Goal: Task Accomplishment & Management: Complete application form

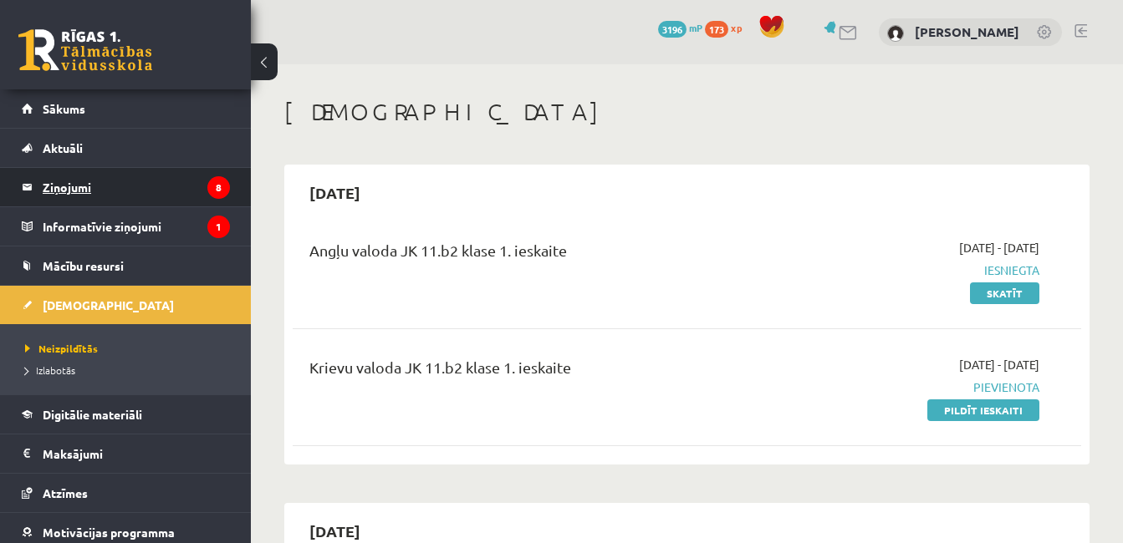
click at [89, 176] on legend "Ziņojumi 8" at bounding box center [136, 187] width 187 height 38
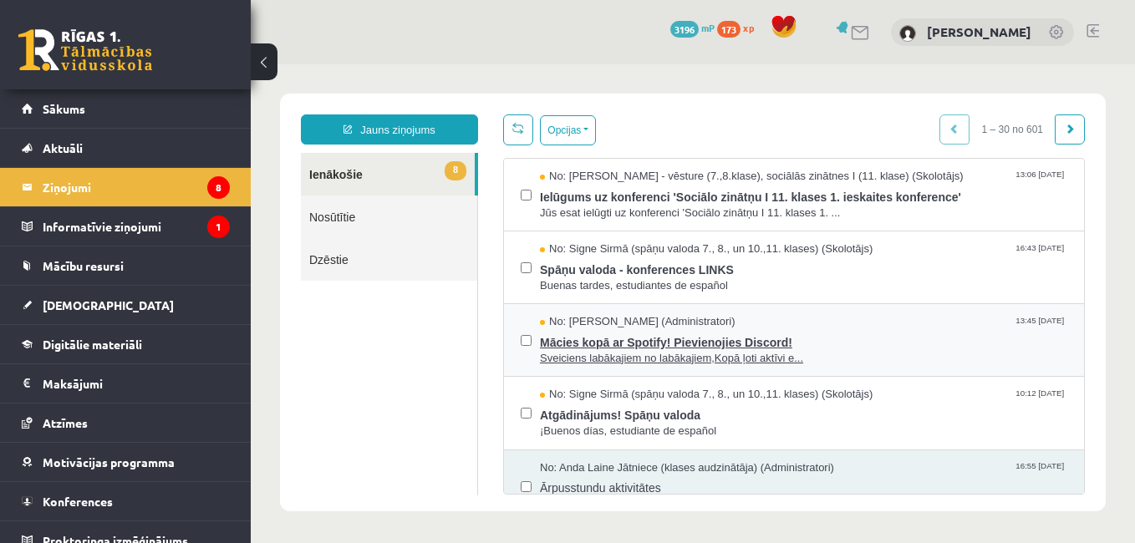
click at [609, 333] on span "Mācies kopā ar Spotify! Pievienojies Discord!" at bounding box center [804, 340] width 528 height 21
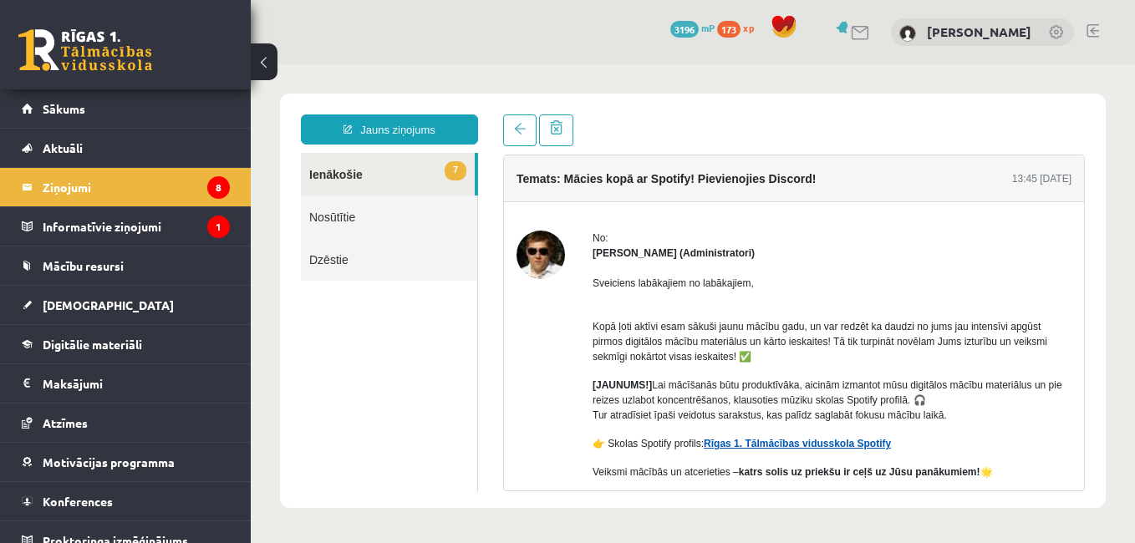
click link "Rīgas 1. Tālmācības vidusskola Spotify"
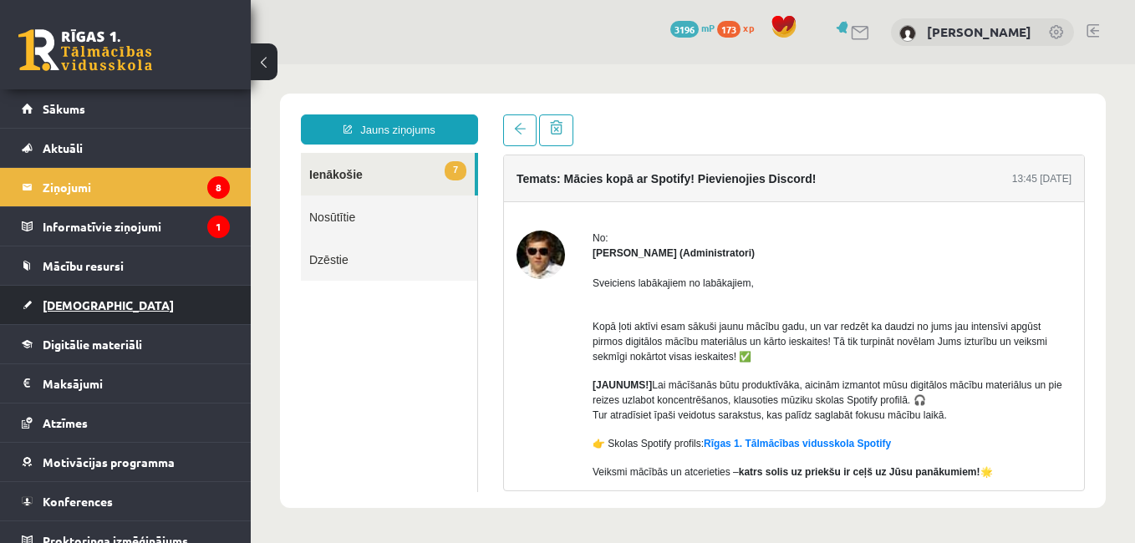
click span "[DEMOGRAPHIC_DATA]"
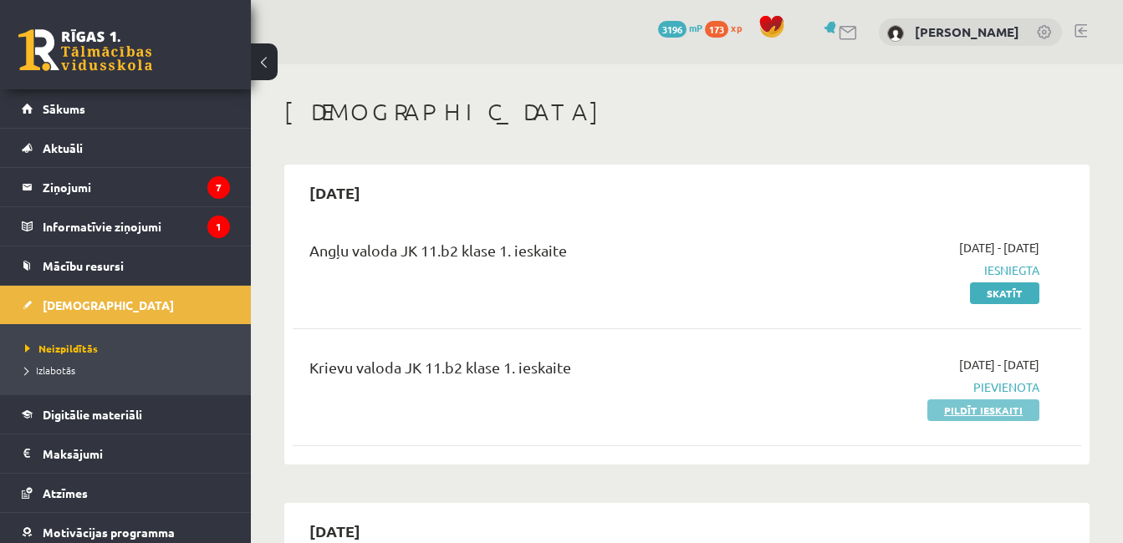
click link "Pildīt ieskaiti"
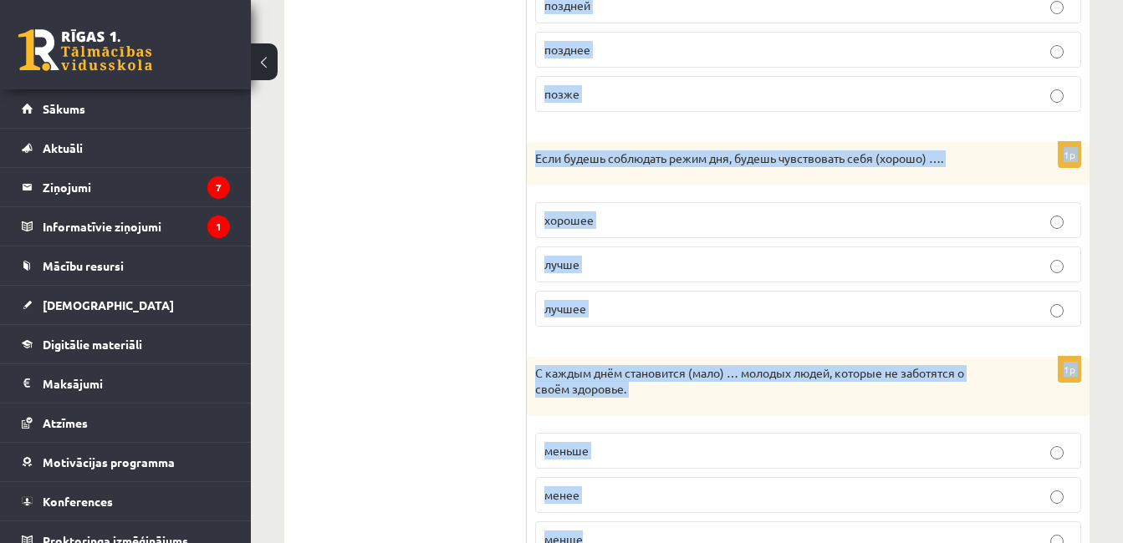
scroll to position [923, 0]
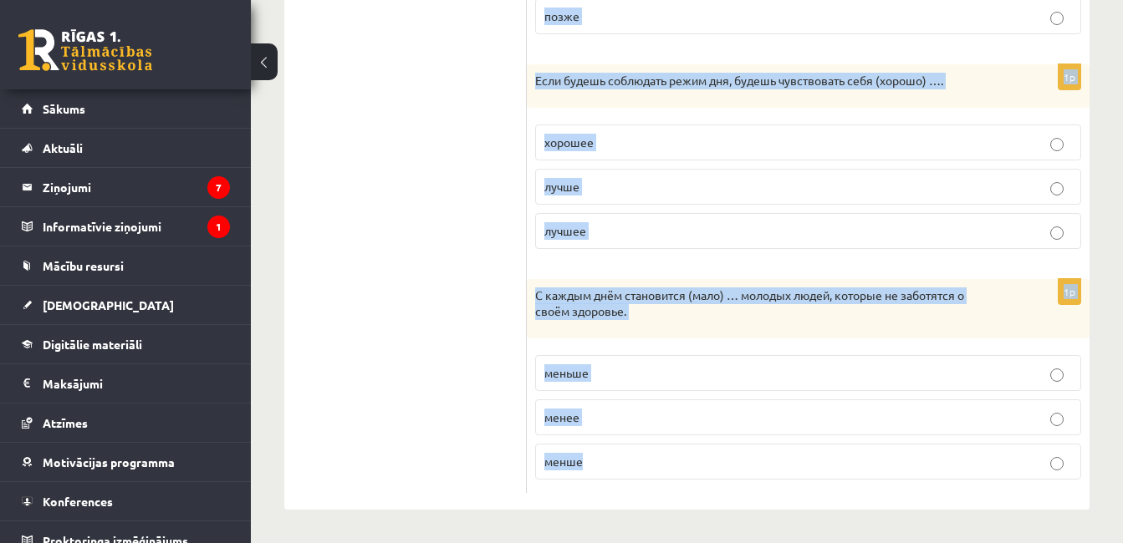
drag, startPoint x: 539, startPoint y: 138, endPoint x: 690, endPoint y: 575, distance: 462.4
copy form "Выберите правильную форму сравнительной степени. 1p Современные молодые люди по…"
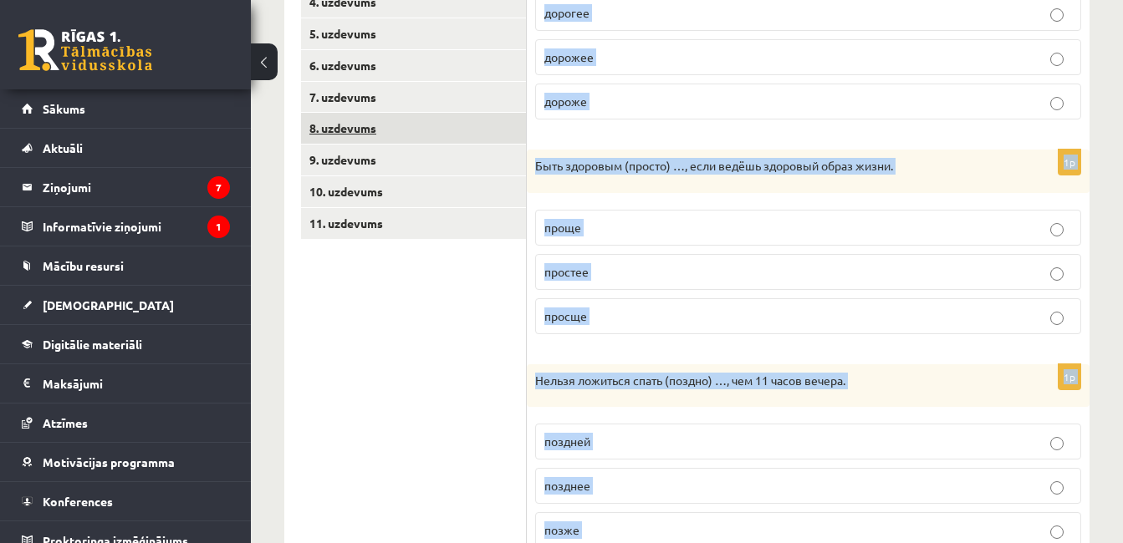
scroll to position [254, 0]
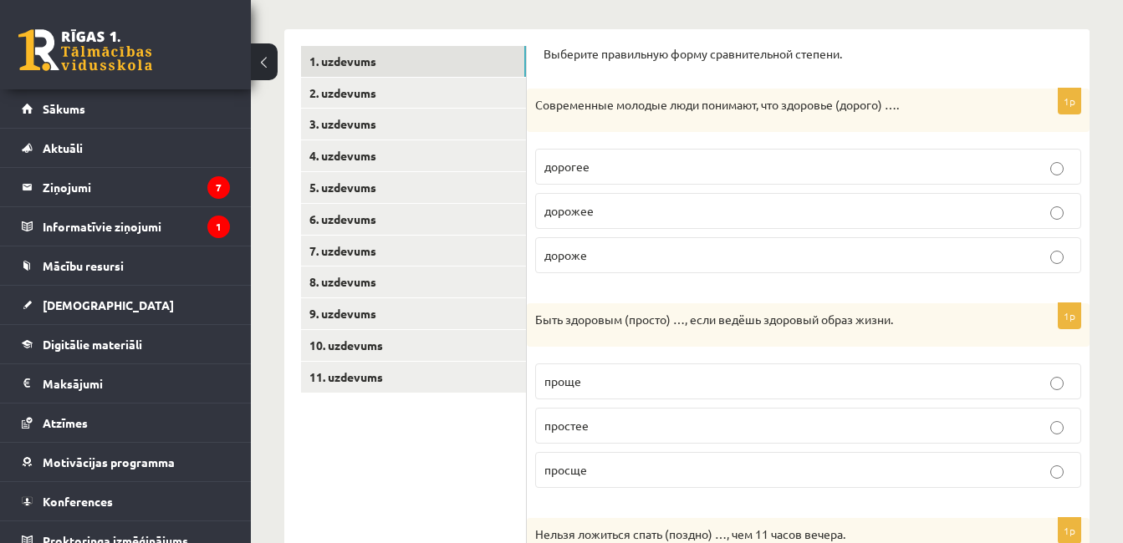
drag, startPoint x: 449, startPoint y: 468, endPoint x: 451, endPoint y: 414, distance: 54.4
click at [597, 208] on p "дорожее" at bounding box center [808, 211] width 528 height 18
click at [621, 255] on p "дороже" at bounding box center [808, 256] width 528 height 18
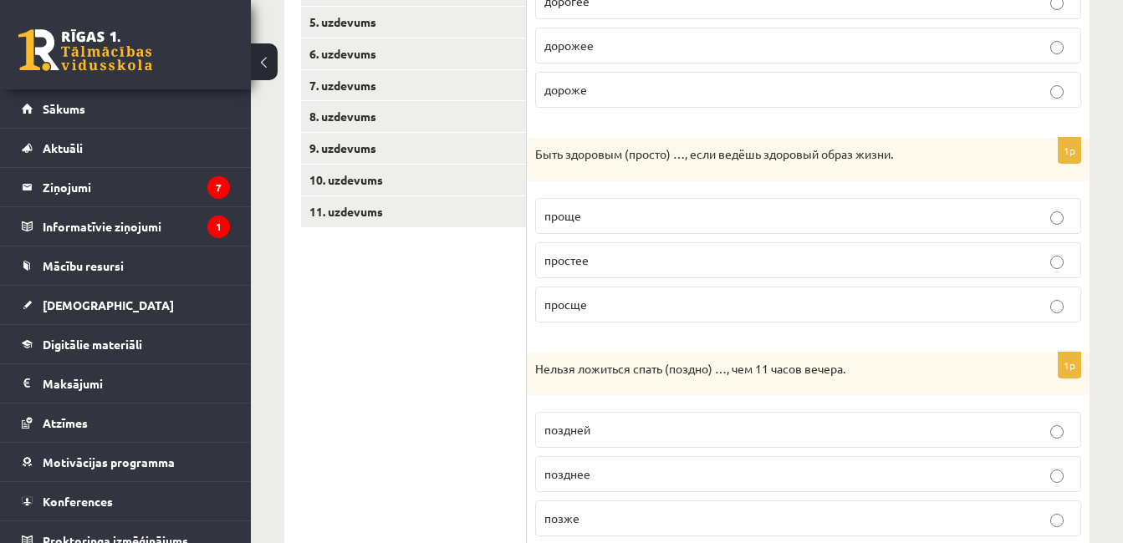
scroll to position [421, 0]
click at [625, 213] on p "проще" at bounding box center [808, 215] width 528 height 18
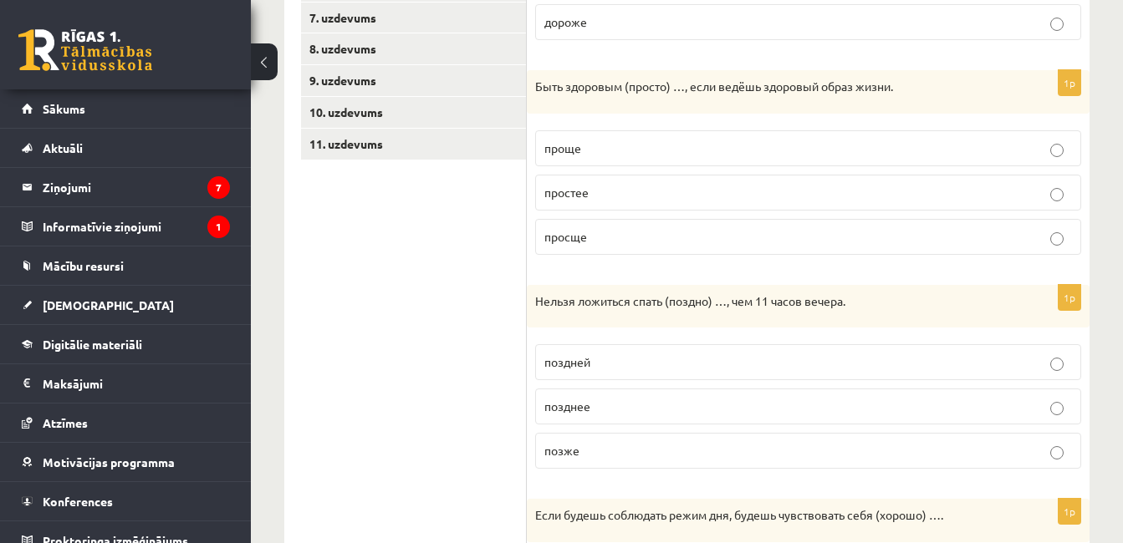
scroll to position [589, 0]
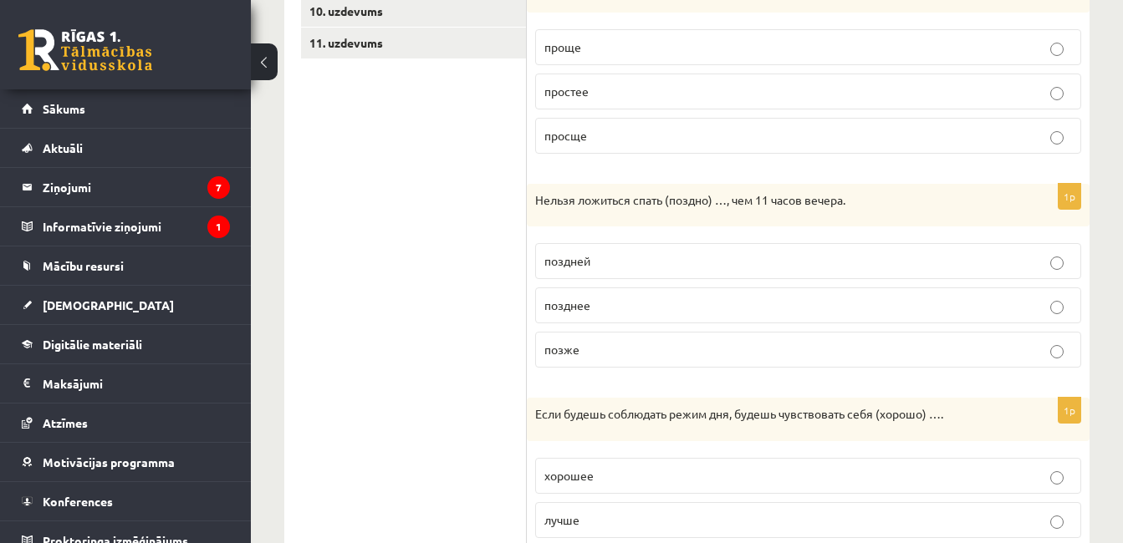
click at [620, 343] on p "позже" at bounding box center [808, 350] width 528 height 18
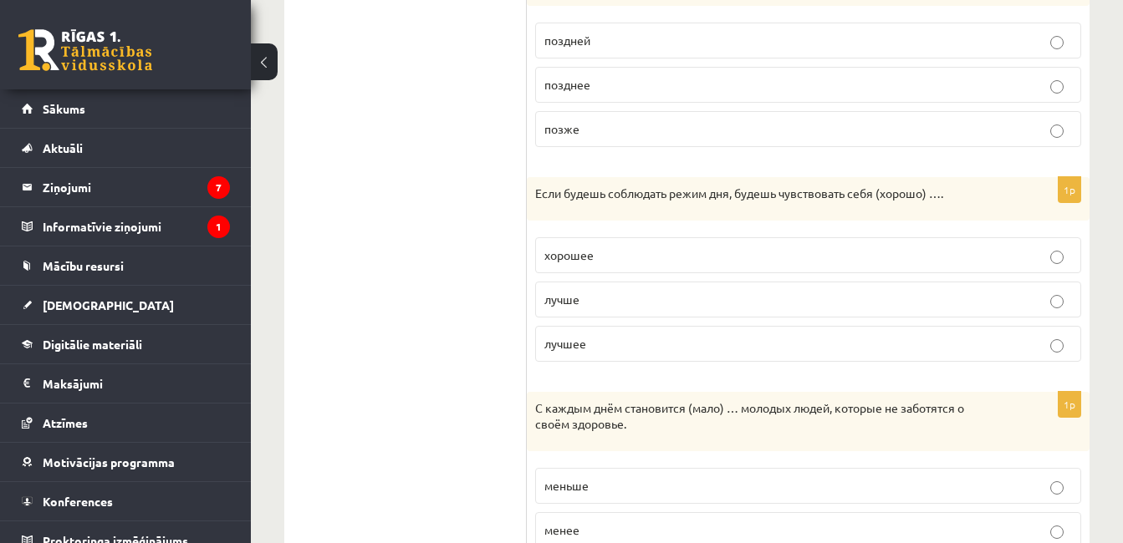
scroll to position [839, 0]
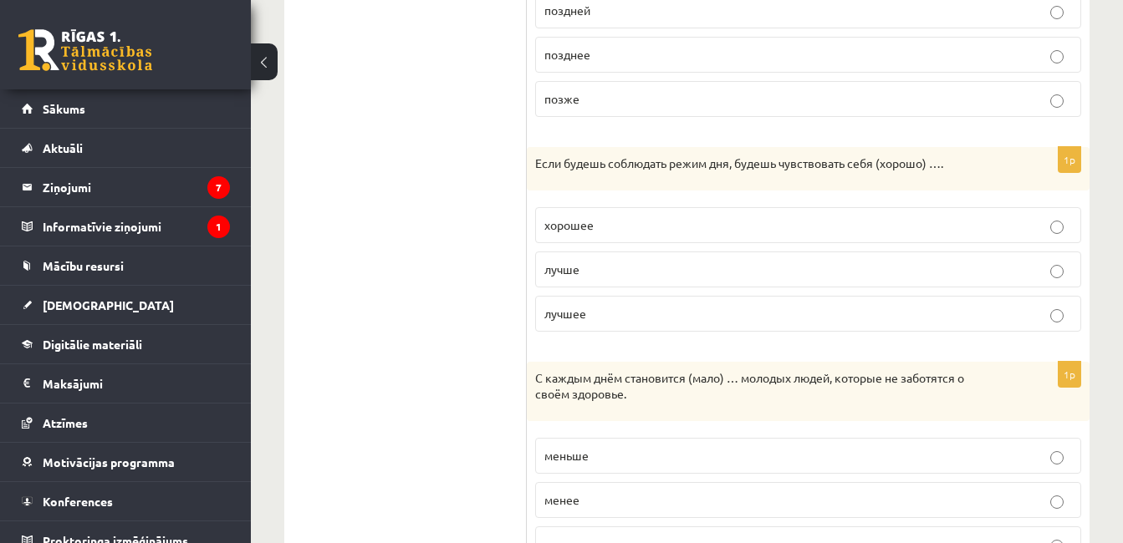
click at [655, 268] on p "лучше" at bounding box center [808, 270] width 528 height 18
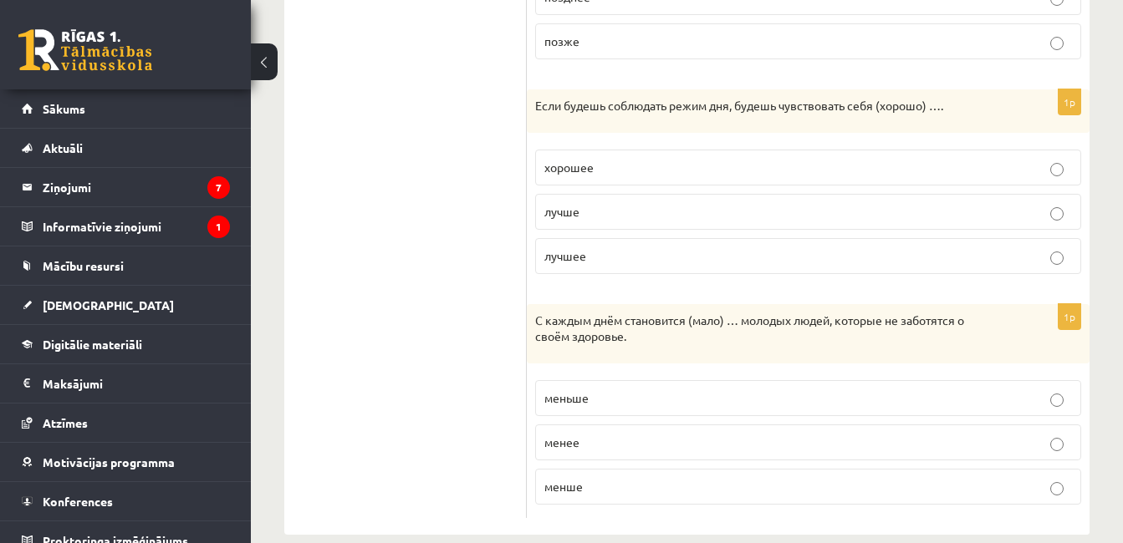
scroll to position [923, 0]
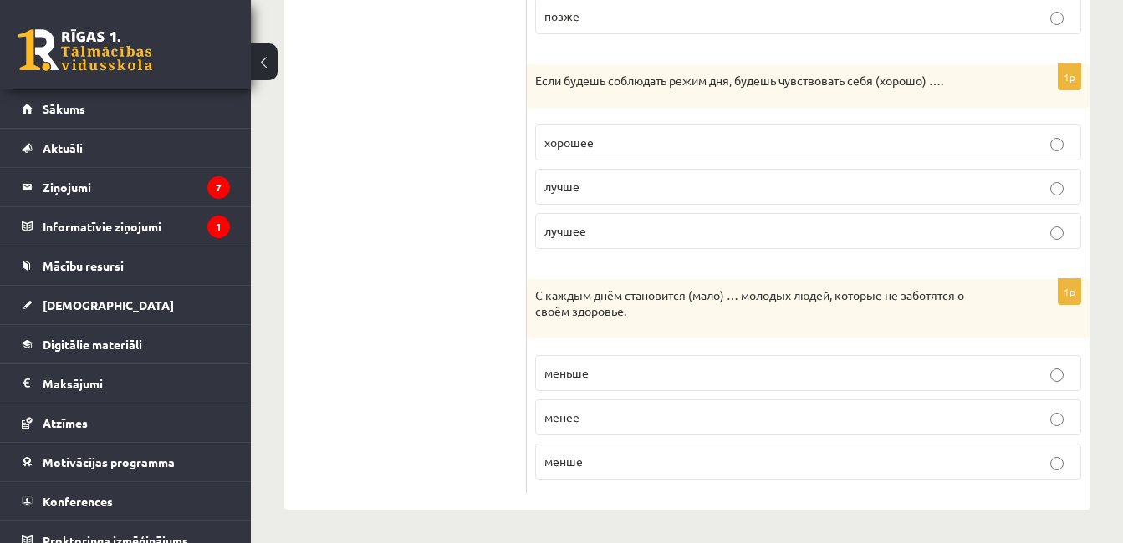
click at [602, 372] on p "меньше" at bounding box center [808, 373] width 528 height 18
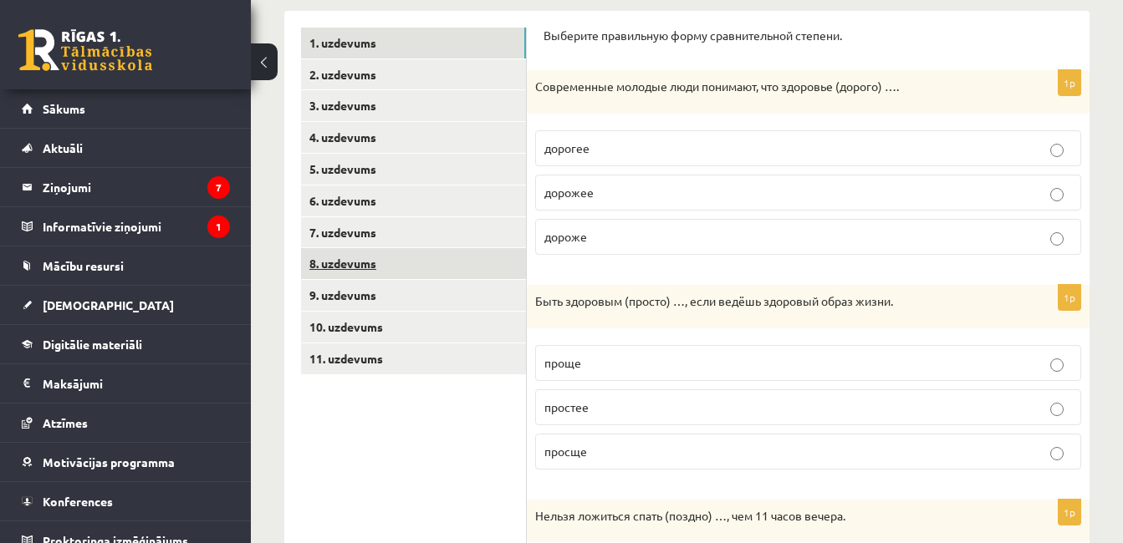
scroll to position [171, 0]
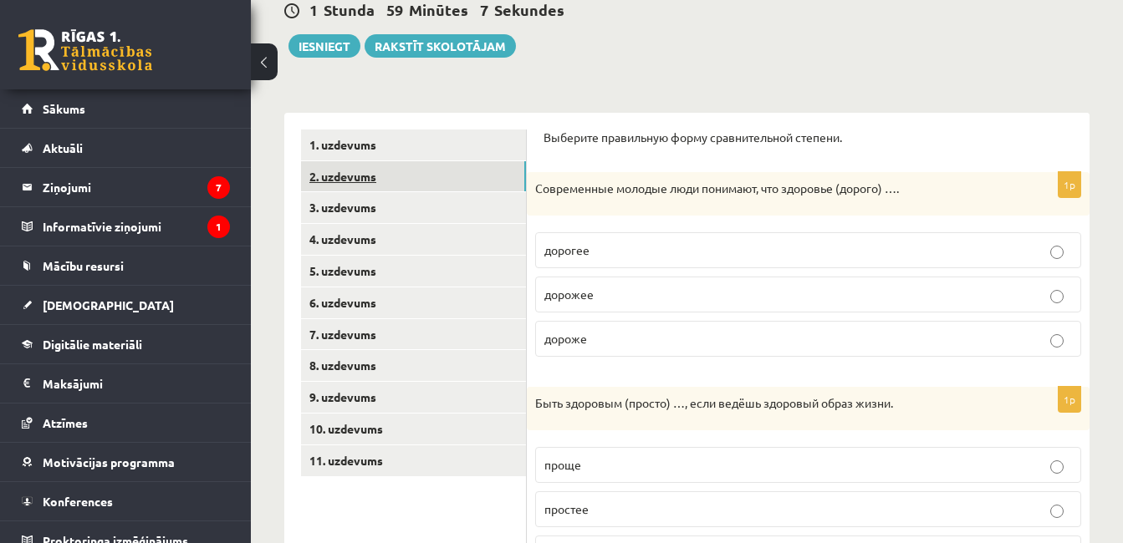
click at [390, 177] on link "2. uzdevums" at bounding box center [413, 176] width 225 height 31
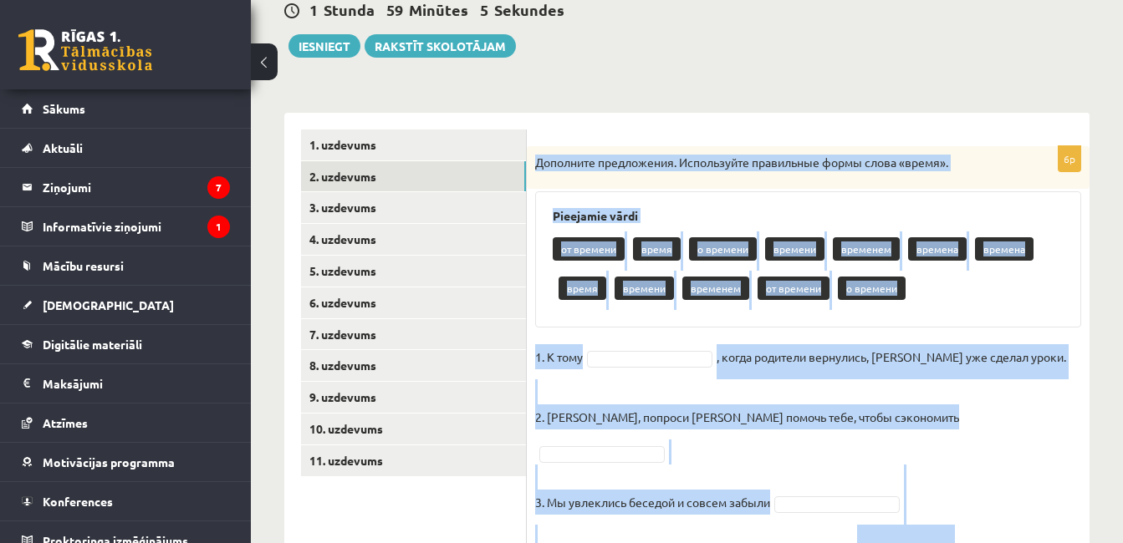
scroll to position [367, 0]
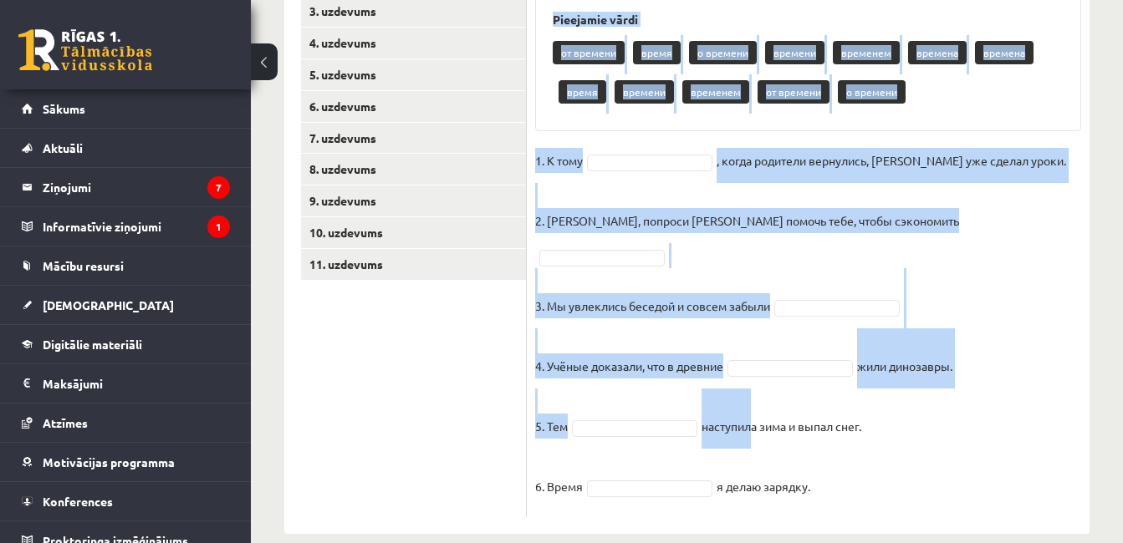
drag, startPoint x: 532, startPoint y: 161, endPoint x: 908, endPoint y: 528, distance: 525.6
click at [908, 528] on div "Krievu valoda JK 11.b2 klase 1. ieskaite , Raivo Kudrjavcevs (11.b2 JK) Parādīt…" at bounding box center [687, 132] width 872 height 870
copy div "Дополните предложения. Используйте правильные формы слова «время». Pieejamie vā…"
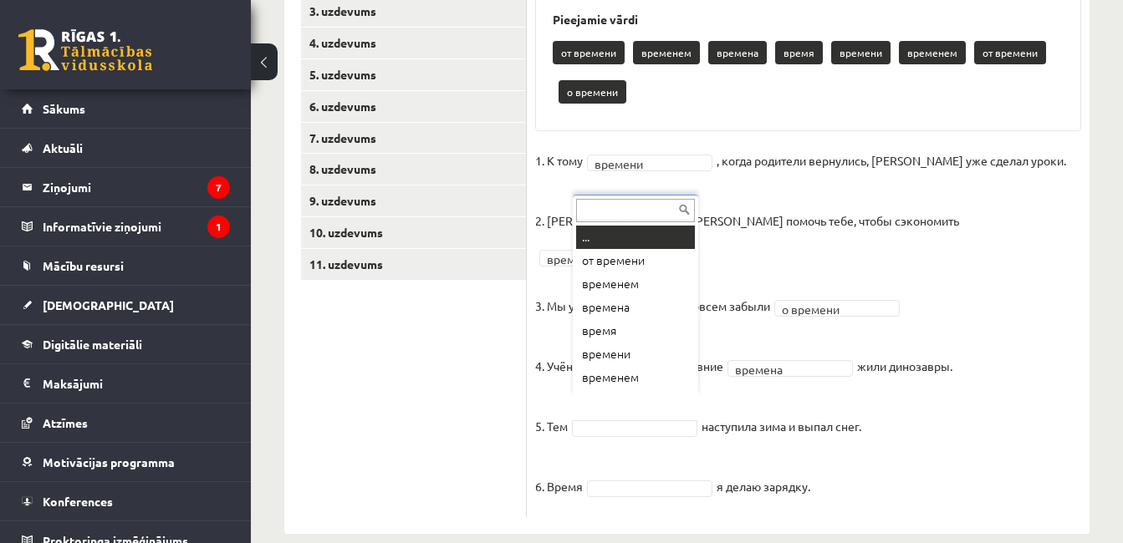
scroll to position [20, 0]
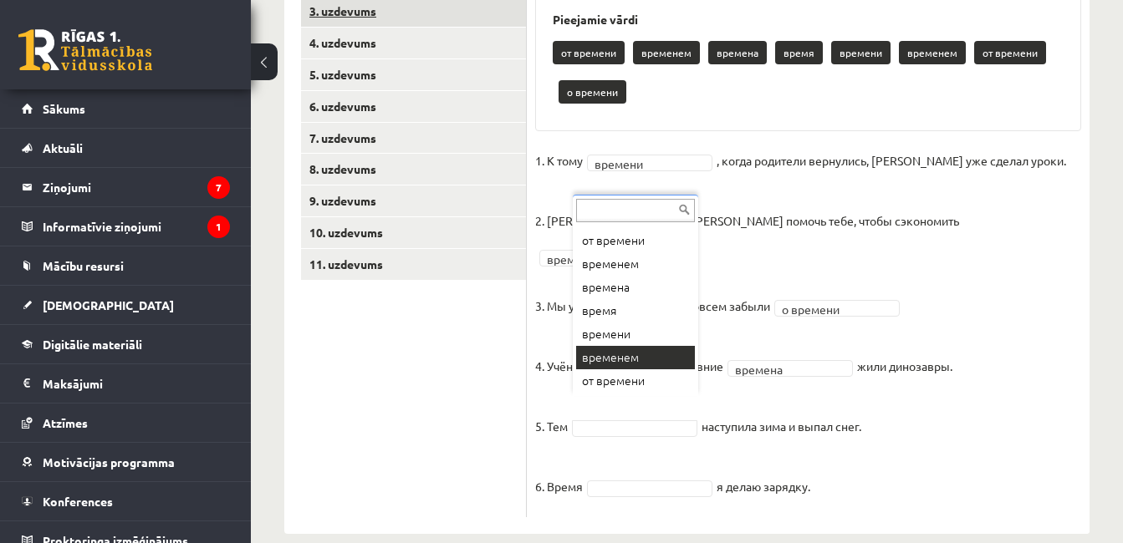
drag, startPoint x: 614, startPoint y: 359, endPoint x: 507, endPoint y: 59, distance: 318.6
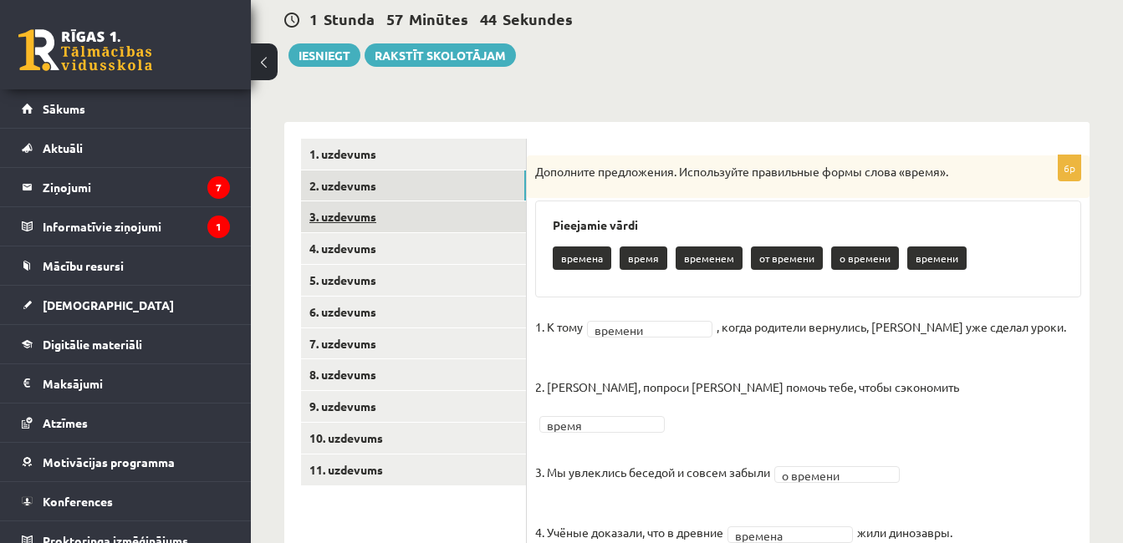
scroll to position [161, 0]
click at [355, 230] on link "3. uzdevums" at bounding box center [413, 217] width 225 height 31
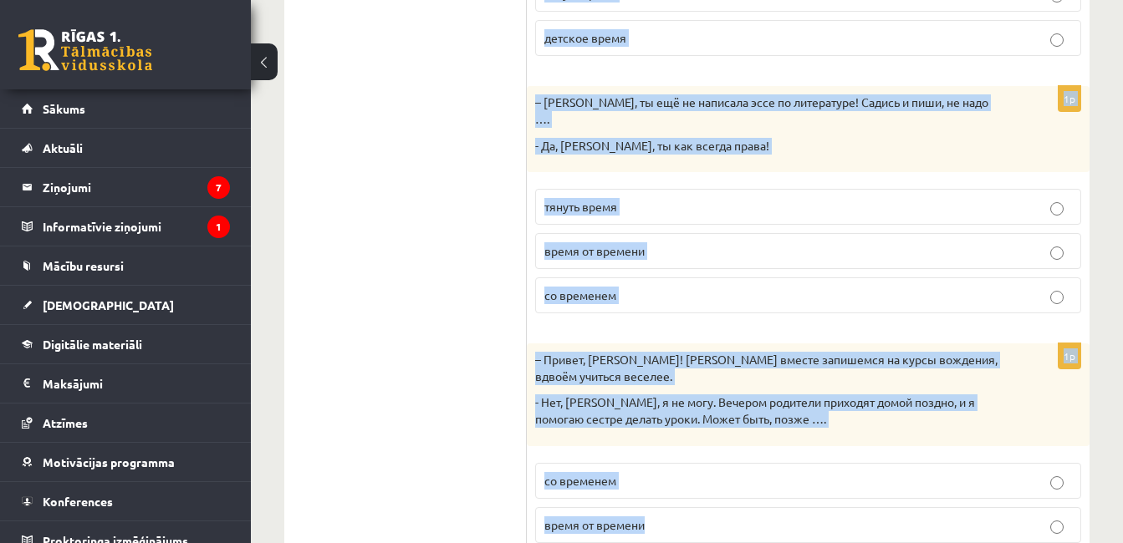
scroll to position [847, 0]
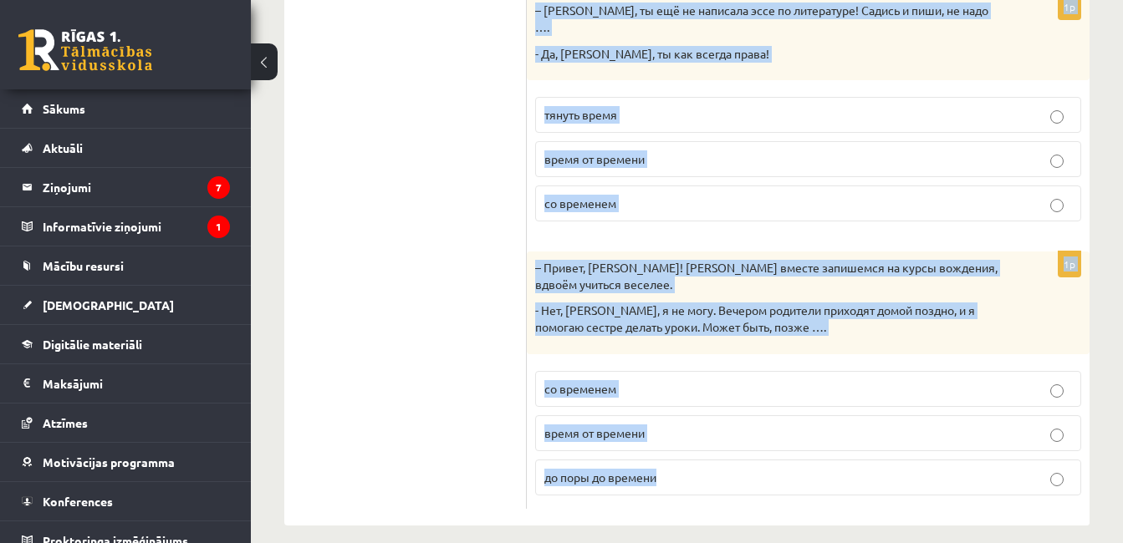
drag, startPoint x: 537, startPoint y: 144, endPoint x: 718, endPoint y: 579, distance: 471.8
copy form "Дополните мини-диалоги. Выберите верный фразеологизм. 1p – Мария, я помню, ты р…"
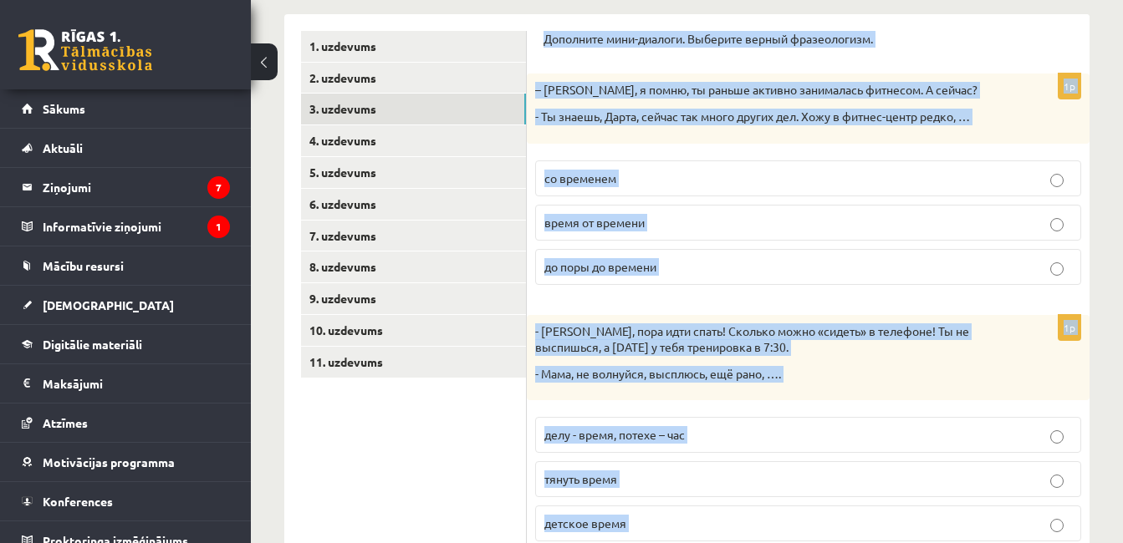
scroll to position [262, 0]
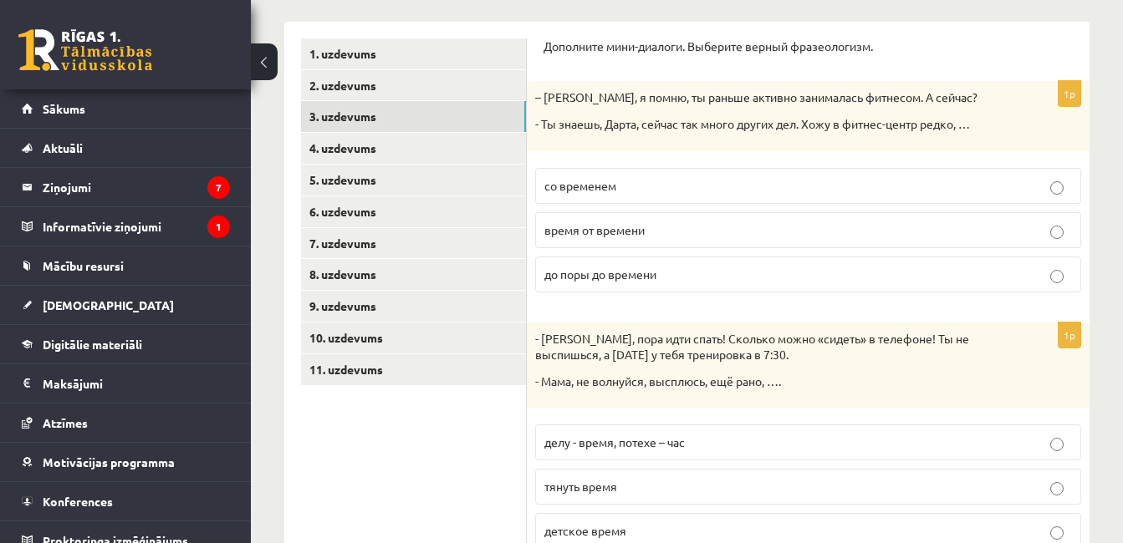
drag, startPoint x: 441, startPoint y: 484, endPoint x: 671, endPoint y: 145, distance: 409.9
click at [685, 227] on p "время от времени" at bounding box center [808, 231] width 528 height 18
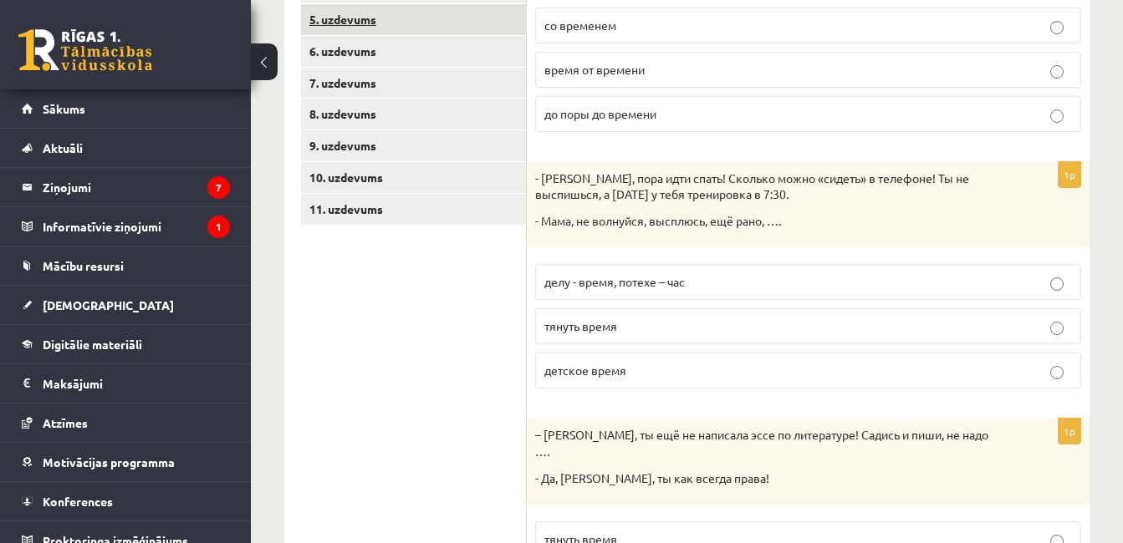
scroll to position [429, 0]
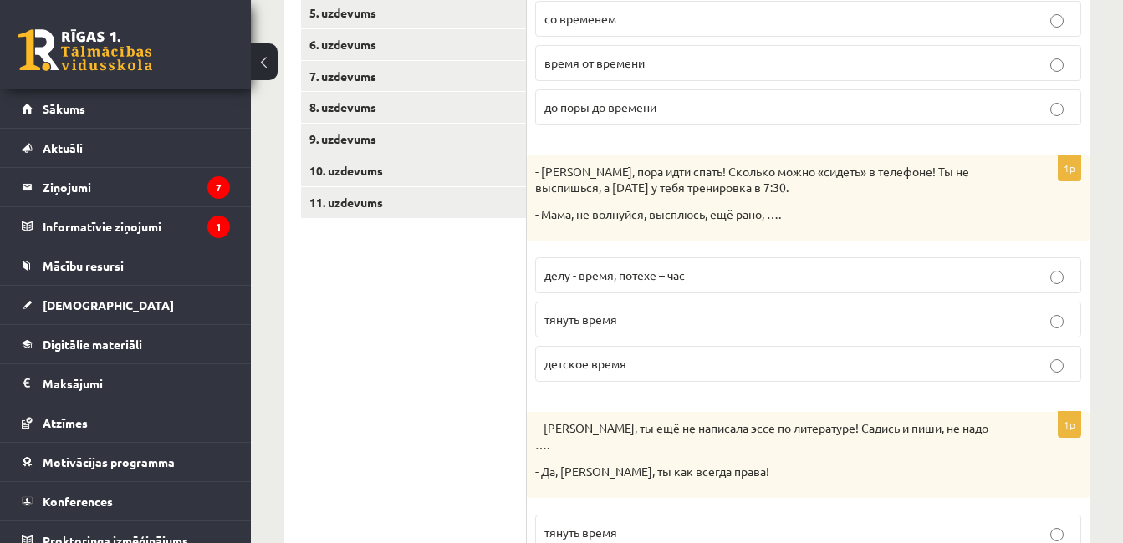
click at [614, 273] on span "делу - время, потехе – час" at bounding box center [614, 275] width 140 height 15
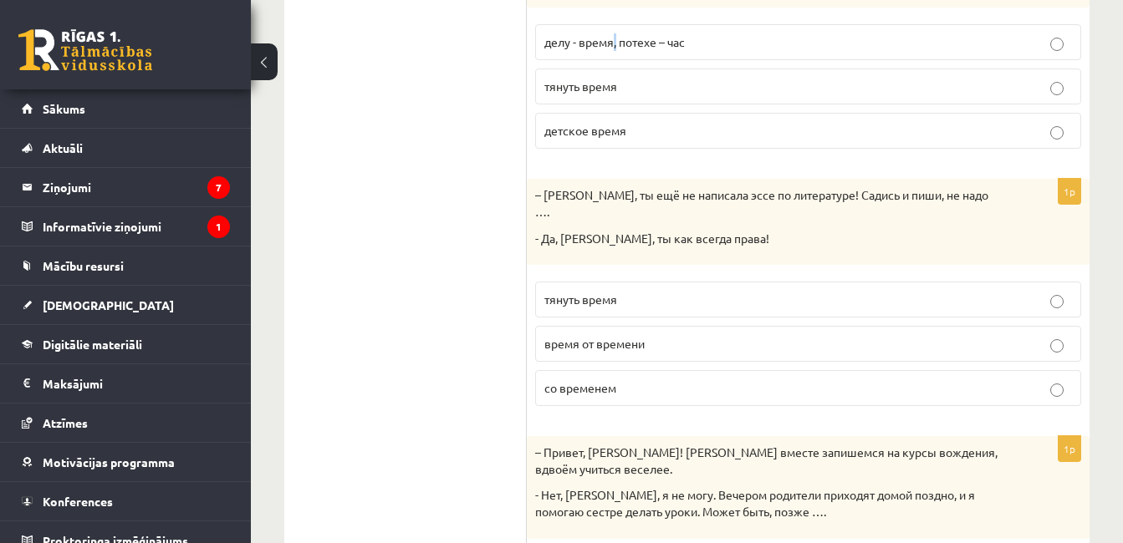
scroll to position [596, 0]
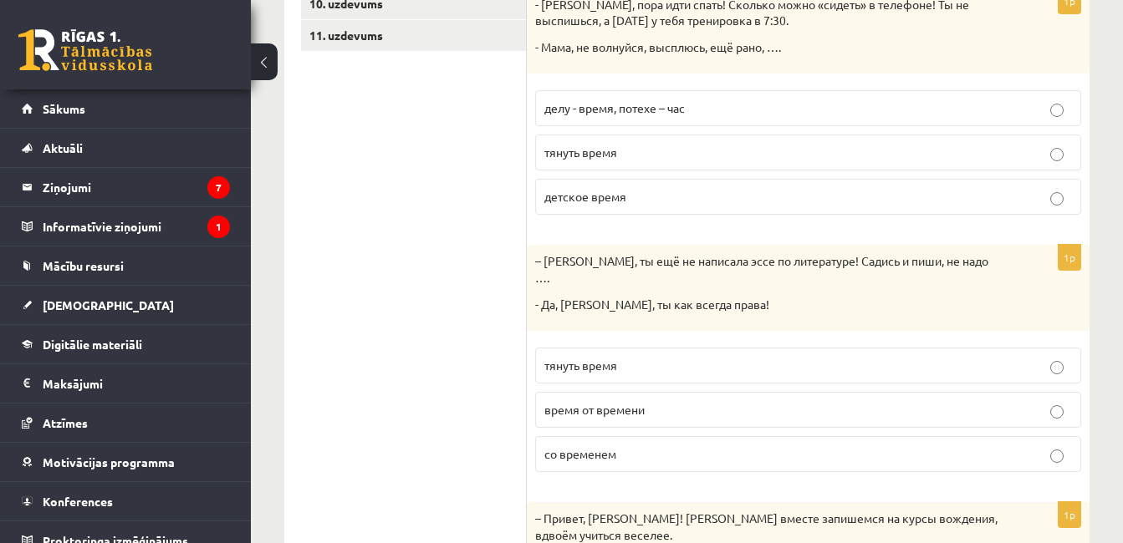
click at [715, 102] on p "делу - время, потехе – час" at bounding box center [808, 108] width 528 height 18
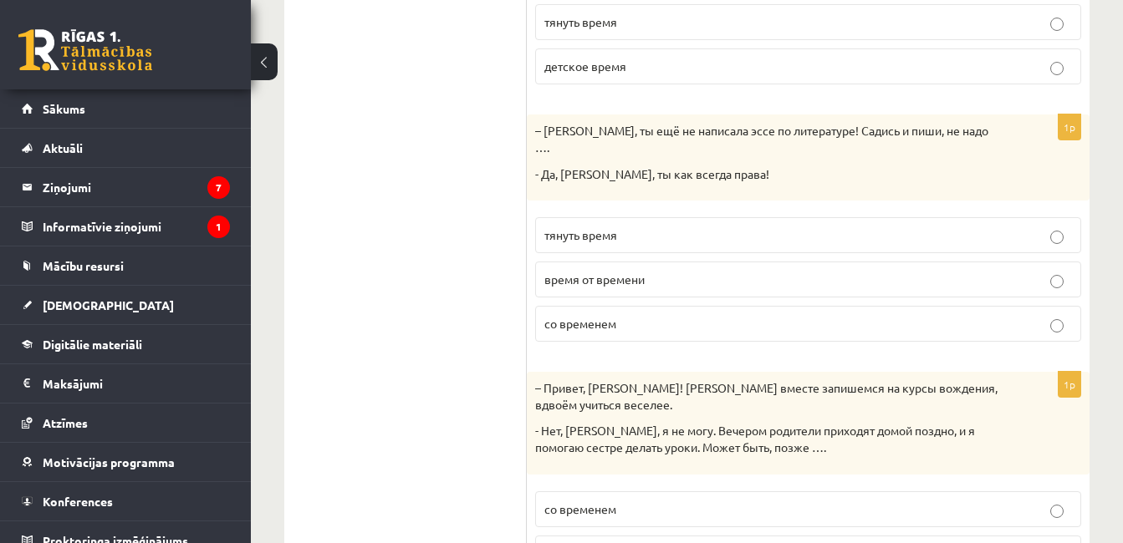
scroll to position [763, 0]
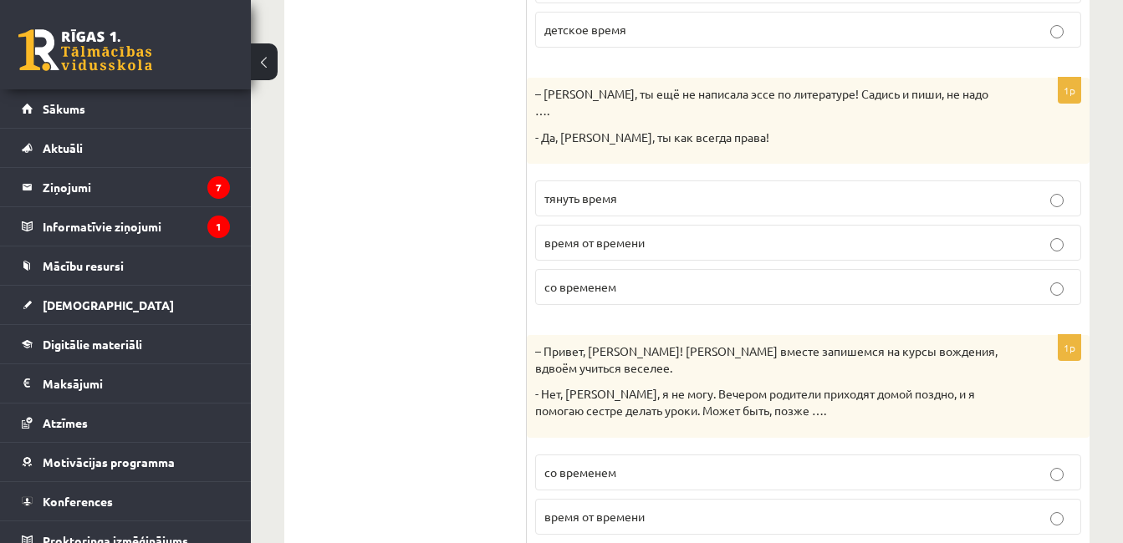
click at [642, 181] on label "тянуть время" at bounding box center [808, 199] width 546 height 36
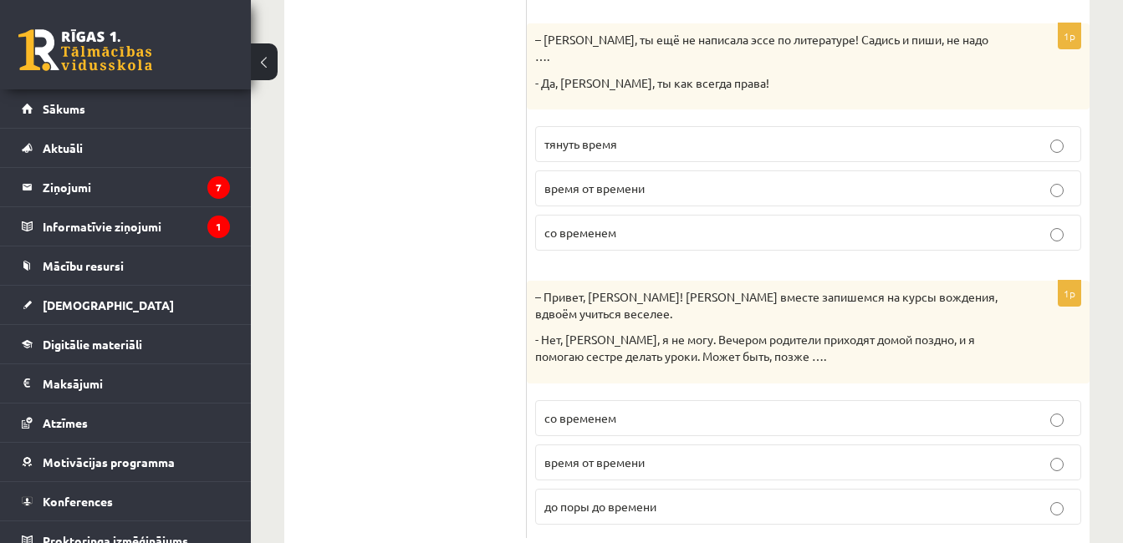
scroll to position [847, 0]
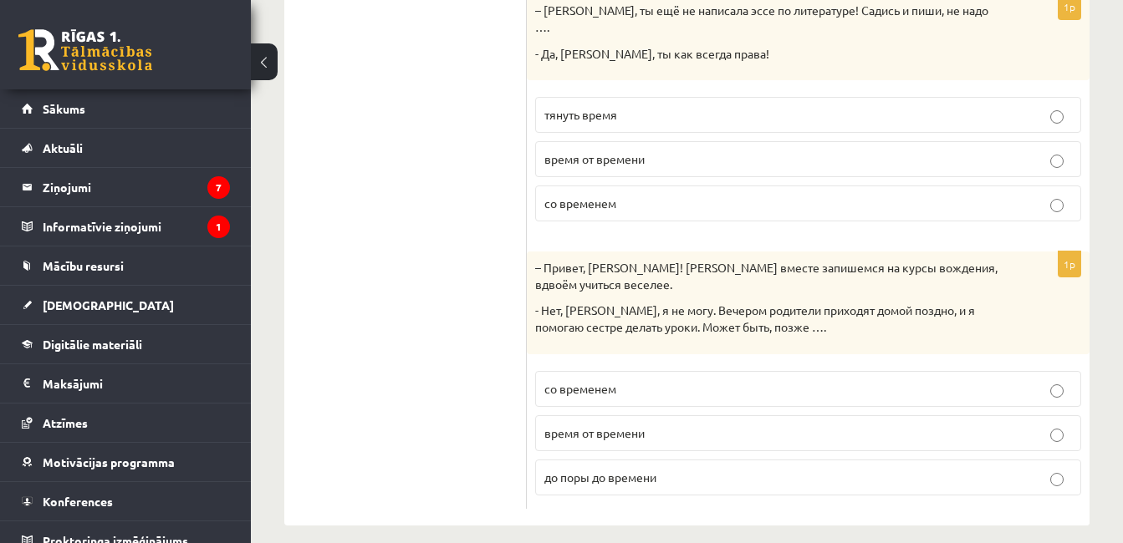
click at [640, 371] on label "со временем" at bounding box center [808, 389] width 546 height 36
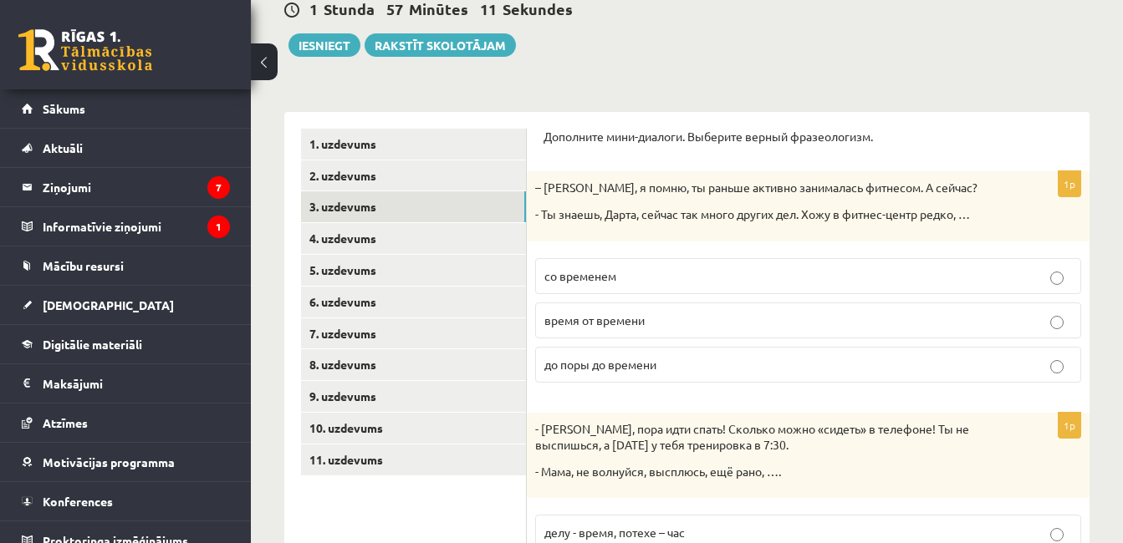
scroll to position [11, 0]
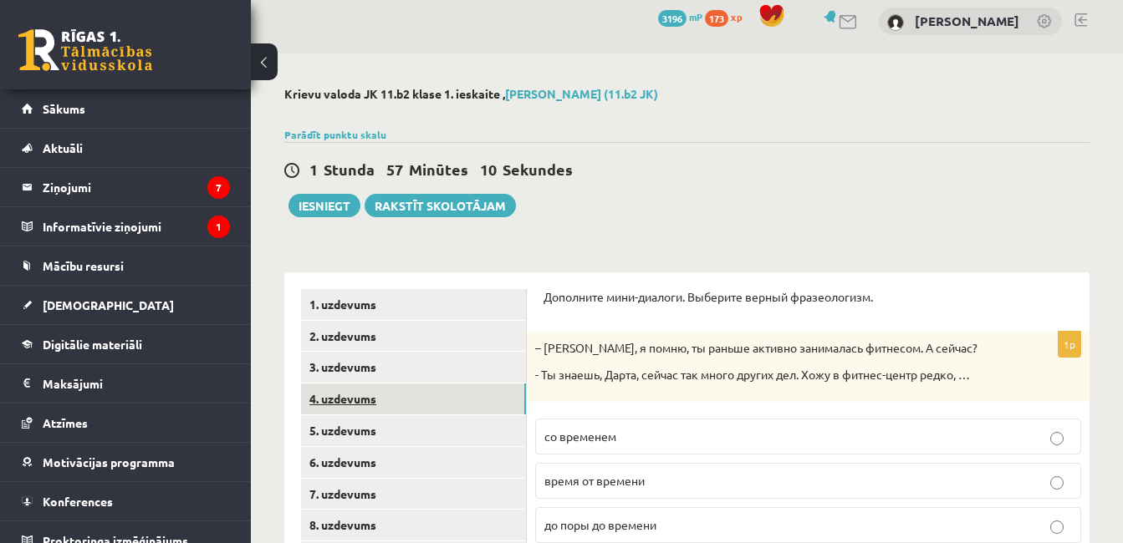
click at [346, 408] on link "4. uzdevums" at bounding box center [413, 399] width 225 height 31
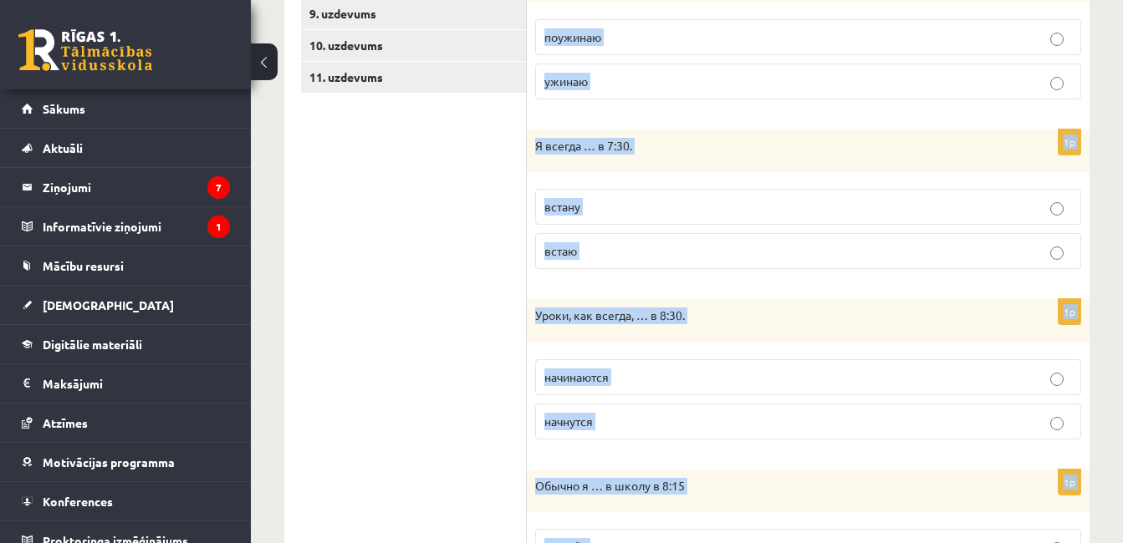
scroll to position [1195, 0]
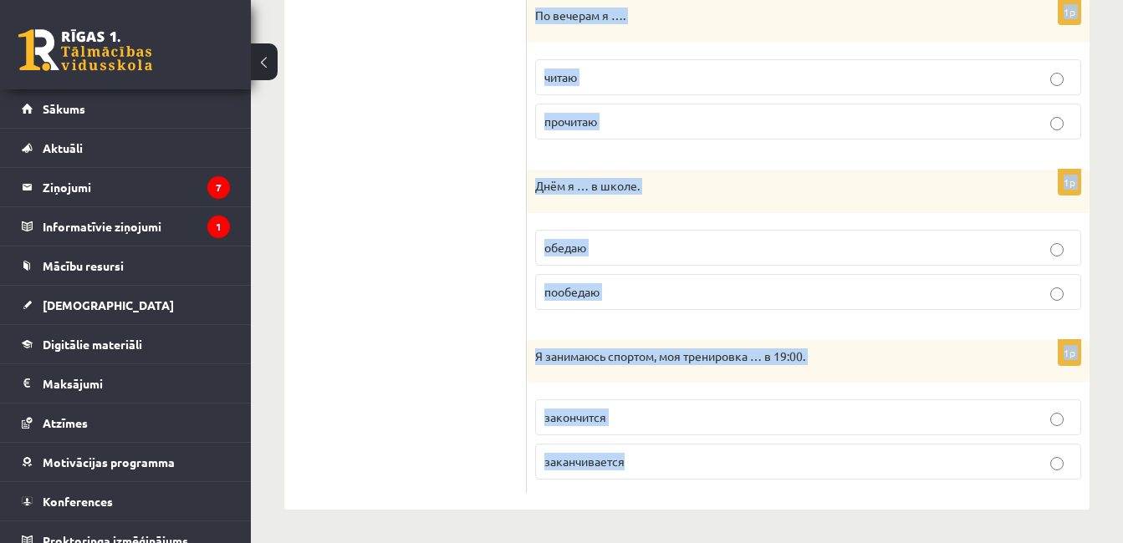
drag, startPoint x: 544, startPoint y: 298, endPoint x: 682, endPoint y: 579, distance: 312.9
copy form "Выберите правильную форму глагола (НСВ / СВ). 1p В 23:00 я …. сплю посплю 1p Ве…"
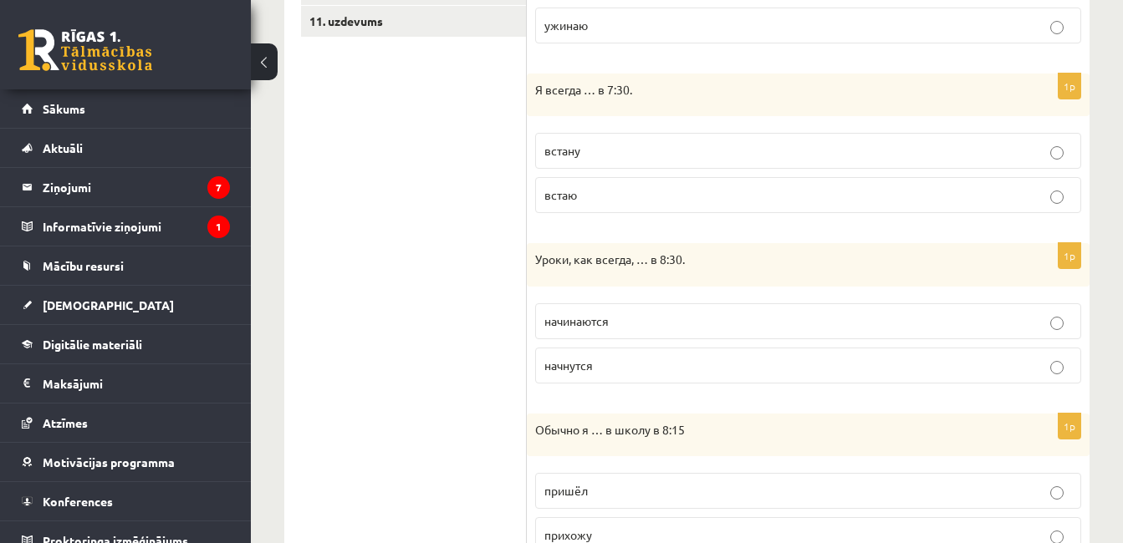
click at [454, 354] on ul "1. uzdevums 2. uzdevums 3. uzdevums 4. uzdevums 5. uzdevums 6. uzdevums 7. uzde…" at bounding box center [414, 384] width 226 height 1388
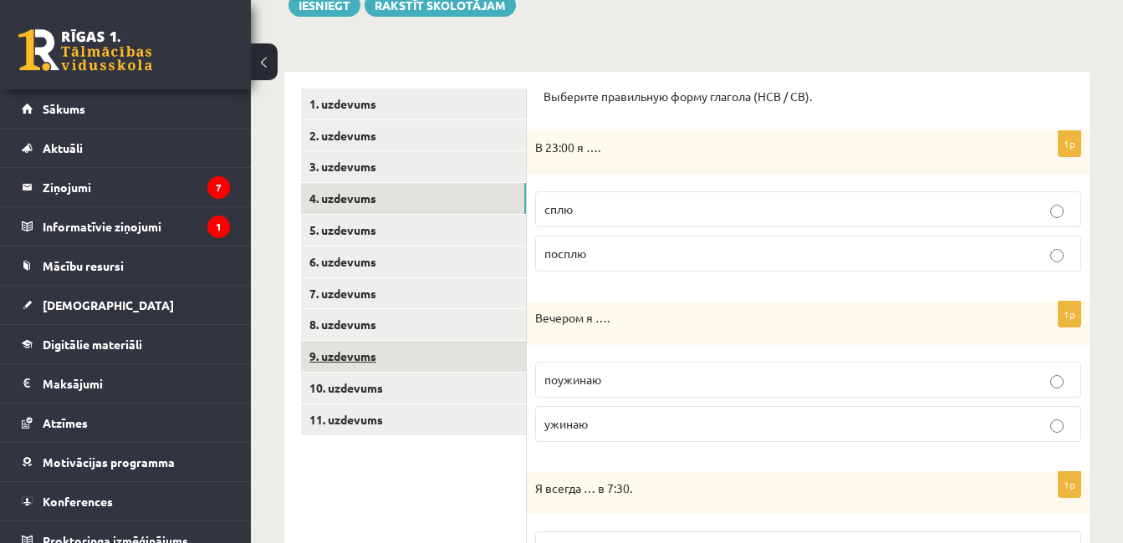
scroll to position [251, 0]
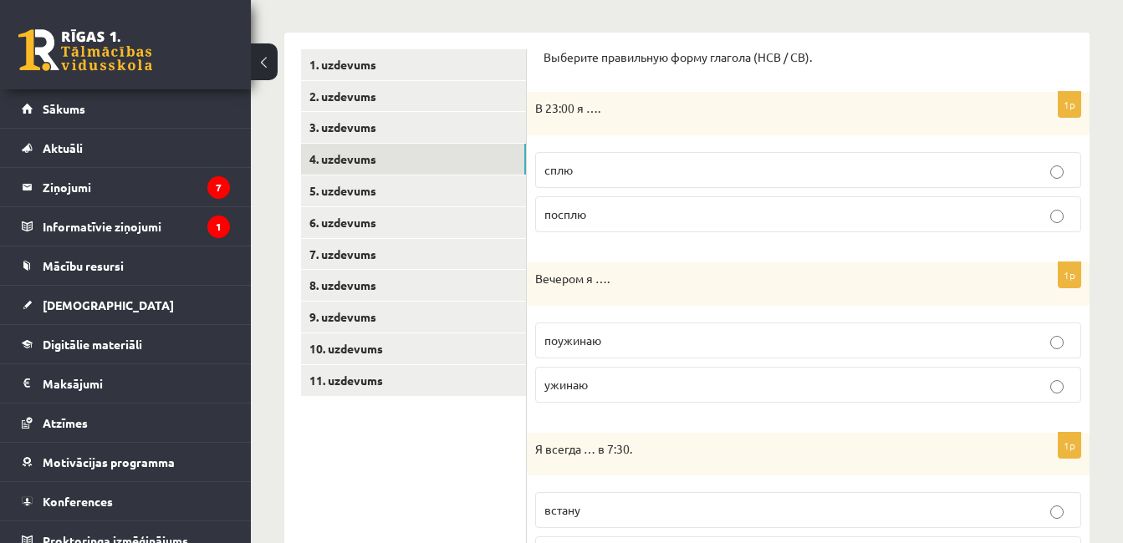
click at [579, 178] on p "сплю" at bounding box center [808, 170] width 528 height 18
click at [608, 384] on p "ужинаю" at bounding box center [808, 385] width 528 height 18
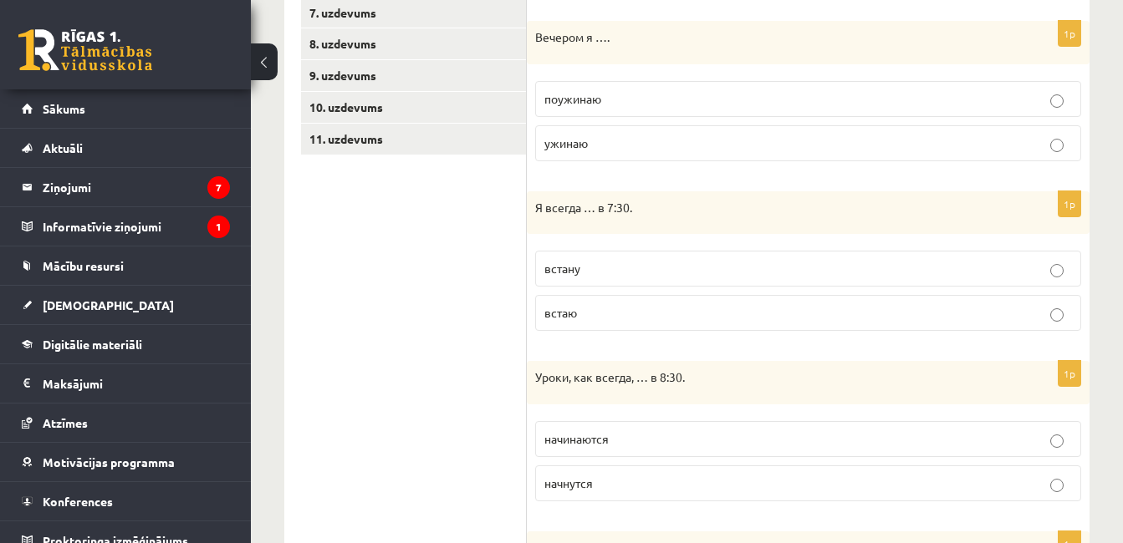
scroll to position [669, 0]
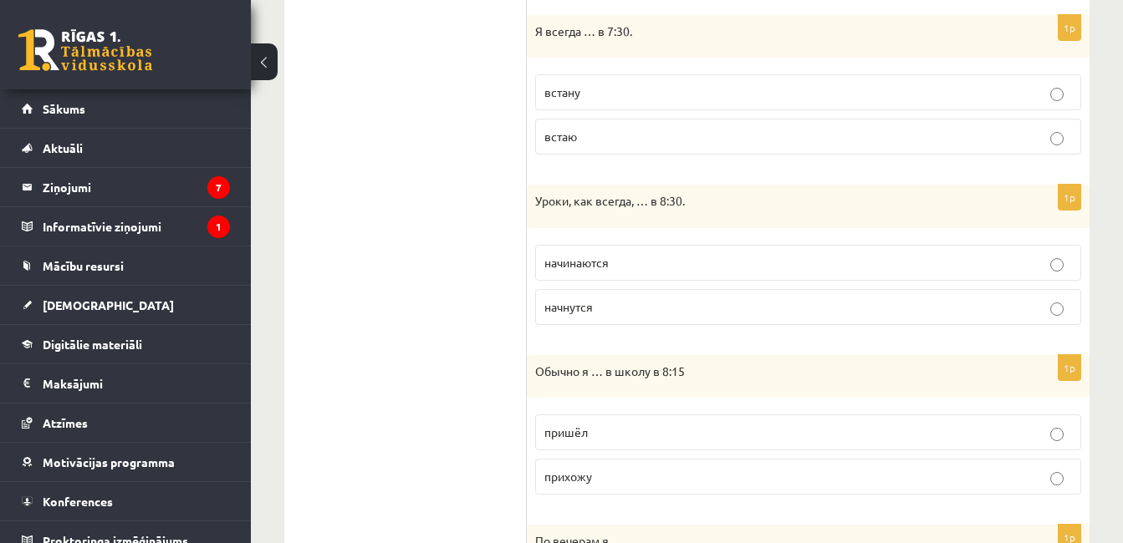
click at [598, 135] on p "встаю" at bounding box center [808, 137] width 528 height 18
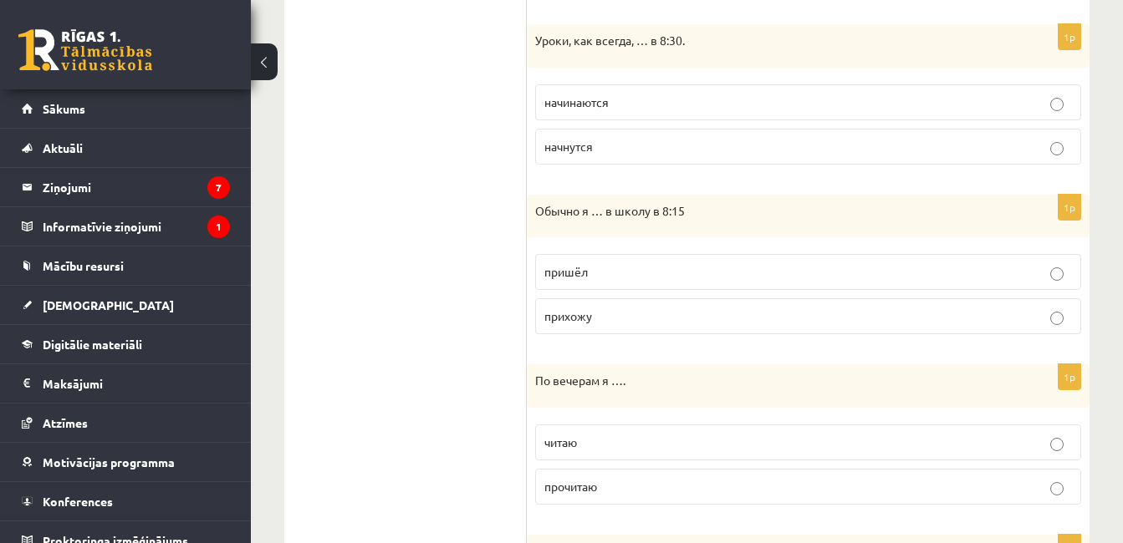
scroll to position [836, 0]
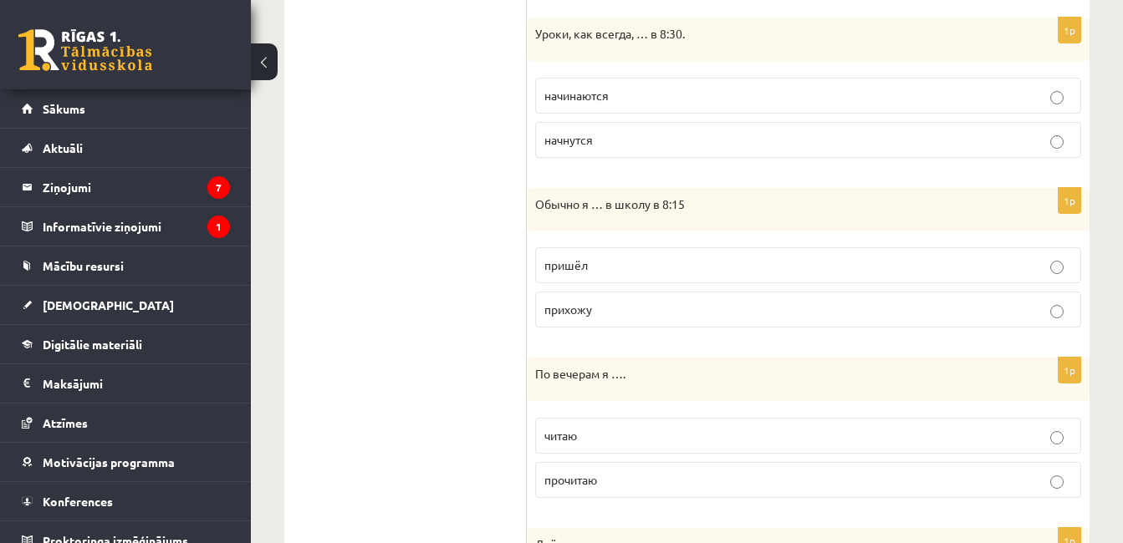
click at [577, 99] on span "начинаются" at bounding box center [576, 95] width 64 height 15
click at [575, 303] on span "прихожу" at bounding box center [568, 309] width 48 height 15
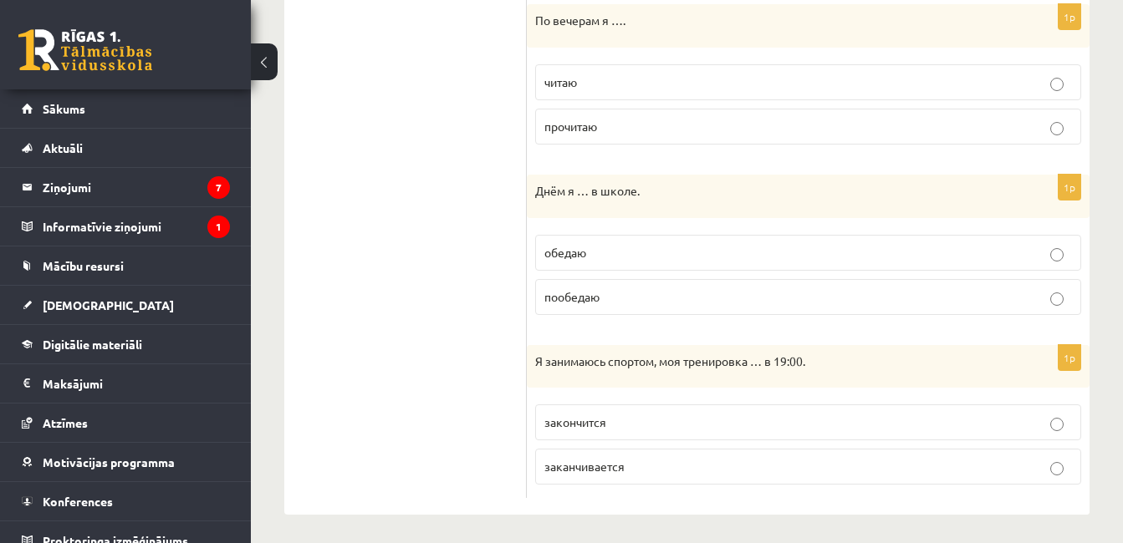
scroll to position [1195, 0]
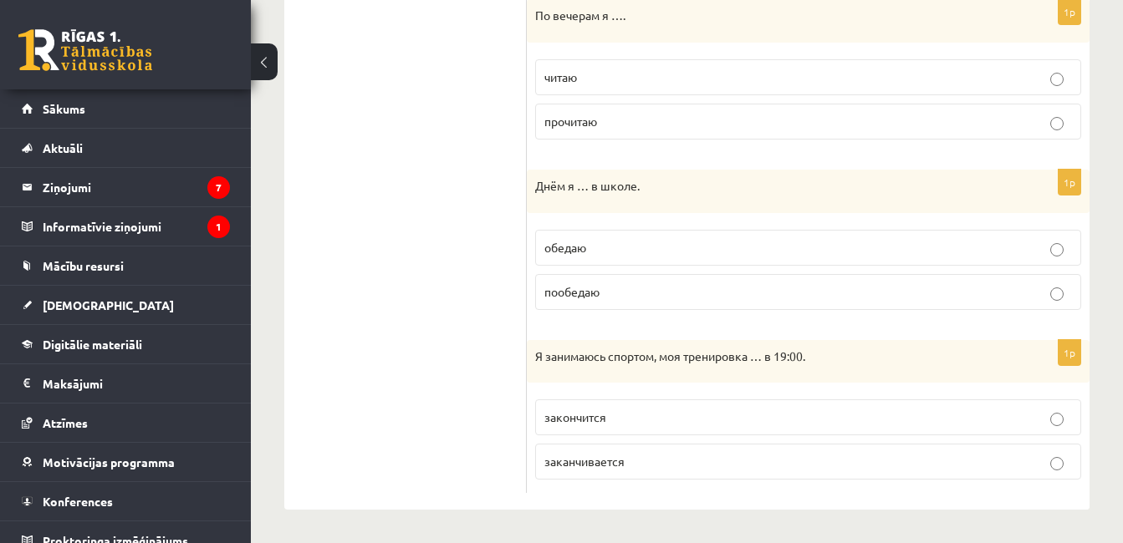
click at [678, 77] on p "читаю" at bounding box center [808, 78] width 528 height 18
click at [617, 237] on label "обедаю" at bounding box center [808, 248] width 546 height 36
click at [661, 453] on p "заканчивается" at bounding box center [808, 462] width 528 height 18
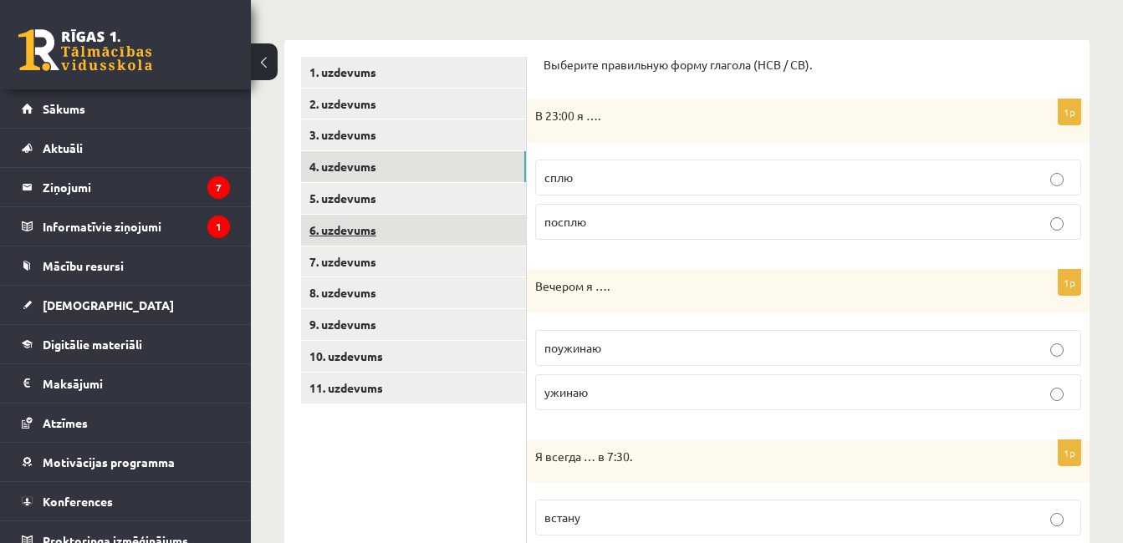
scroll to position [109, 0]
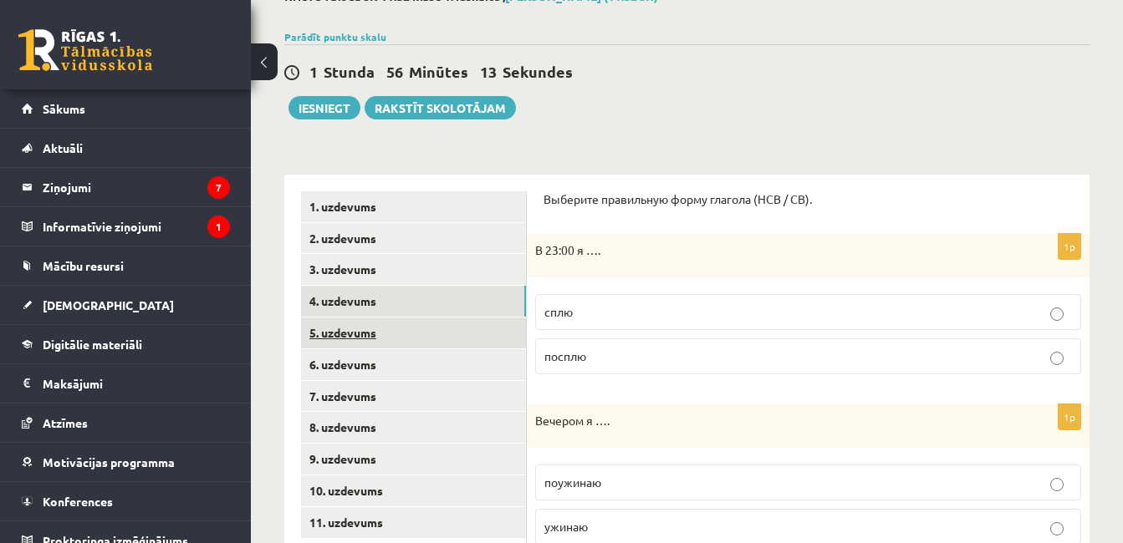
click at [402, 343] on link "5. uzdevums" at bounding box center [413, 333] width 225 height 31
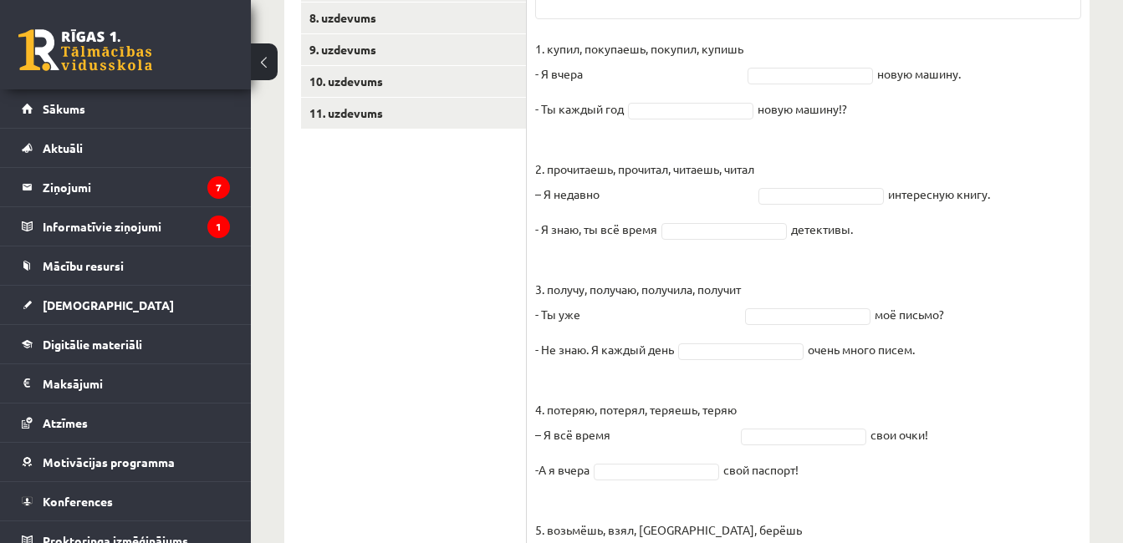
scroll to position [647, 0]
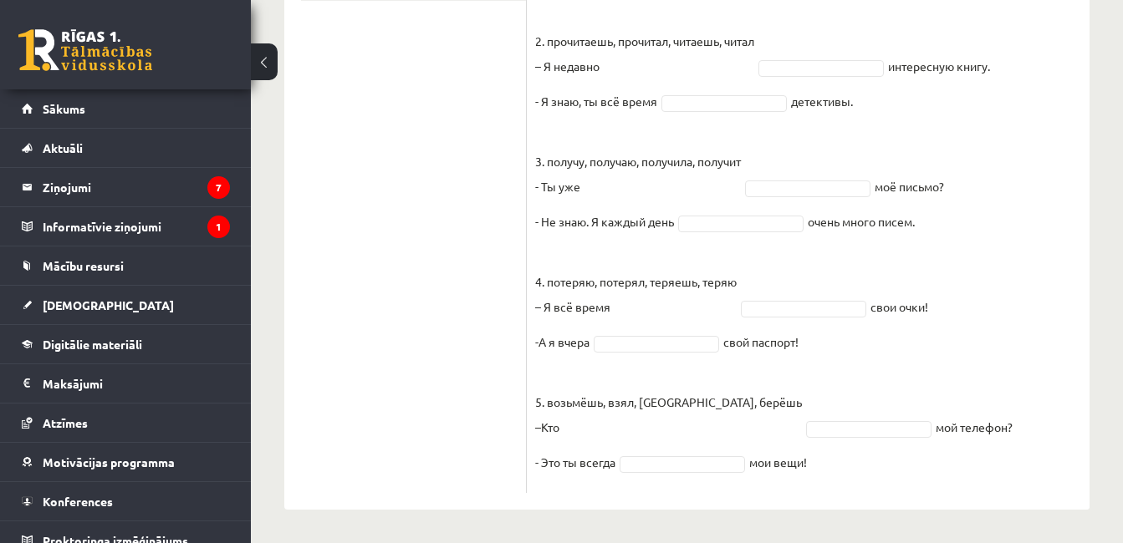
drag, startPoint x: 533, startPoint y: 220, endPoint x: 859, endPoint y: 579, distance: 484.7
copy div "Выберите правильную форму глагола (НСВ / СВ). Pieejamie vārdi получаю возьмёшь …"
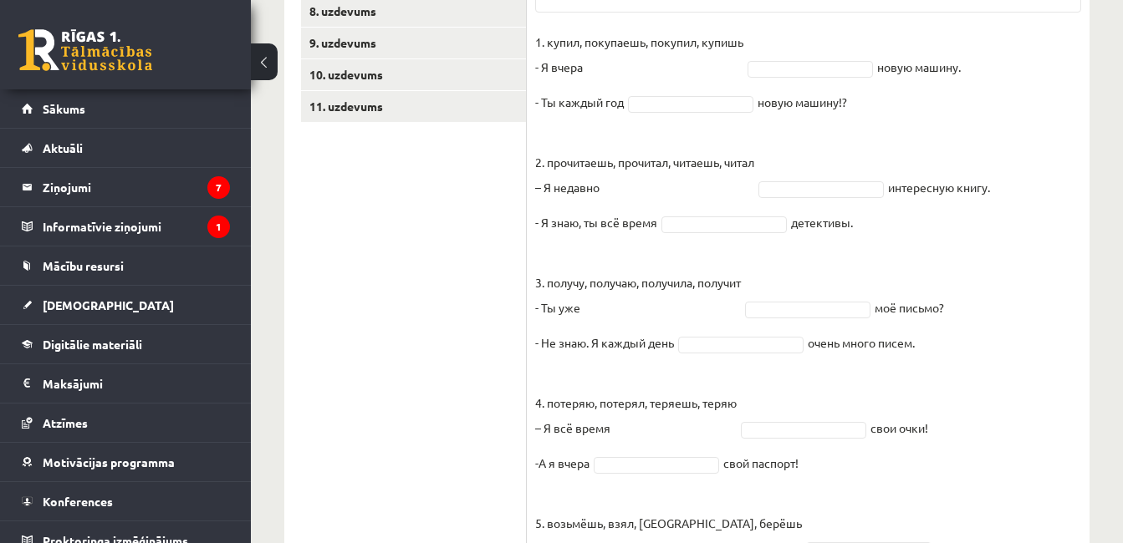
scroll to position [229, 0]
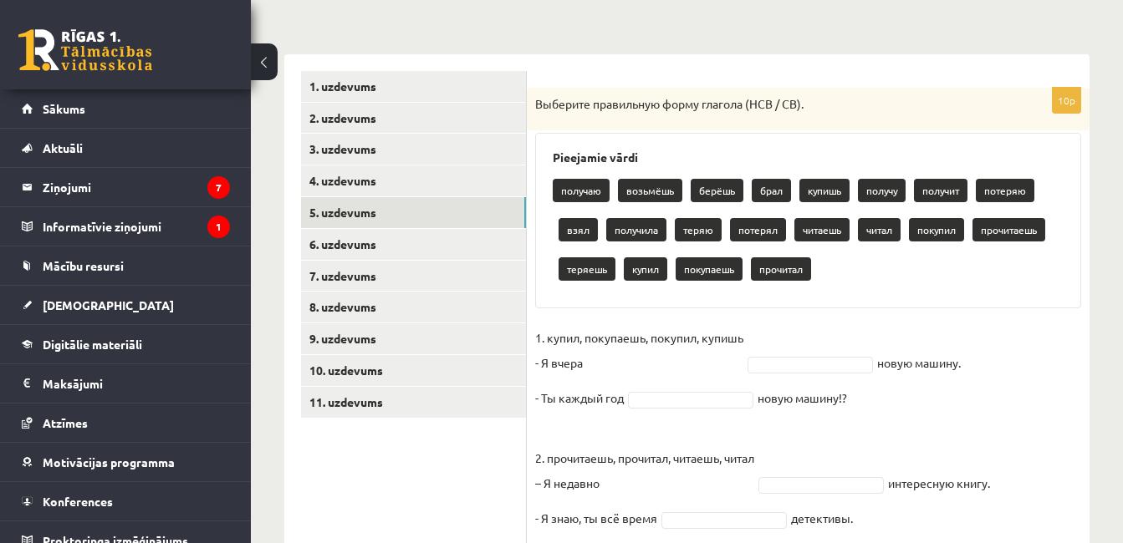
drag, startPoint x: 468, startPoint y: 444, endPoint x: 507, endPoint y: 441, distance: 39.4
click at [468, 444] on ul "1. uzdevums 2. uzdevums 3. uzdevums 4. uzdevums 5. uzdevums 6. uzdevums 7. uzde…" at bounding box center [414, 490] width 226 height 839
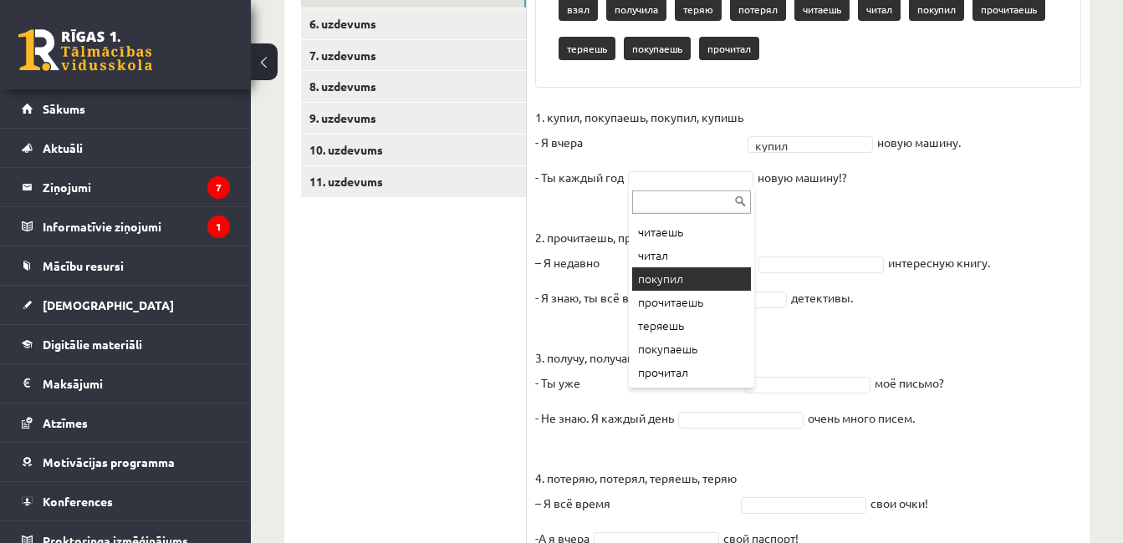
scroll to position [480, 0]
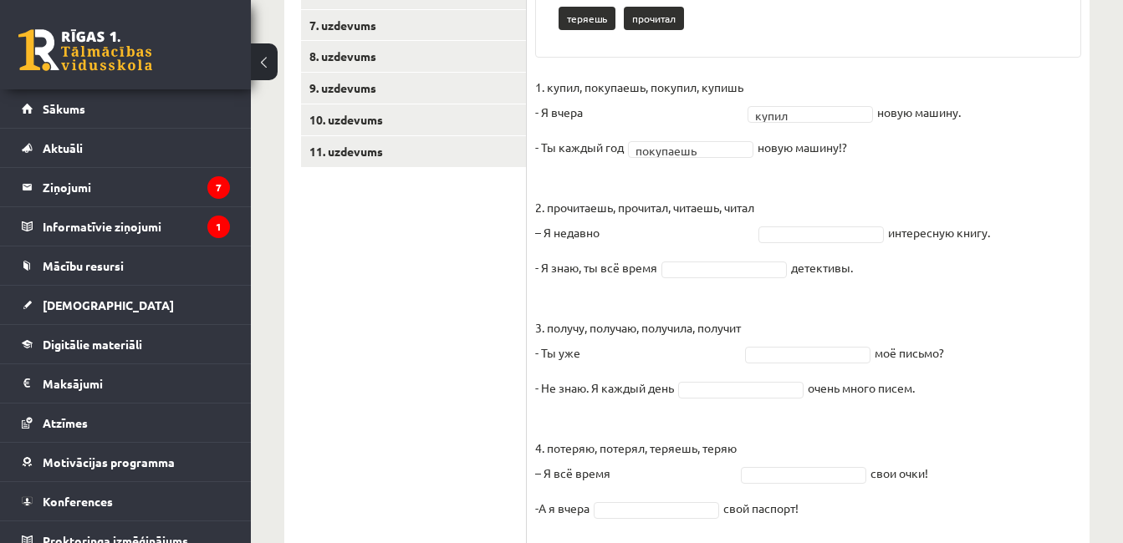
click at [826, 243] on fieldset "1. купил, покупаешь, покупил, купишь - Я вчера купил ***** новую машину. - Ты к…" at bounding box center [808, 362] width 546 height 577
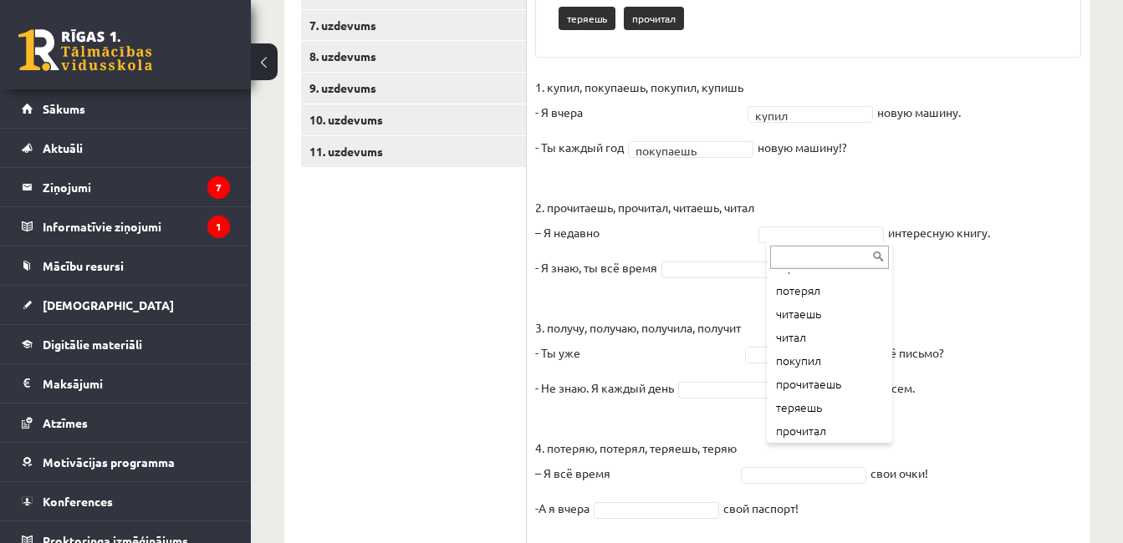
scroll to position [278, 0]
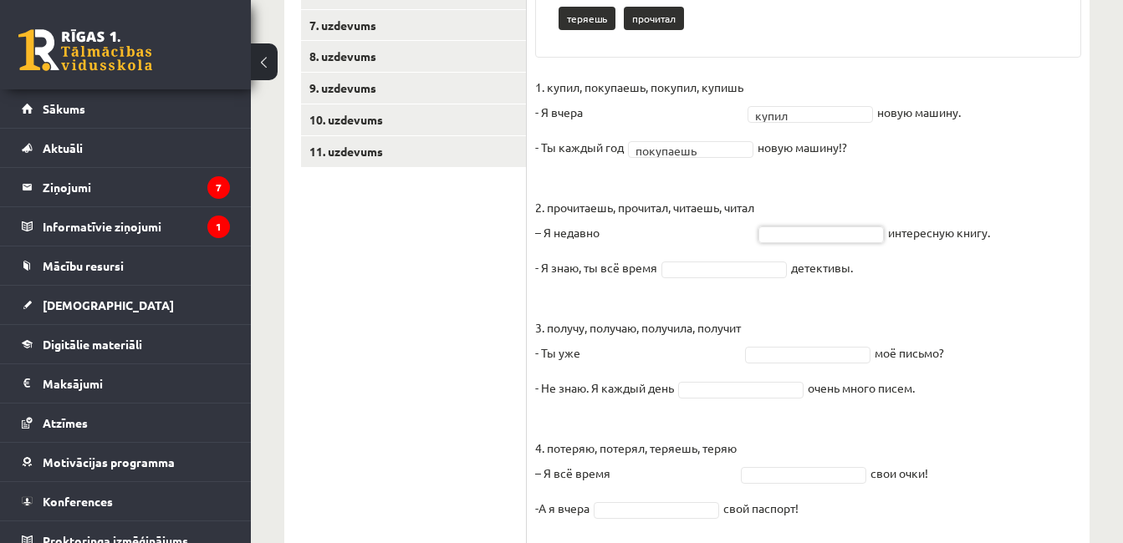
drag, startPoint x: 930, startPoint y: 427, endPoint x: 851, endPoint y: 409, distance: 81.5
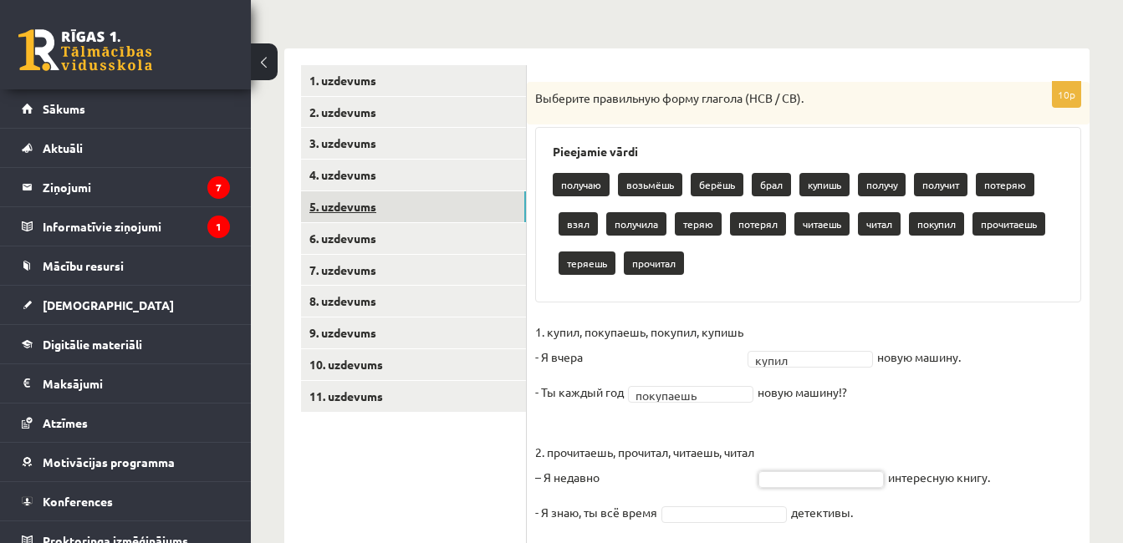
scroll to position [229, 0]
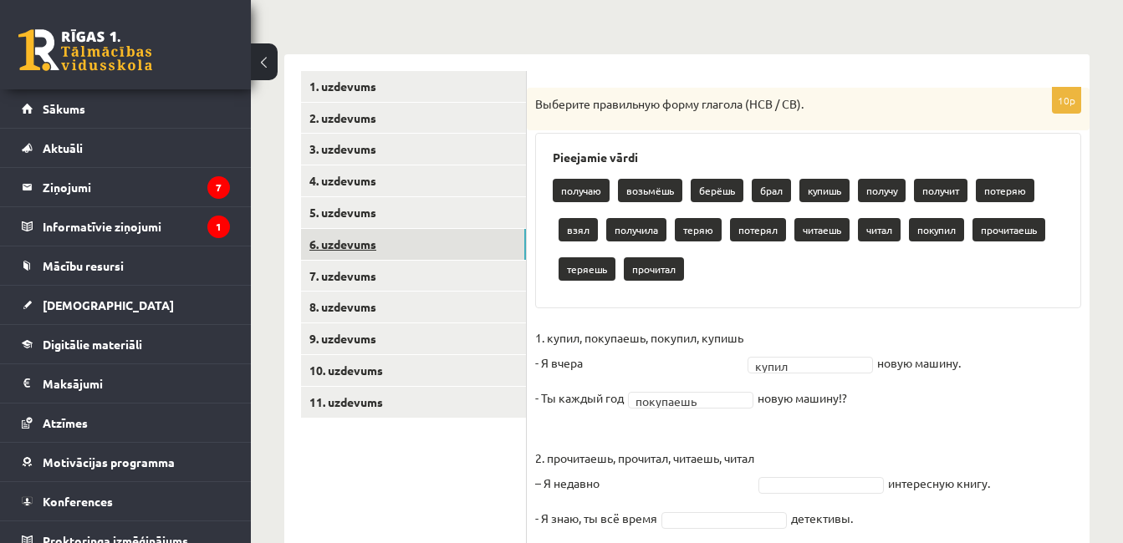
click at [359, 237] on link "6. uzdevums" at bounding box center [413, 244] width 225 height 31
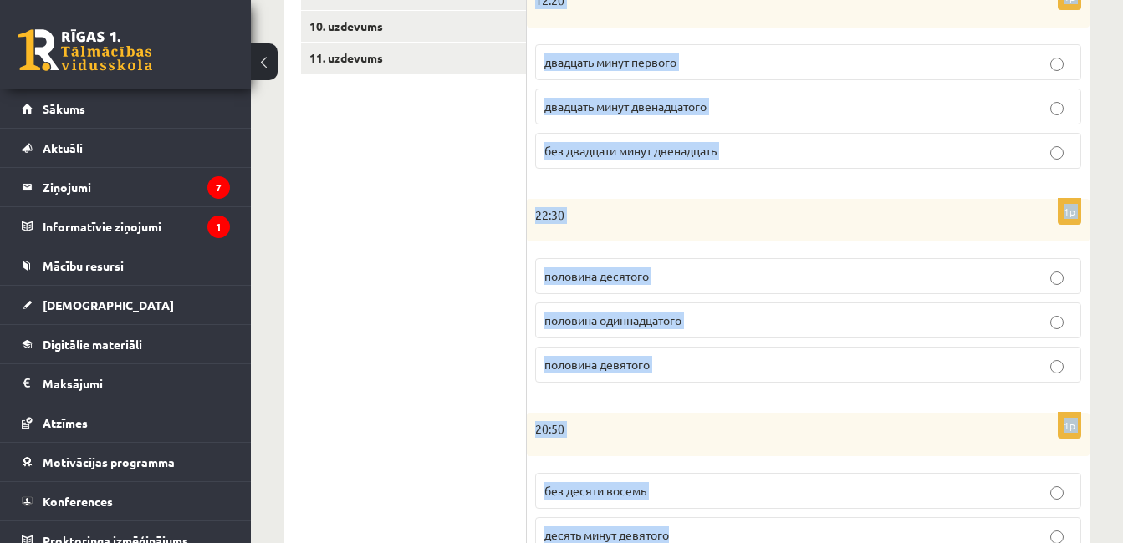
scroll to position [906, 0]
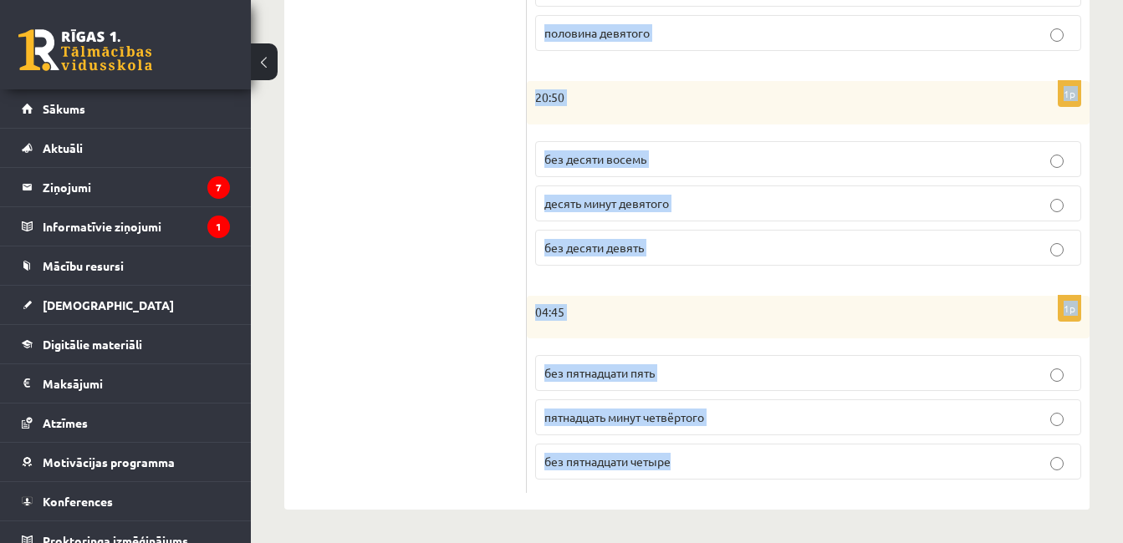
drag, startPoint x: 545, startPoint y: 74, endPoint x: 890, endPoint y: 579, distance: 611.2
copy form "Сколько времени? Выберите правильный вариант. 1p 08:55 пять минут девятого без …"
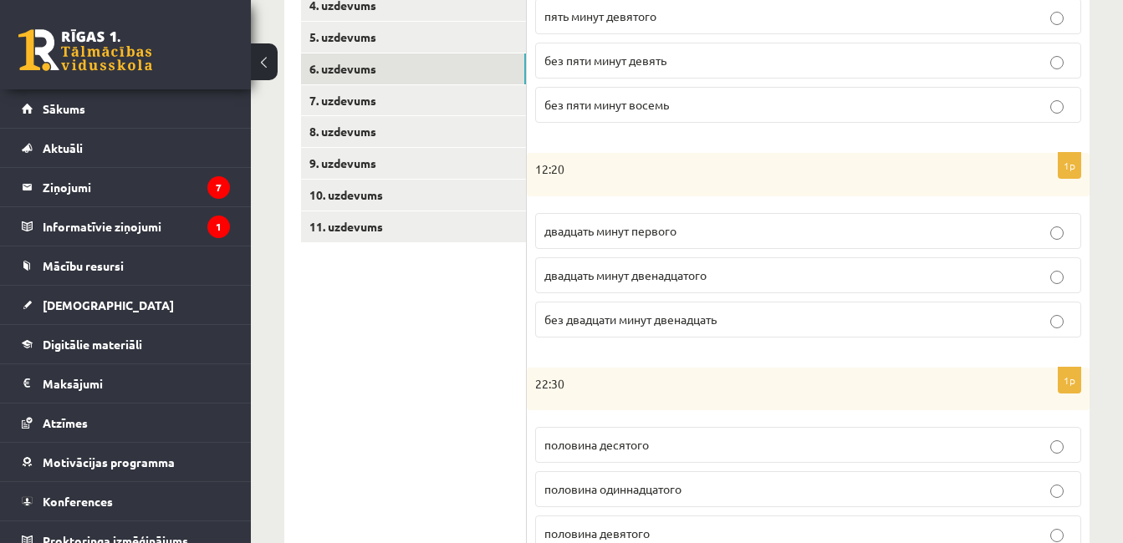
click at [491, 341] on ul "1. uzdevums 2. uzdevums 3. uzdevums 4. uzdevums 5. uzdevums 6. uzdevums 7. uzde…" at bounding box center [414, 445] width 226 height 1099
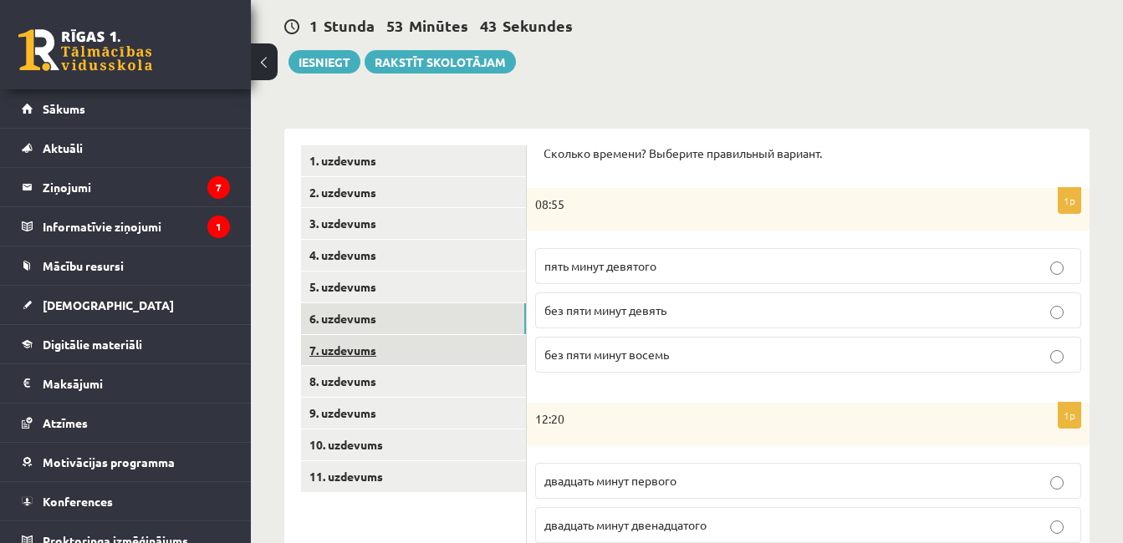
scroll to position [154, 0]
click at [650, 309] on span "без пяти минут девять" at bounding box center [605, 310] width 122 height 15
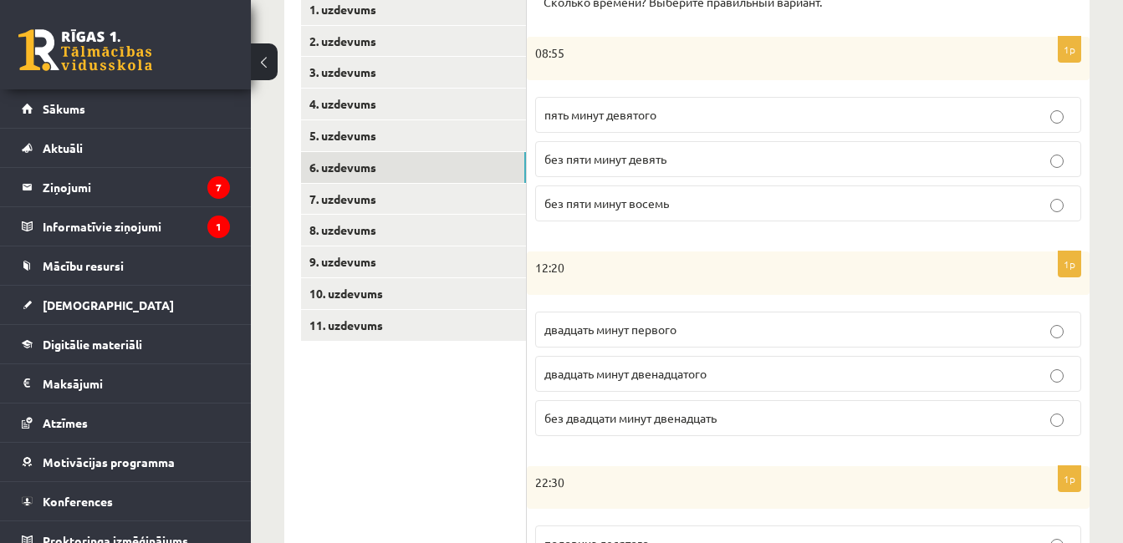
scroll to position [321, 0]
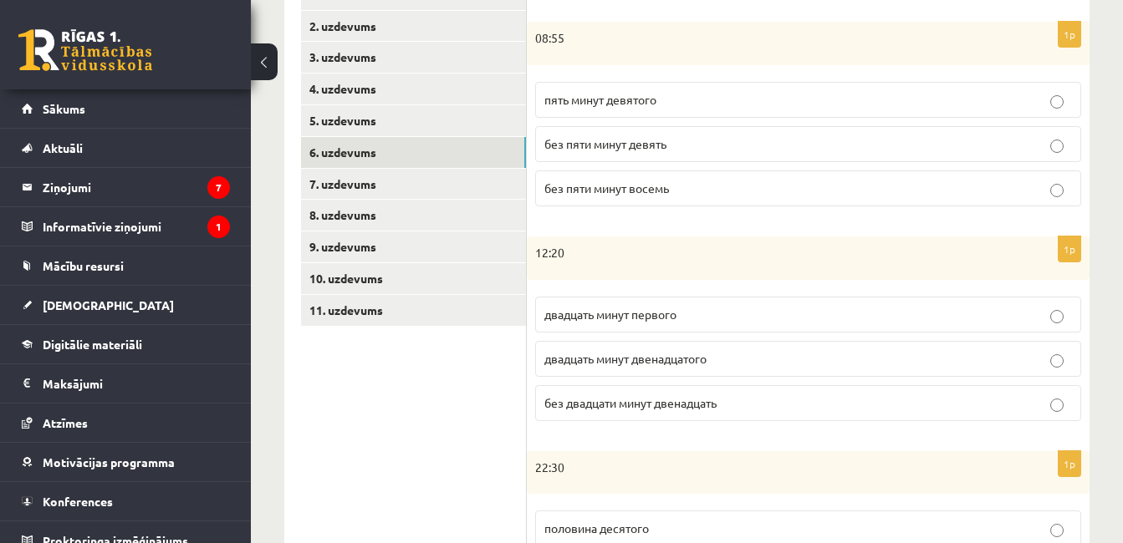
click at [710, 316] on p "двадцать минут первого" at bounding box center [808, 315] width 528 height 18
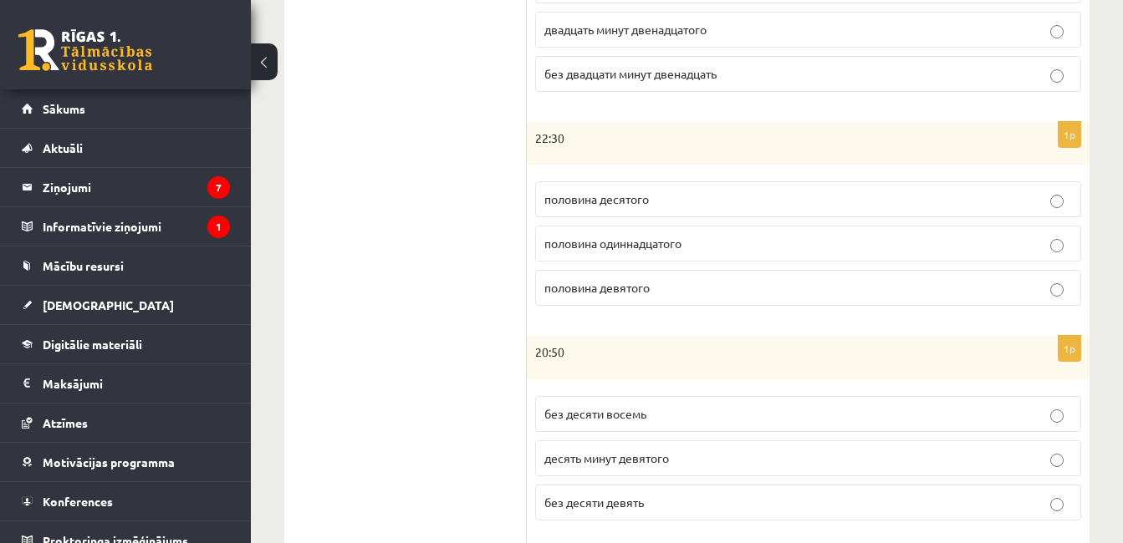
scroll to position [655, 0]
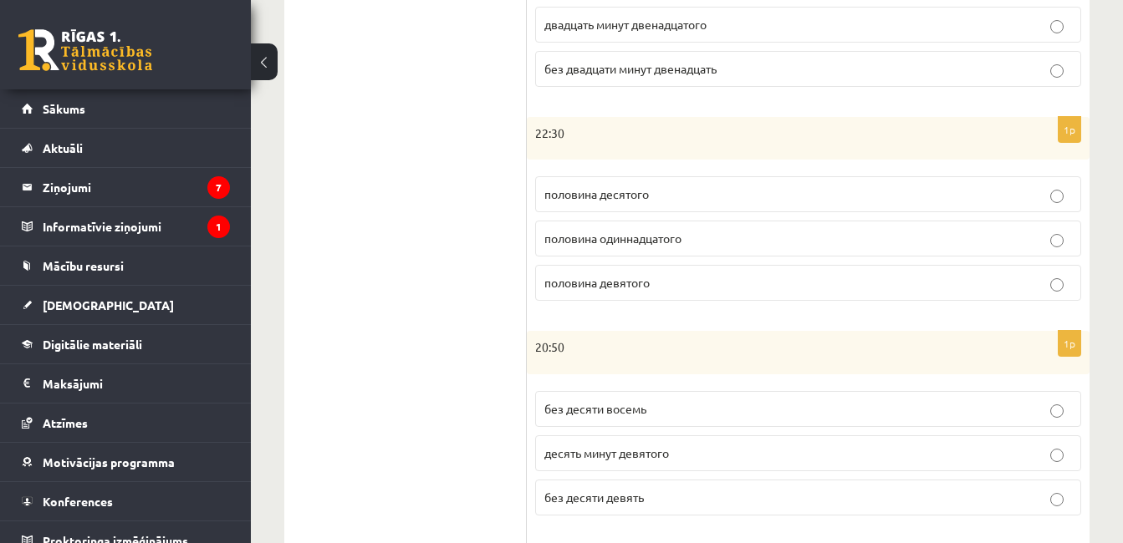
click at [689, 291] on p "половина девятого" at bounding box center [808, 283] width 528 height 18
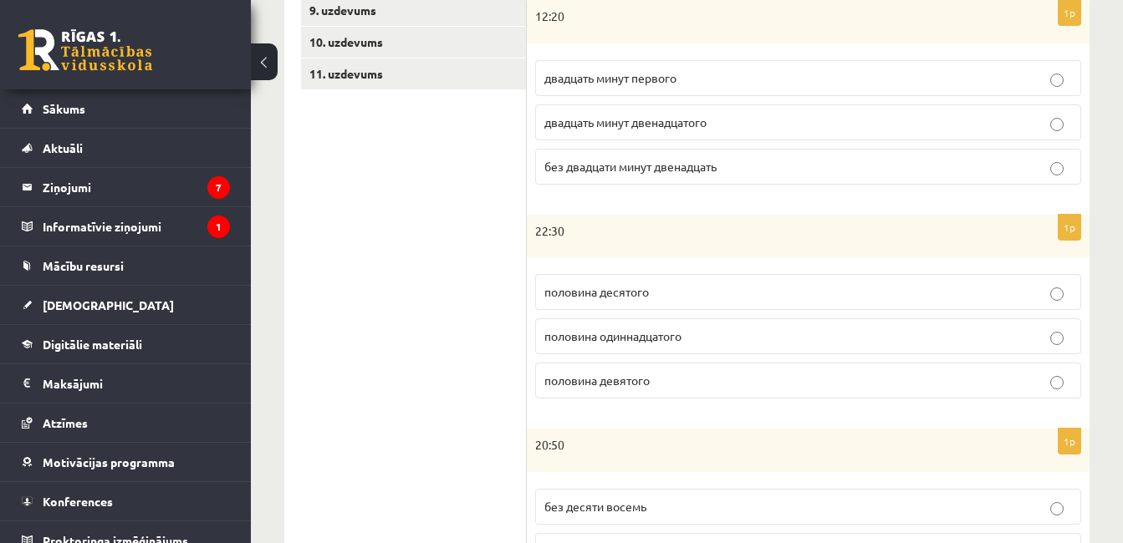
scroll to position [405, 0]
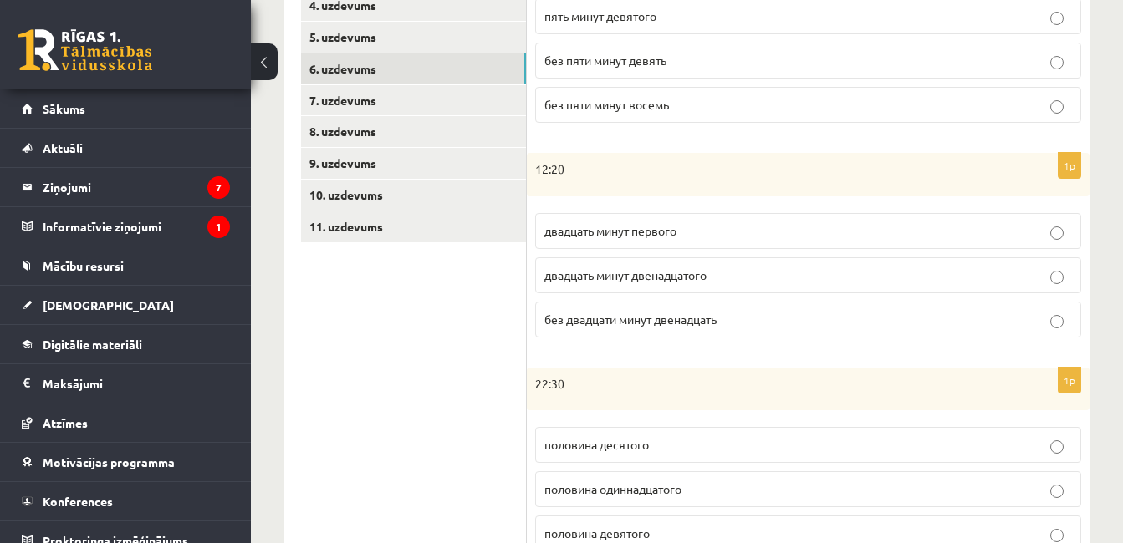
click at [617, 273] on span "двадцать минут двенадцатого" at bounding box center [625, 275] width 162 height 15
click at [660, 217] on label "двадцать минут первого" at bounding box center [808, 231] width 546 height 36
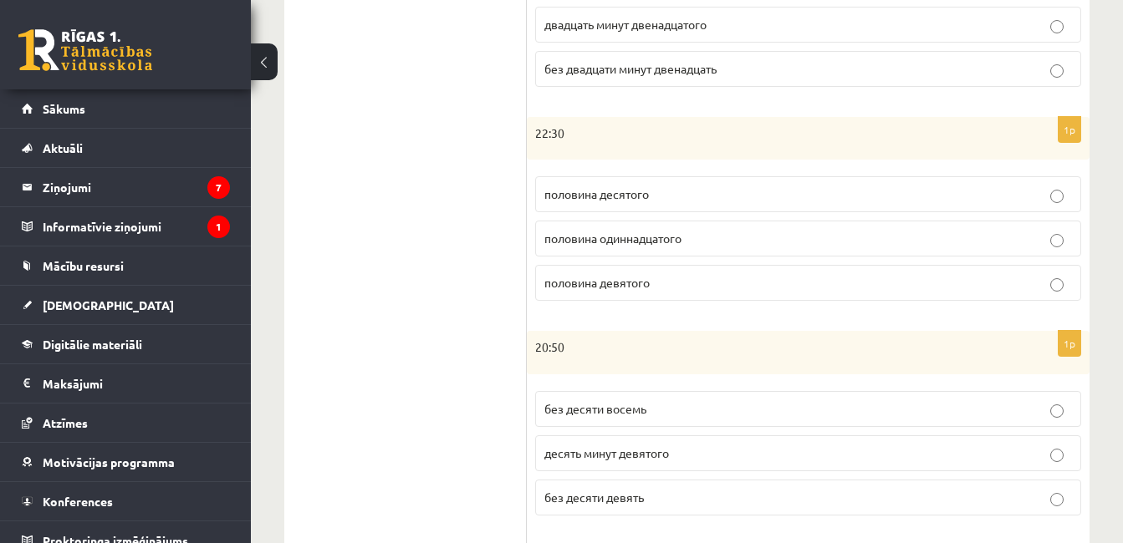
click at [670, 260] on fieldset "половина десятого половина одиннадцатого половина девятого" at bounding box center [808, 237] width 546 height 138
click at [664, 239] on span "половина одиннадцатого" at bounding box center [612, 238] width 137 height 15
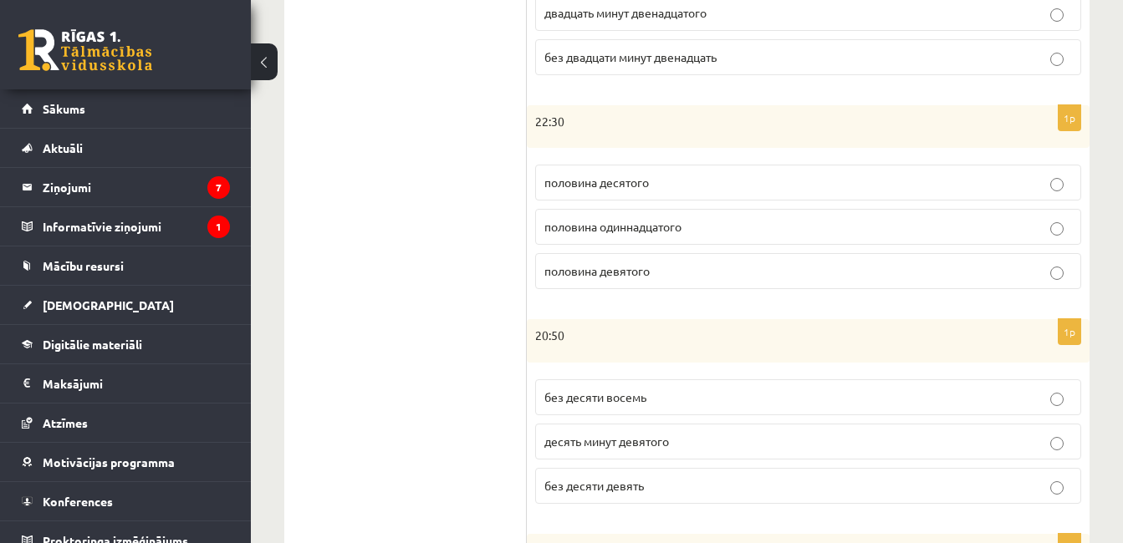
scroll to position [906, 0]
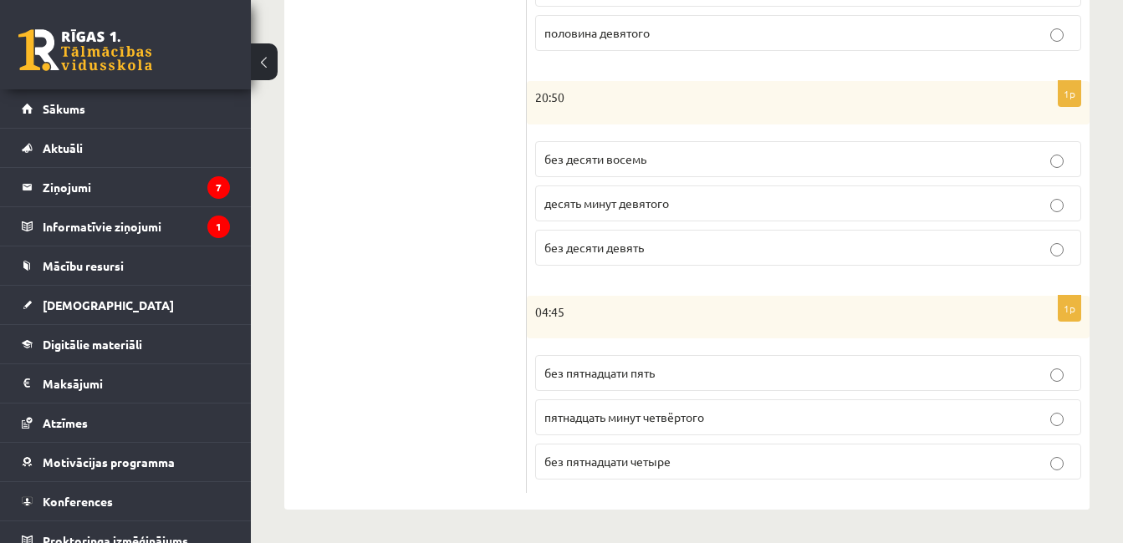
click at [615, 250] on span "без десяти девять" at bounding box center [593, 247] width 99 height 15
click at [681, 375] on p "без пятнадцати пять" at bounding box center [808, 373] width 528 height 18
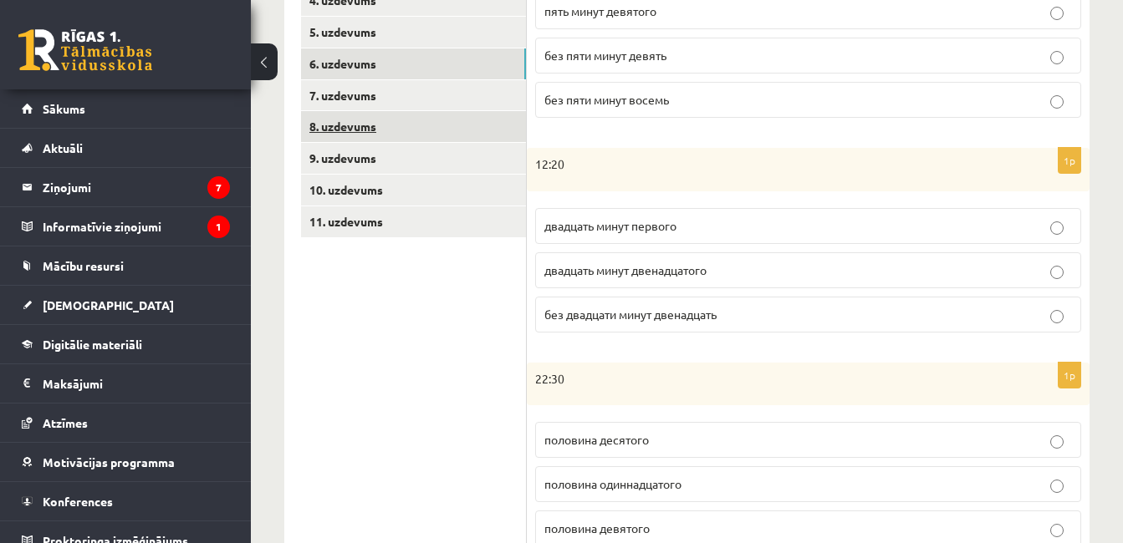
scroll to position [237, 0]
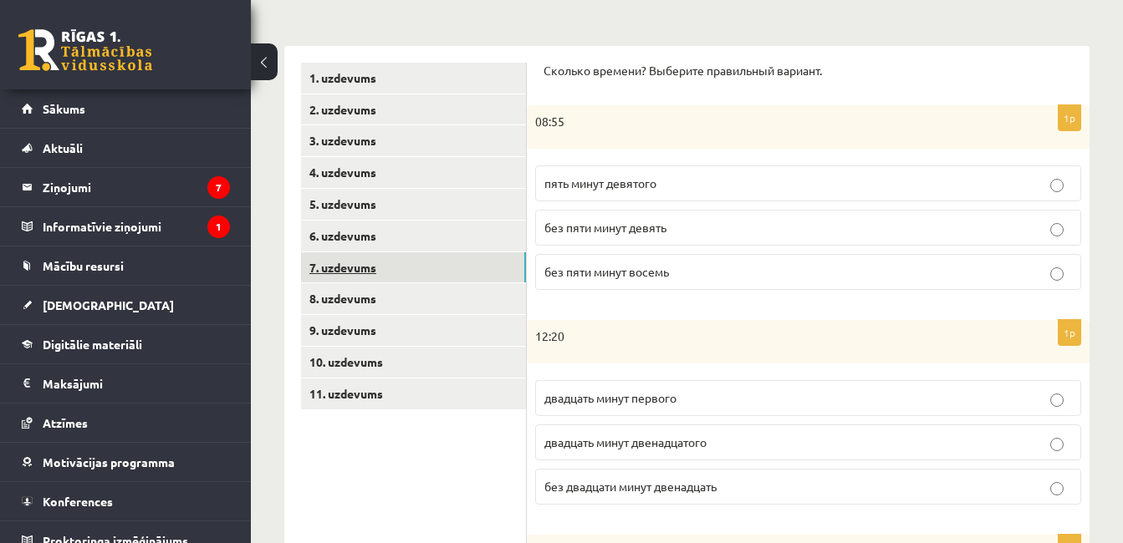
click at [385, 271] on link "7. uzdevums" at bounding box center [413, 267] width 225 height 31
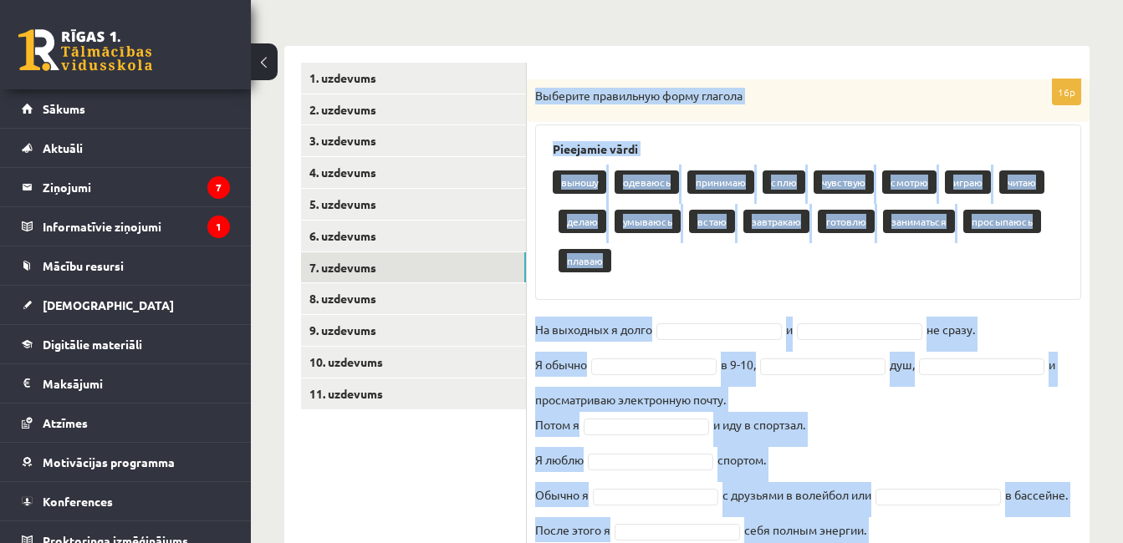
scroll to position [446, 0]
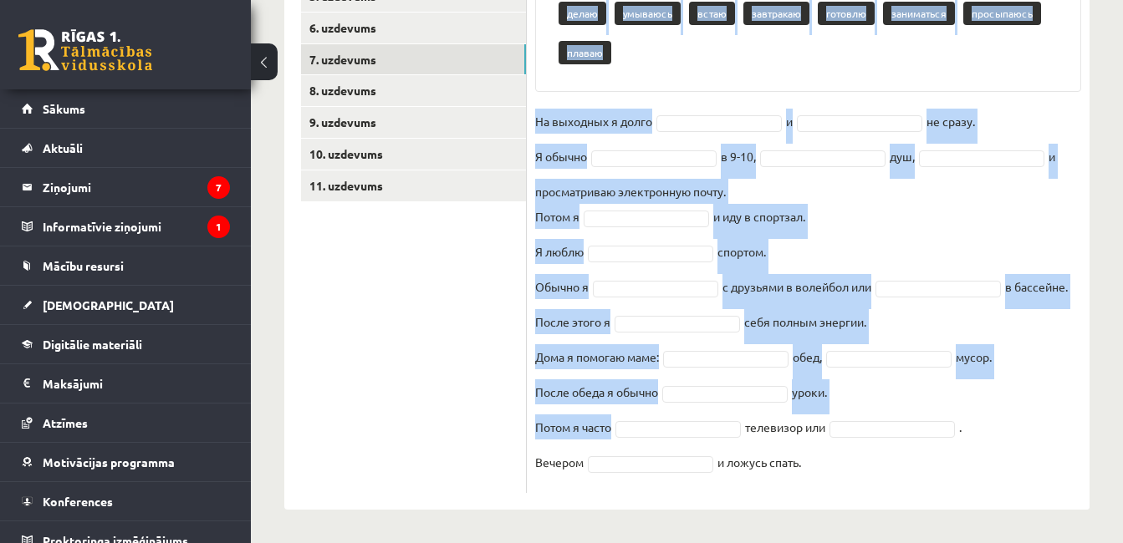
drag, startPoint x: 533, startPoint y: 94, endPoint x: 859, endPoint y: 505, distance: 525.4
click at [859, 505] on div "16p Выберите правильную форму глагола Pieejamie vārdi выношу одеваюсь принимаю …" at bounding box center [808, 174] width 563 height 672
copy div "Выберите правильную форму глагола Pieejamie vārdi выношу одеваюсь принимаю сплю…"
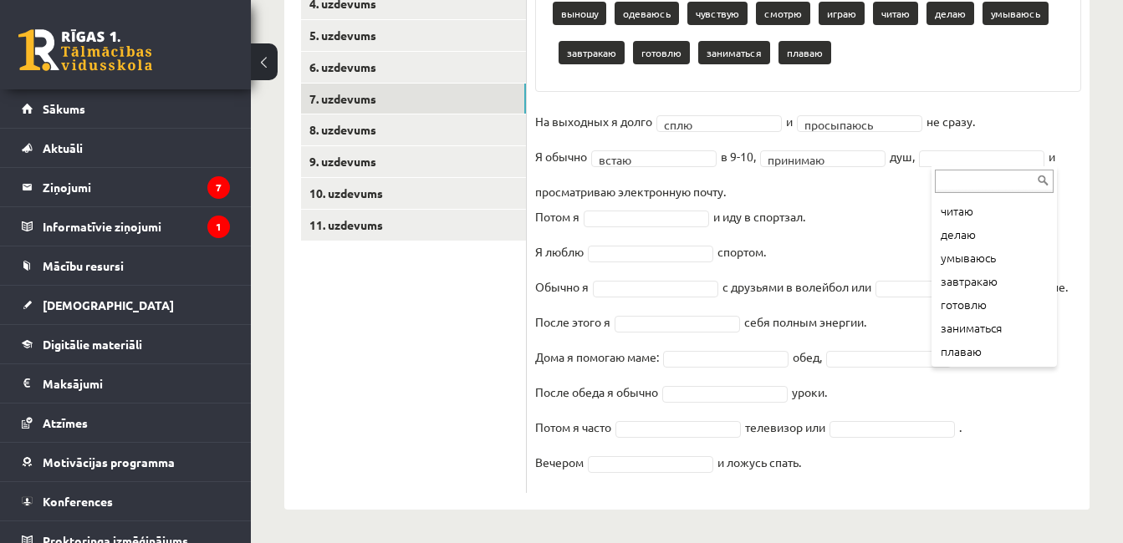
scroll to position [129, 0]
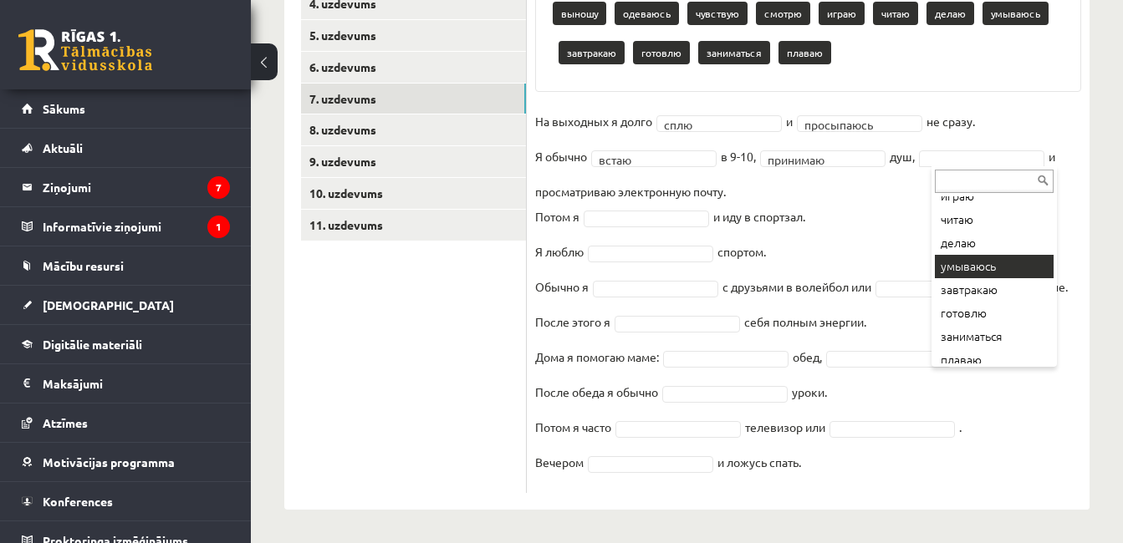
drag, startPoint x: 1012, startPoint y: 265, endPoint x: 999, endPoint y: 237, distance: 31.1
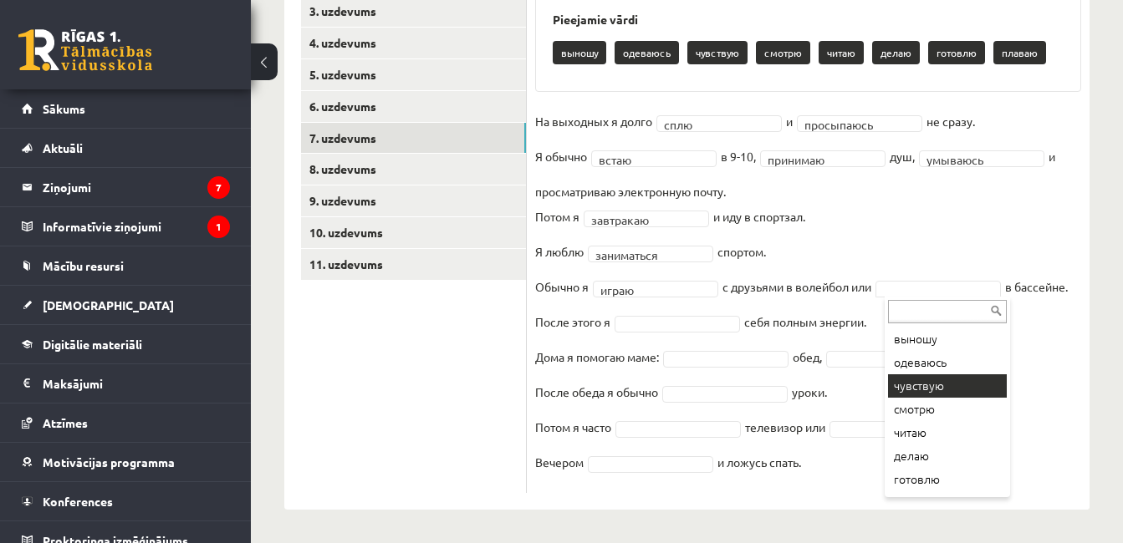
scroll to position [43, 0]
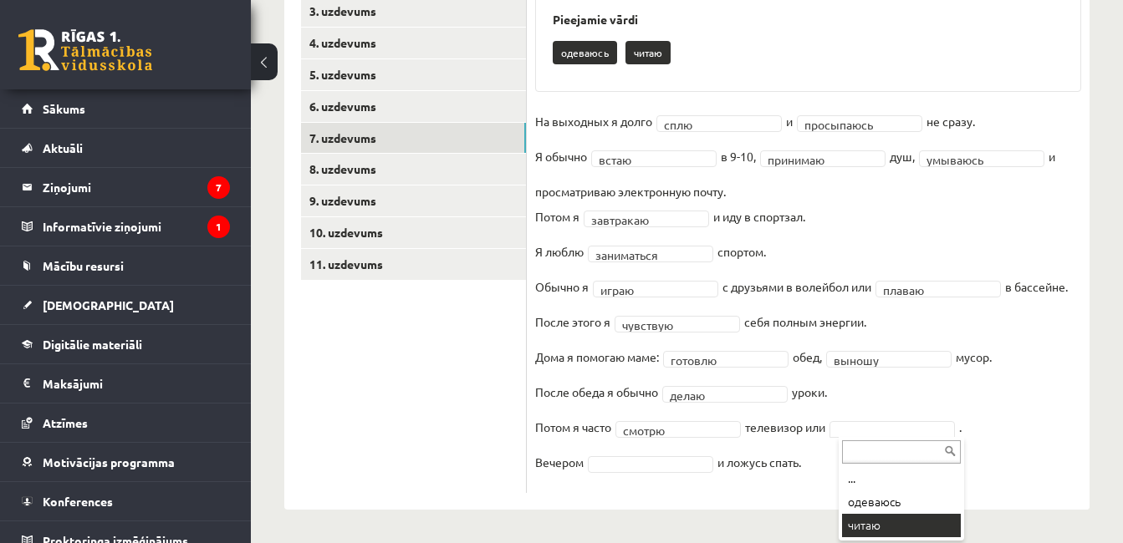
drag, startPoint x: 873, startPoint y: 529, endPoint x: 846, endPoint y: 503, distance: 37.2
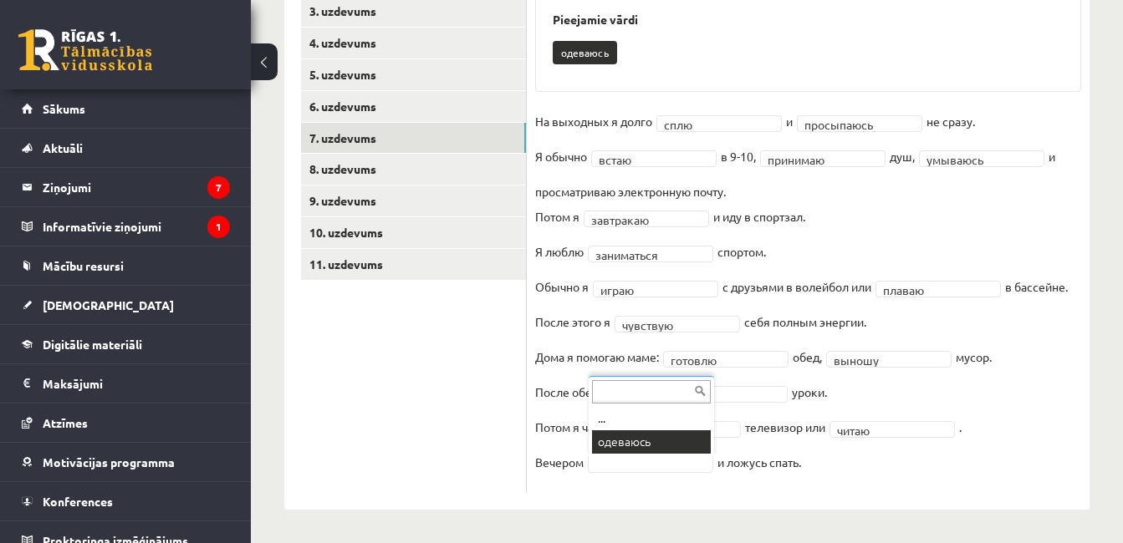
drag, startPoint x: 630, startPoint y: 443, endPoint x: 616, endPoint y: 433, distance: 16.7
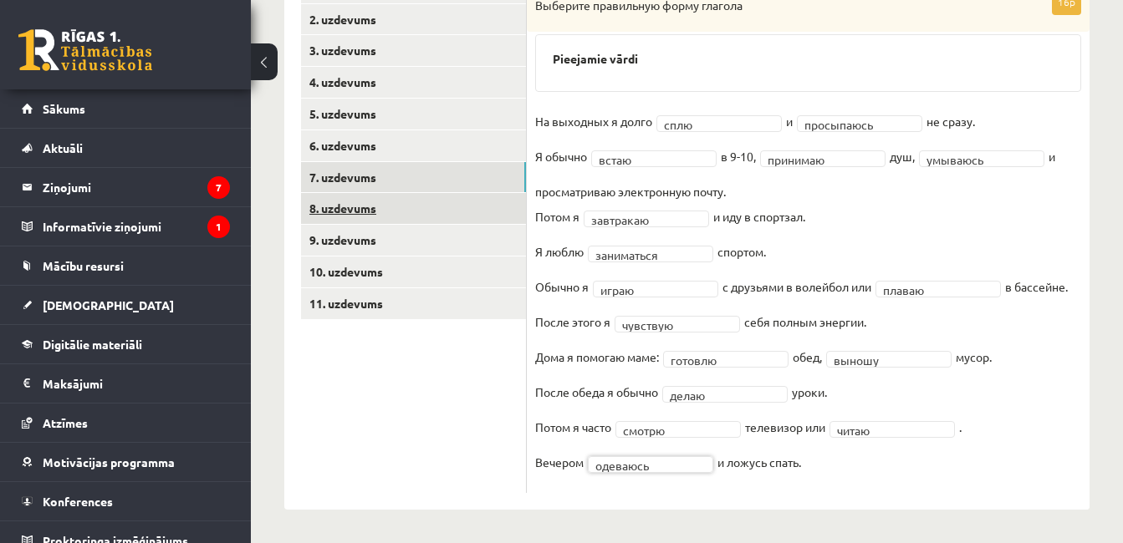
click at [372, 203] on link "8. uzdevums" at bounding box center [413, 208] width 225 height 31
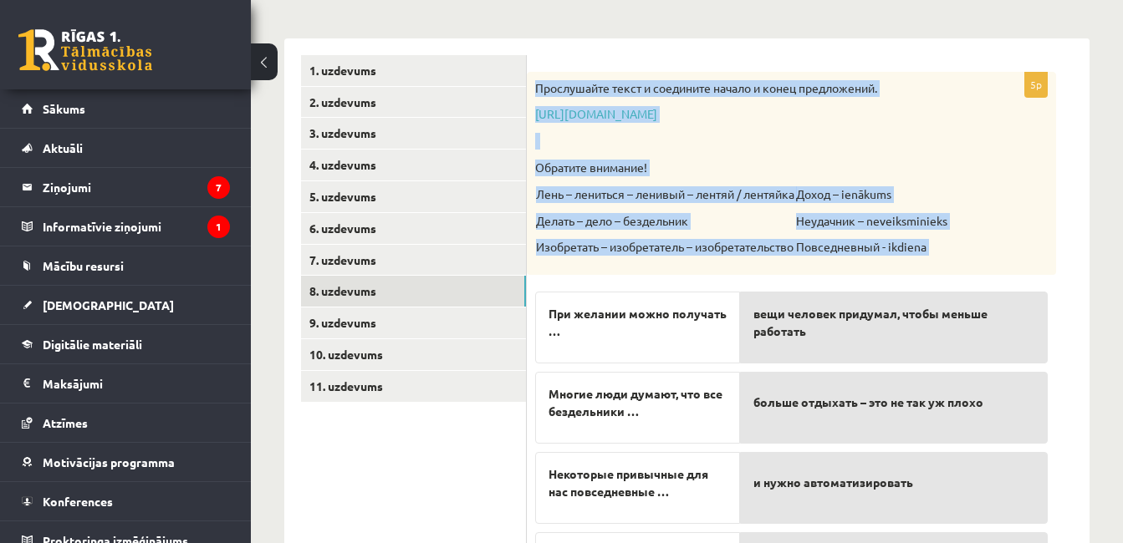
scroll to position [446, 0]
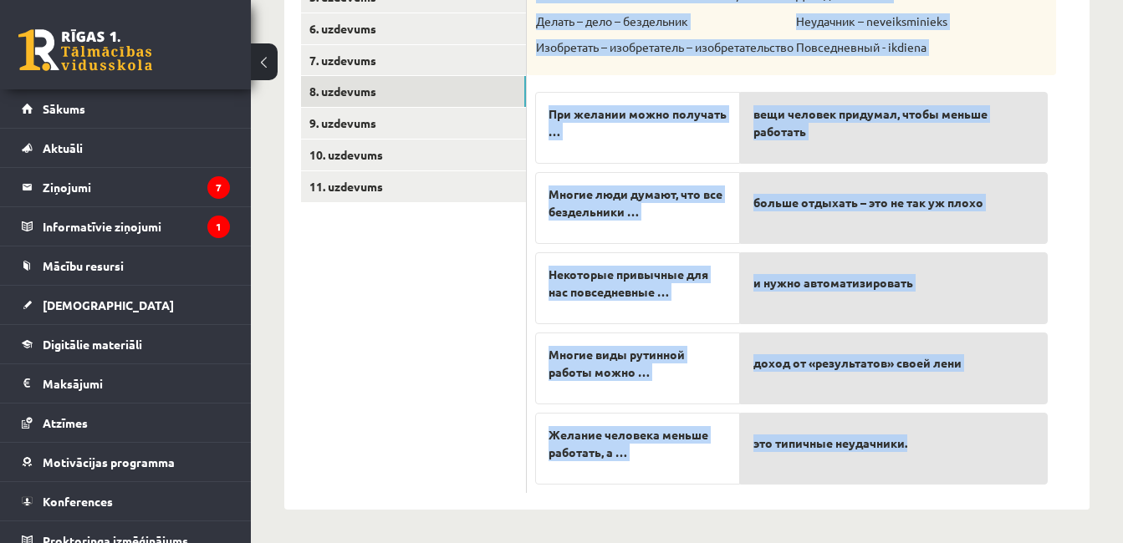
drag, startPoint x: 539, startPoint y: 92, endPoint x: 1013, endPoint y: 456, distance: 597.4
click at [1013, 456] on div "5p Прослушайте текст и соедините начало и конец предложений. https://www.zvaigz…" at bounding box center [791, 182] width 529 height 621
copy div "Прослушайте текст и соедините начало и конец предложений. https://www.zvaigzne.…"
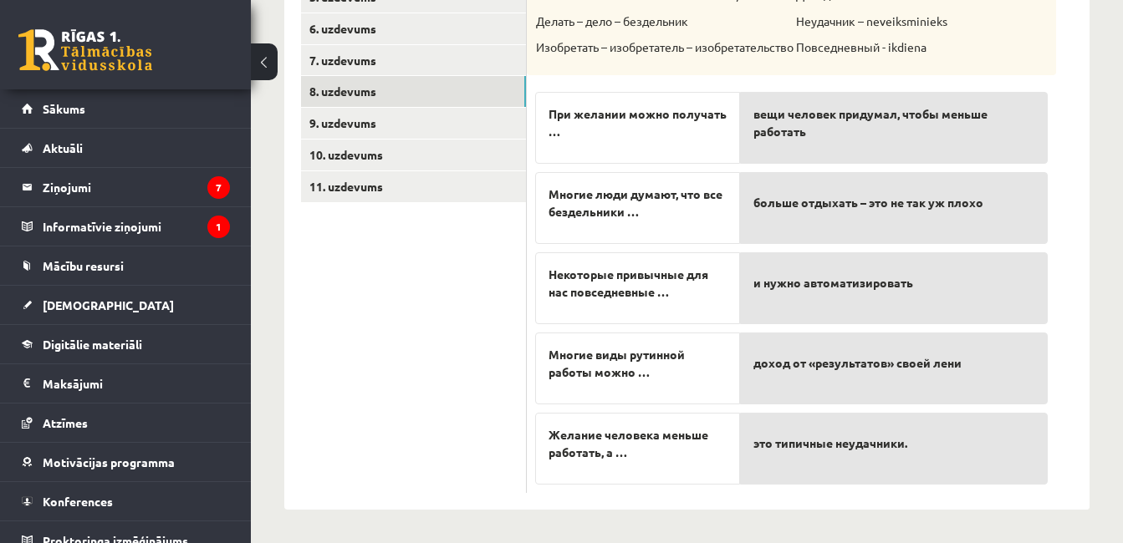
click at [497, 297] on ul "1. uzdevums 2. uzdevums 3. uzdevums 4. uzdevums 5. uzdevums 6. uzdevums 7. uzde…" at bounding box center [414, 174] width 226 height 638
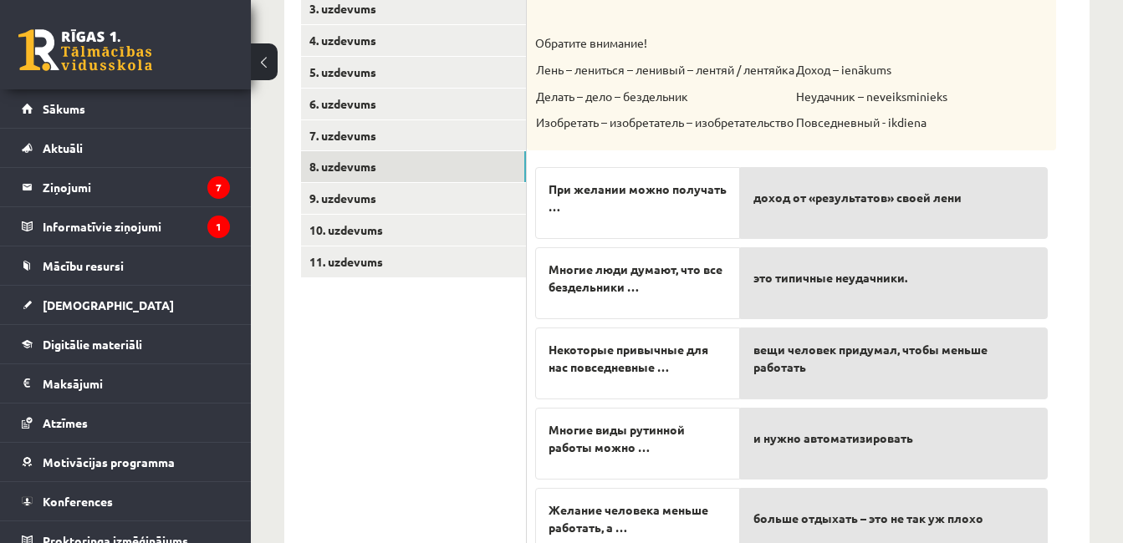
scroll to position [278, 0]
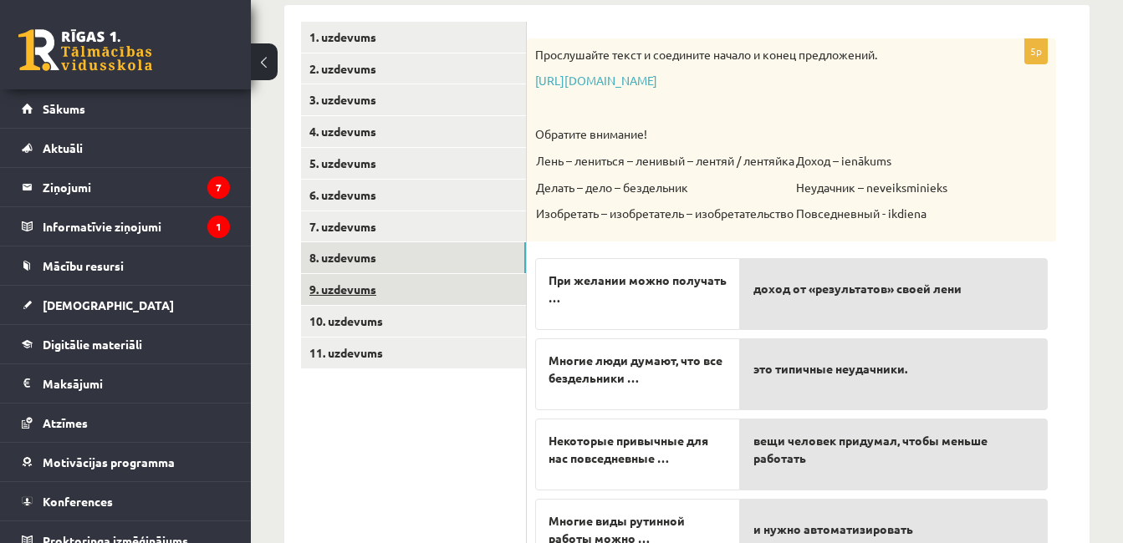
click at [364, 297] on link "9. uzdevums" at bounding box center [413, 289] width 225 height 31
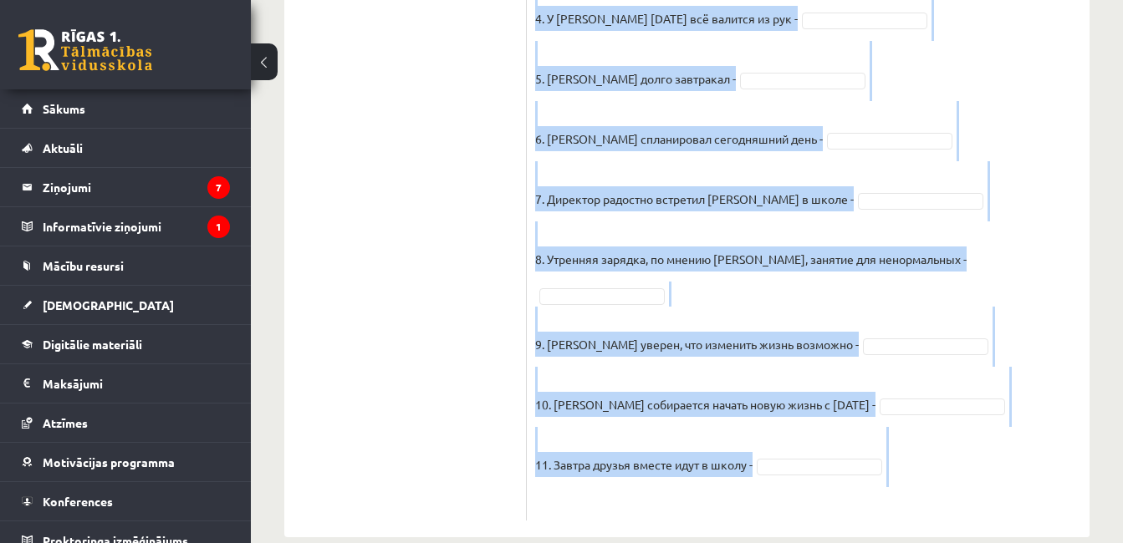
scroll to position [804, 0]
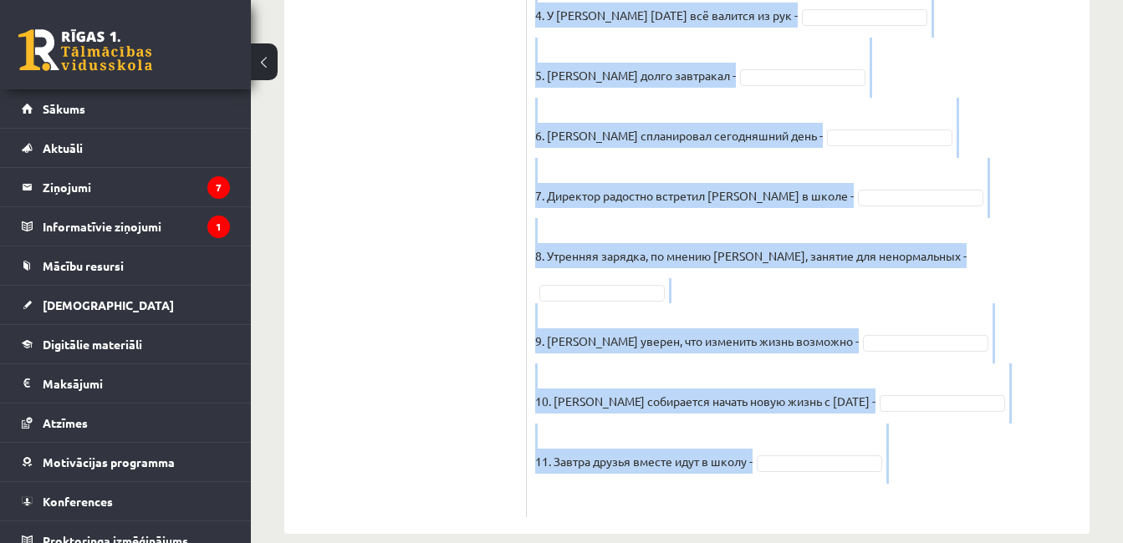
drag, startPoint x: 535, startPoint y: 46, endPoint x: 814, endPoint y: 579, distance: 602.0
copy div "Прочитайте текст и отметьте верные / неверные утверждения в соответствии с текс…"
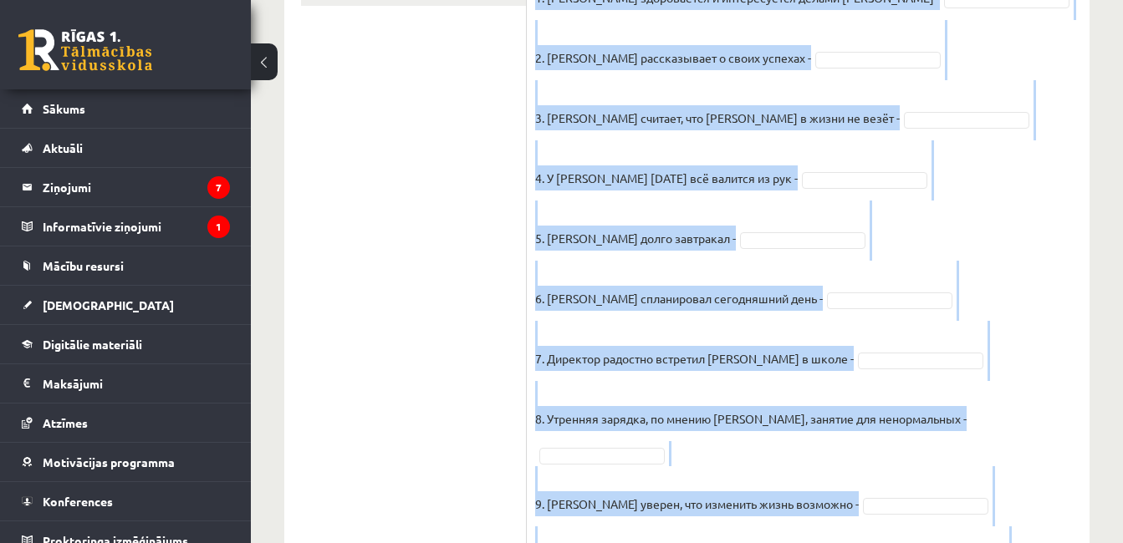
scroll to position [553, 0]
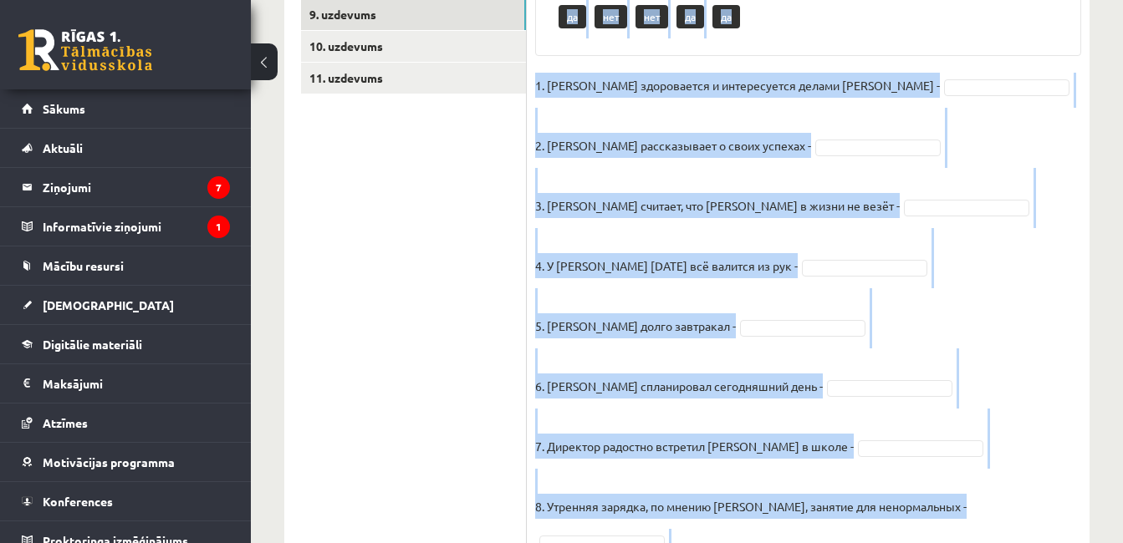
drag, startPoint x: 1002, startPoint y: 222, endPoint x: 991, endPoint y: 202, distance: 22.8
click at [1001, 222] on fieldset "1. Эмилс здоровается и интересуется делами Яниса - 2. Янис рассказывает о своих…" at bounding box center [808, 416] width 546 height 687
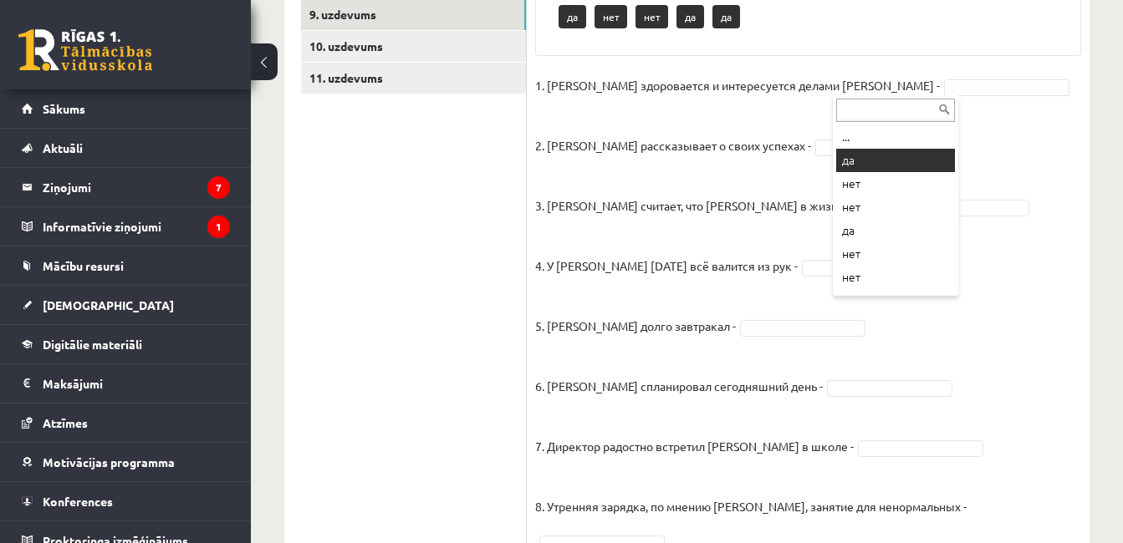
drag, startPoint x: 880, startPoint y: 161, endPoint x: 874, endPoint y: 155, distance: 8.9
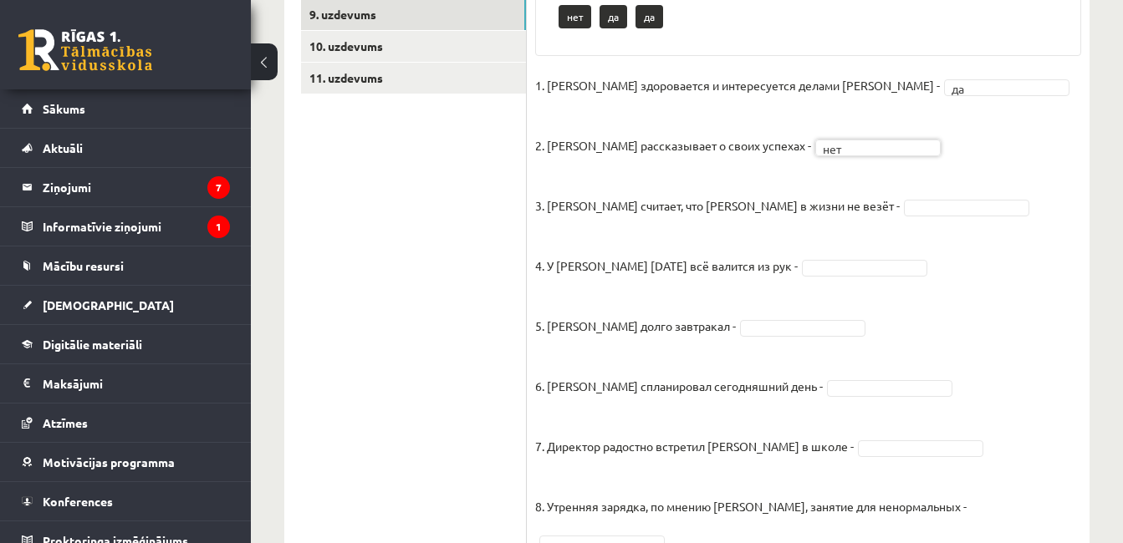
drag, startPoint x: 860, startPoint y: 203, endPoint x: 851, endPoint y: 227, distance: 25.9
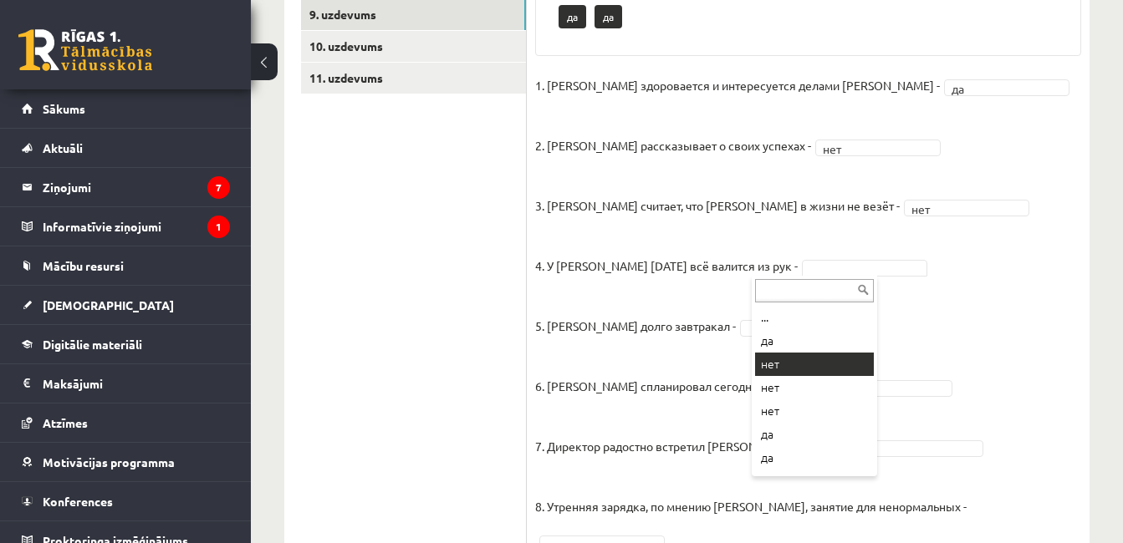
drag, startPoint x: 805, startPoint y: 363, endPoint x: 744, endPoint y: 210, distance: 164.7
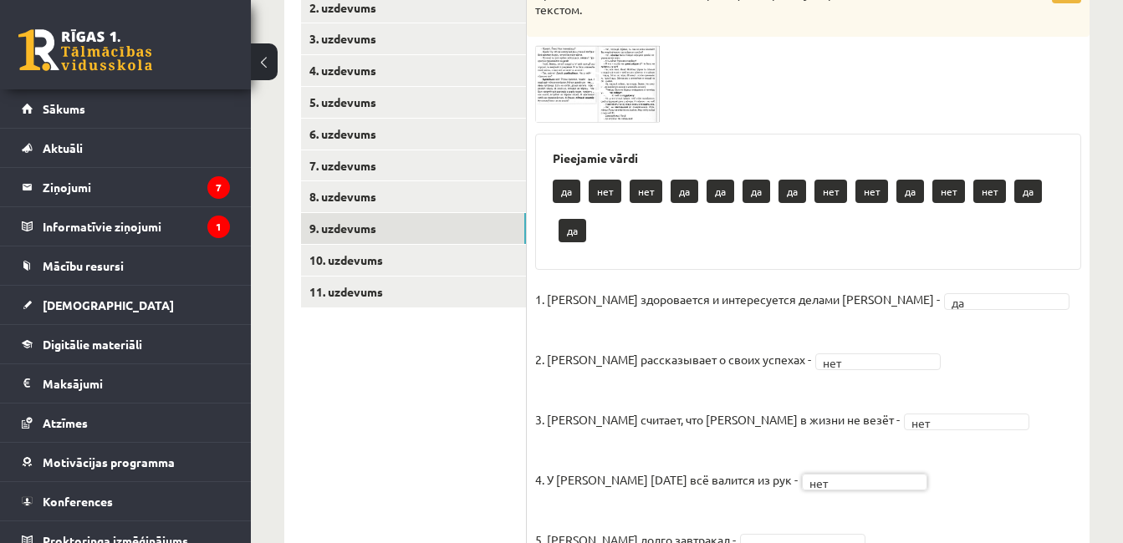
scroll to position [386, 0]
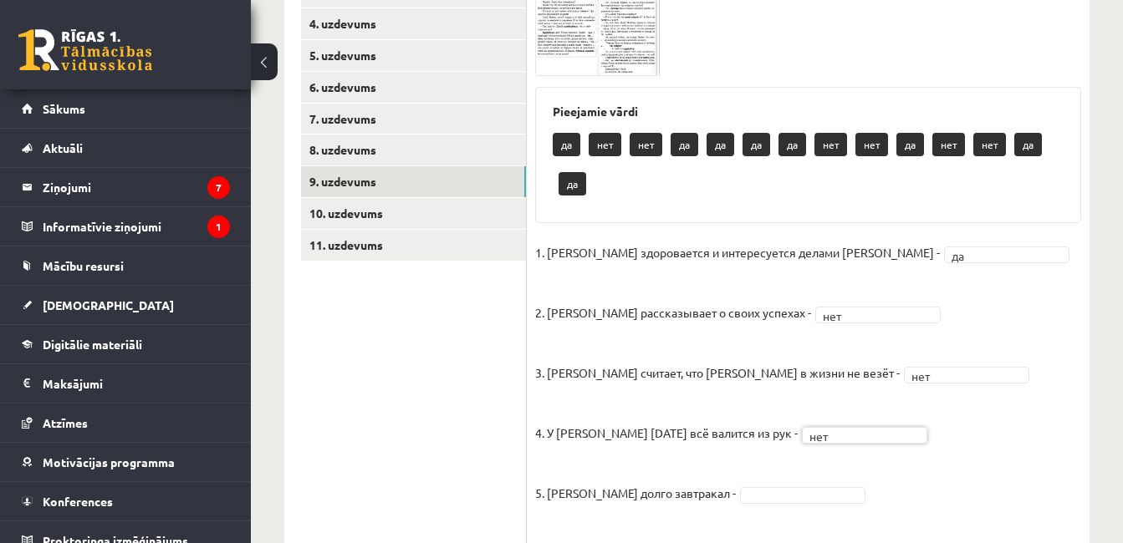
click at [617, 48] on img at bounding box center [597, 37] width 125 height 78
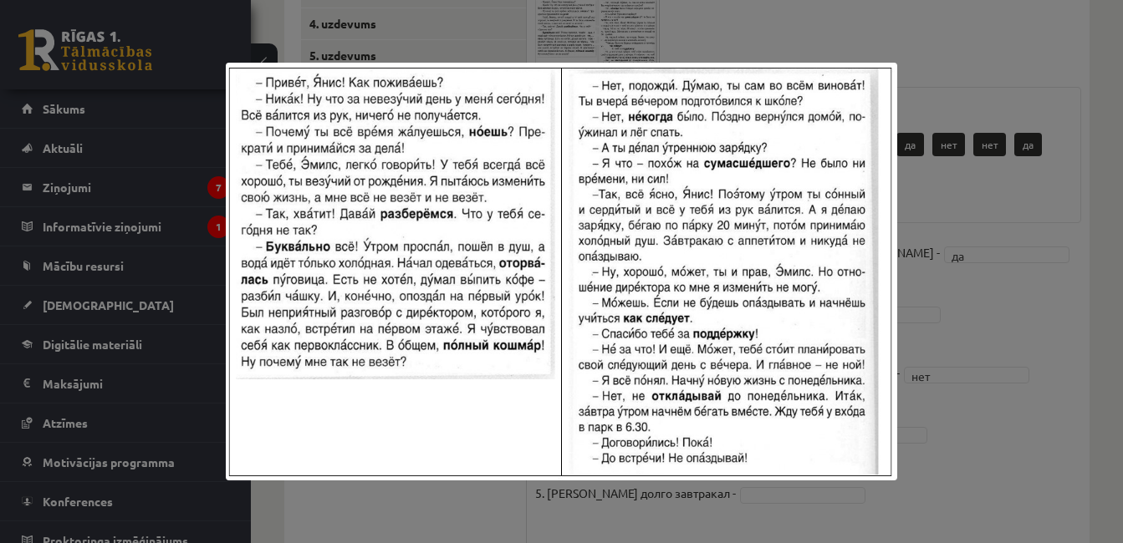
drag, startPoint x: 906, startPoint y: 51, endPoint x: 663, endPoint y: 30, distance: 244.2
click at [898, 51] on div at bounding box center [561, 271] width 1123 height 543
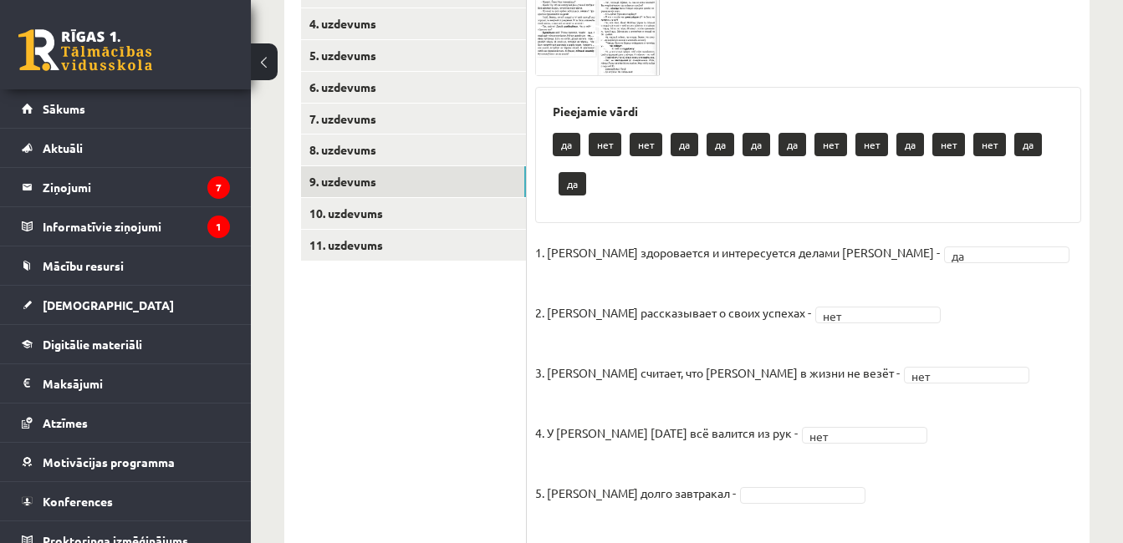
click at [600, 15] on img at bounding box center [597, 37] width 125 height 78
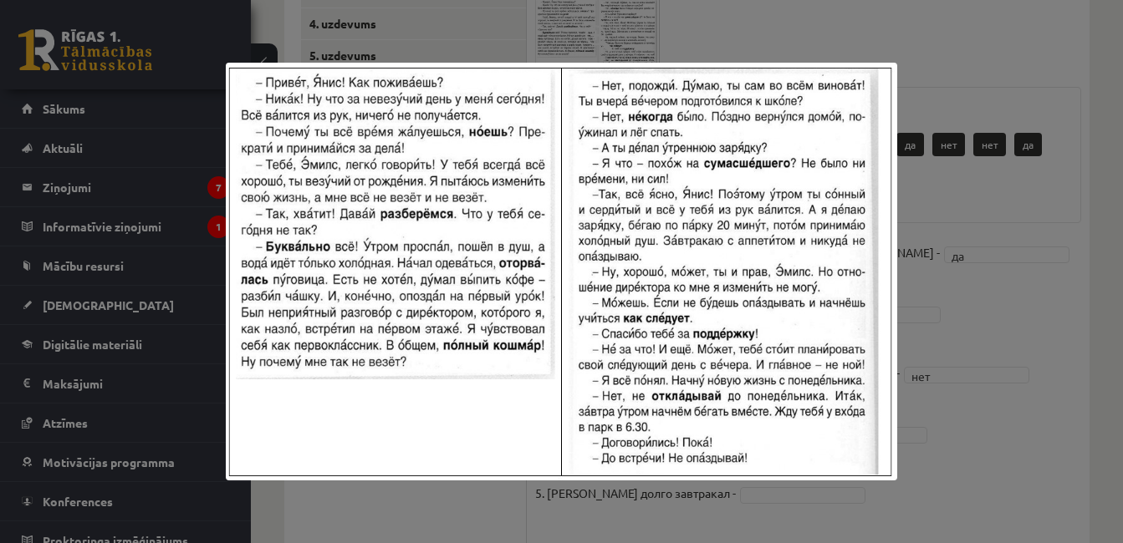
click at [922, 113] on div at bounding box center [561, 271] width 1123 height 543
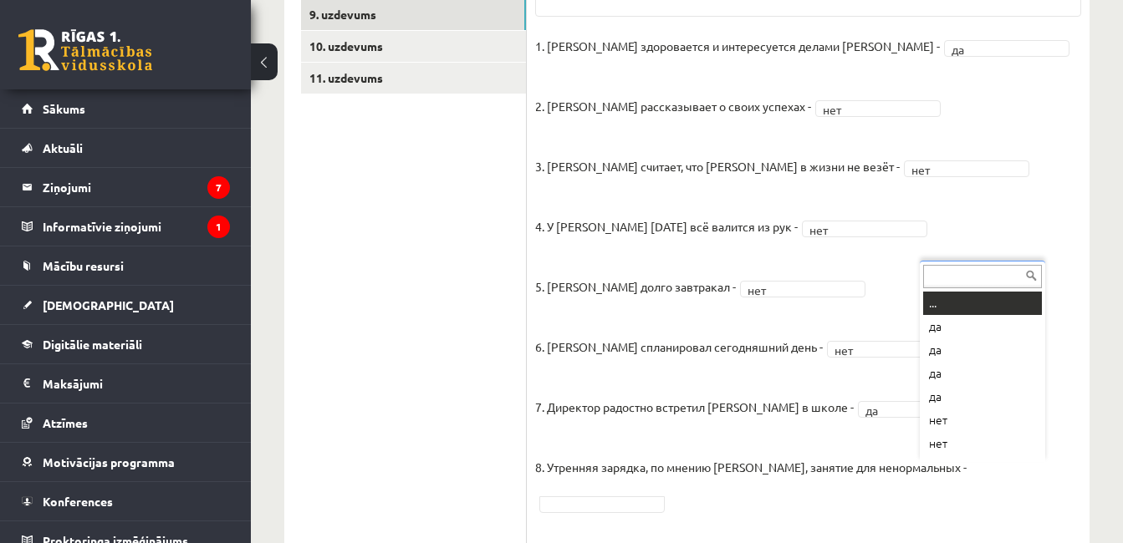
scroll to position [20, 0]
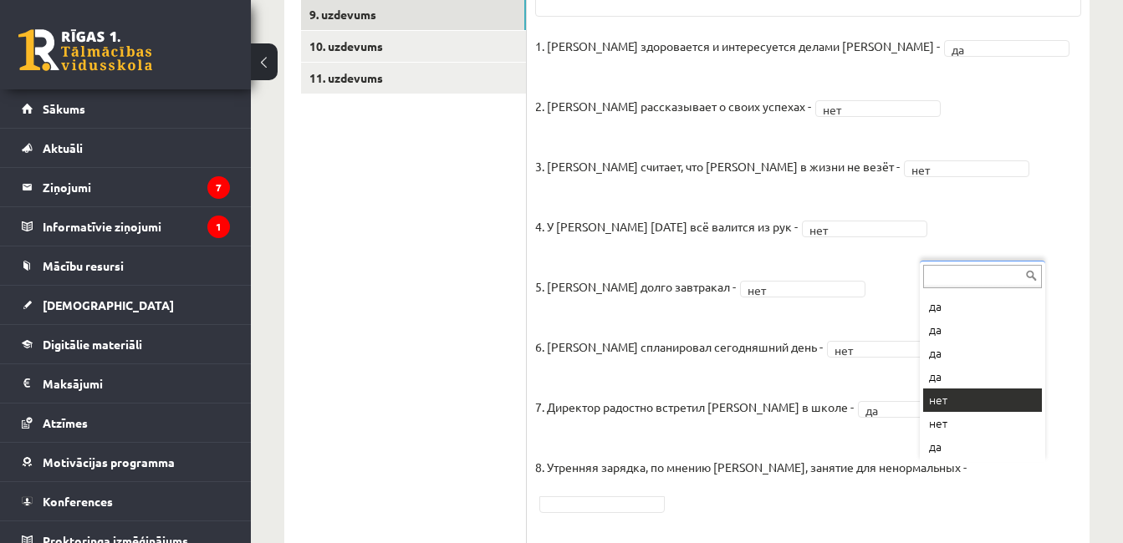
drag, startPoint x: 953, startPoint y: 397, endPoint x: 942, endPoint y: 404, distance: 12.8
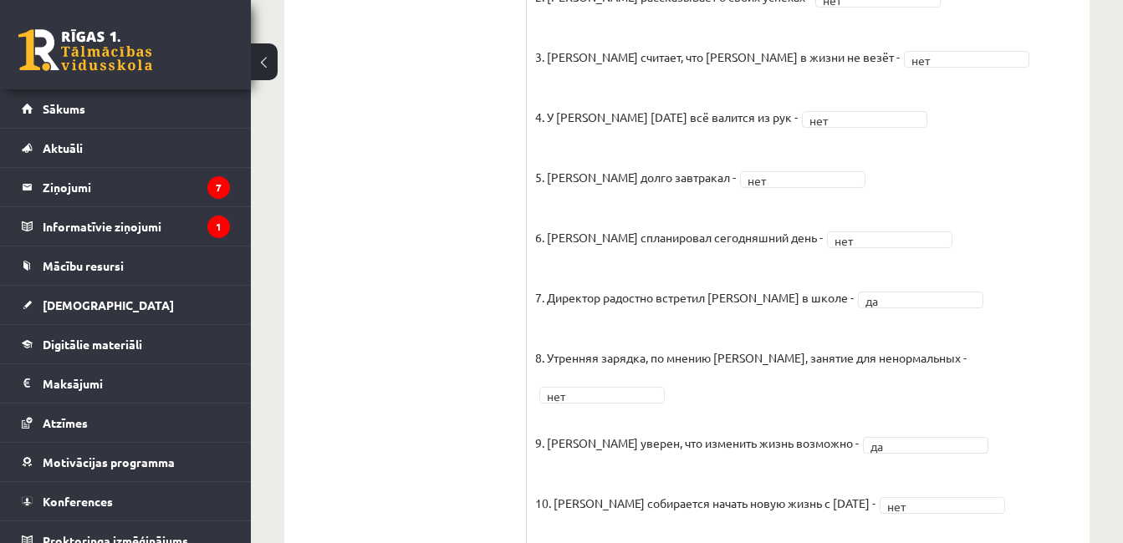
scroll to position [514, 0]
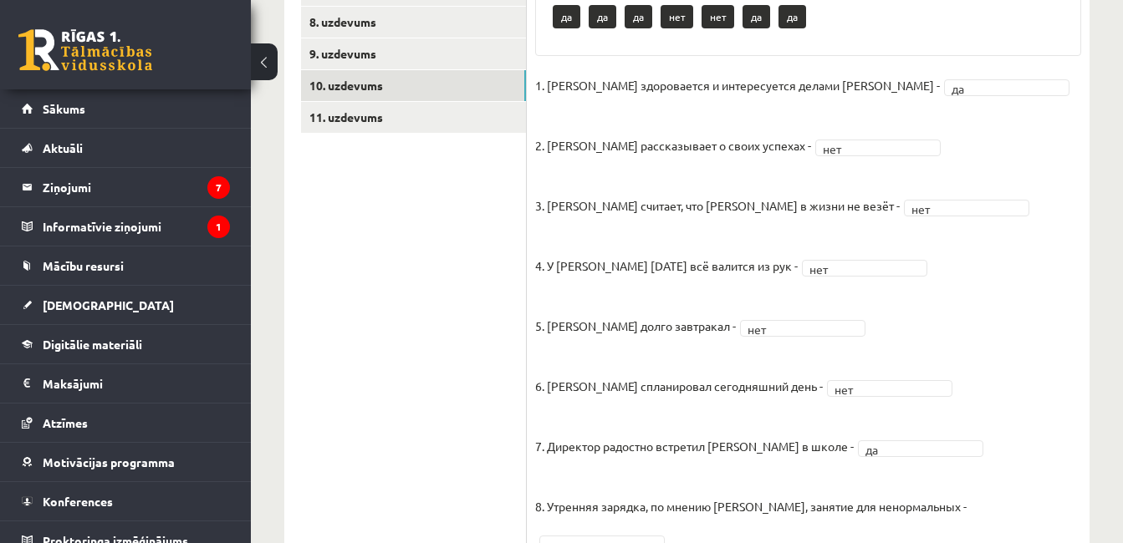
drag, startPoint x: 422, startPoint y: 78, endPoint x: 443, endPoint y: 135, distance: 60.6
click at [422, 79] on link "10. uzdevums" at bounding box center [413, 85] width 225 height 31
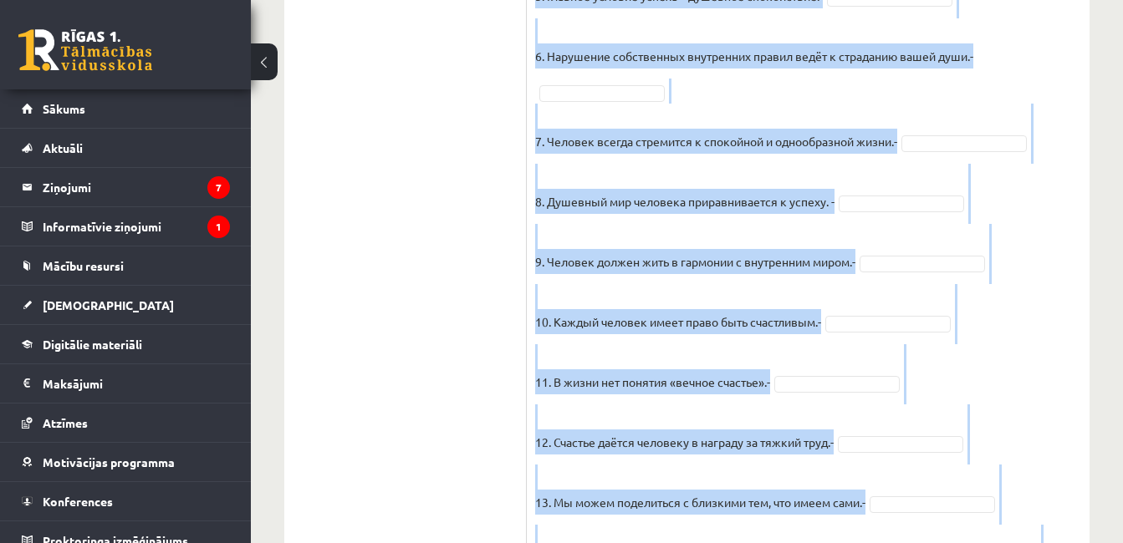
scroll to position [1670, 0]
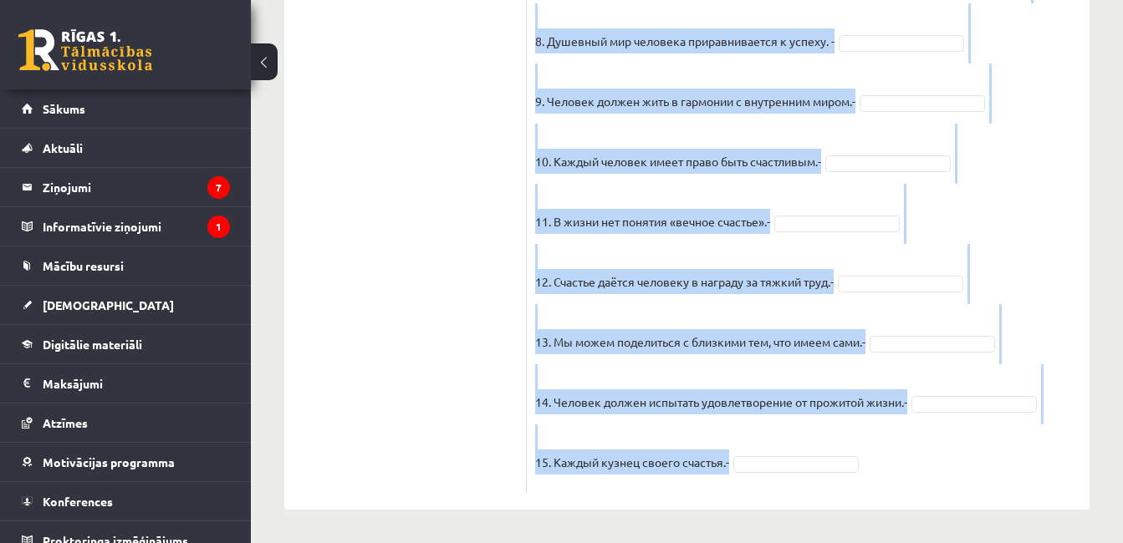
drag, startPoint x: 536, startPoint y: 145, endPoint x: 845, endPoint y: 504, distance: 473.6
copy div "Прочитайте текст и отметьте верные / неверные утверждения в соответствии с текс…"
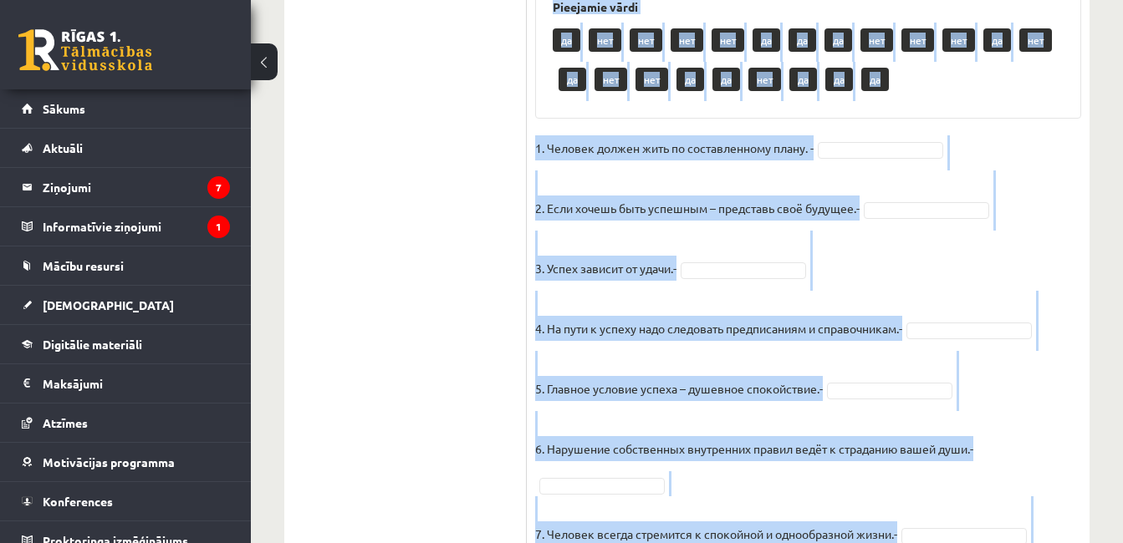
scroll to position [834, 0]
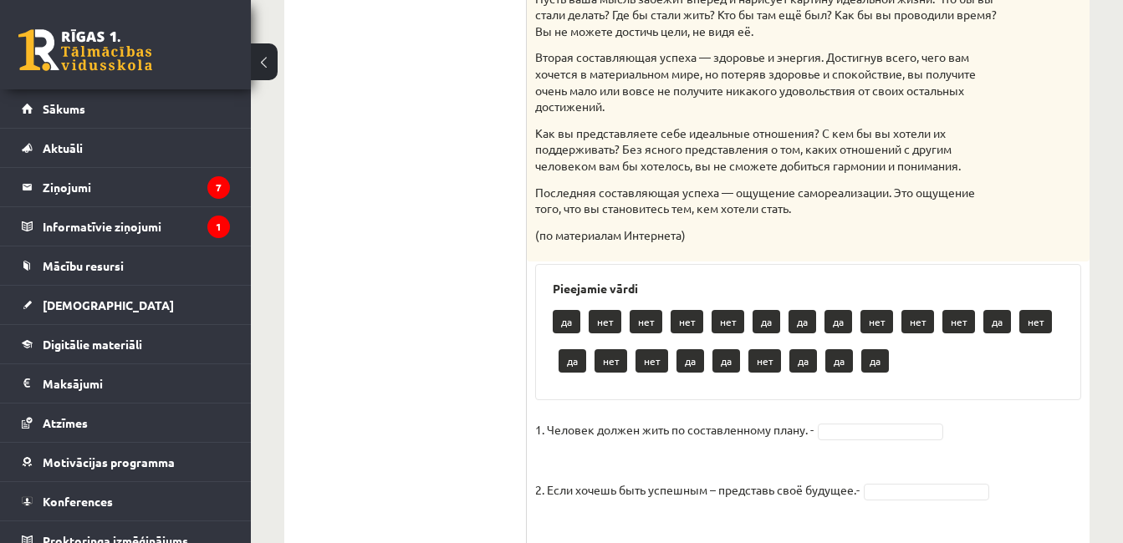
drag, startPoint x: 313, startPoint y: 421, endPoint x: 437, endPoint y: 445, distance: 125.9
click at [313, 422] on ul "1. uzdevums 2. uzdevums 3. uzdevums 4. uzdevums 5. uzdevums 6. uzdevums 7. uzde…" at bounding box center [414, 397] width 226 height 1863
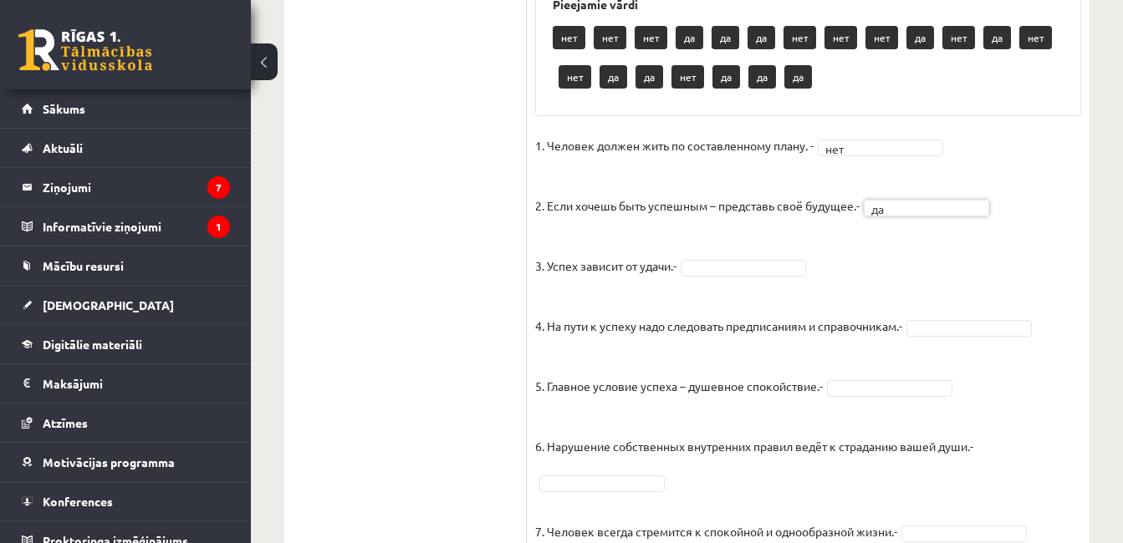
scroll to position [1169, 0]
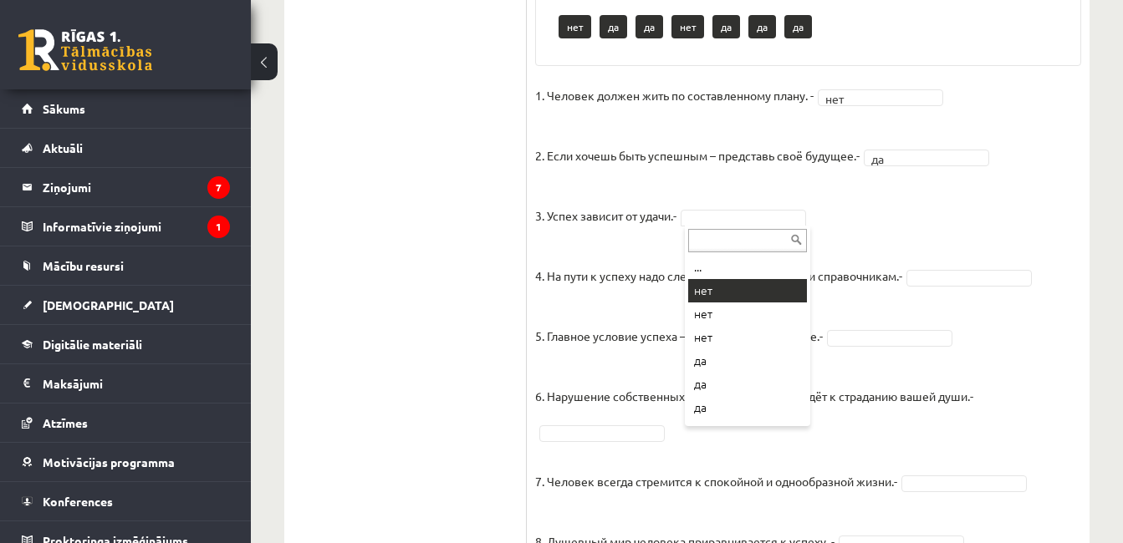
drag, startPoint x: 752, startPoint y: 283, endPoint x: 1113, endPoint y: 291, distance: 360.4
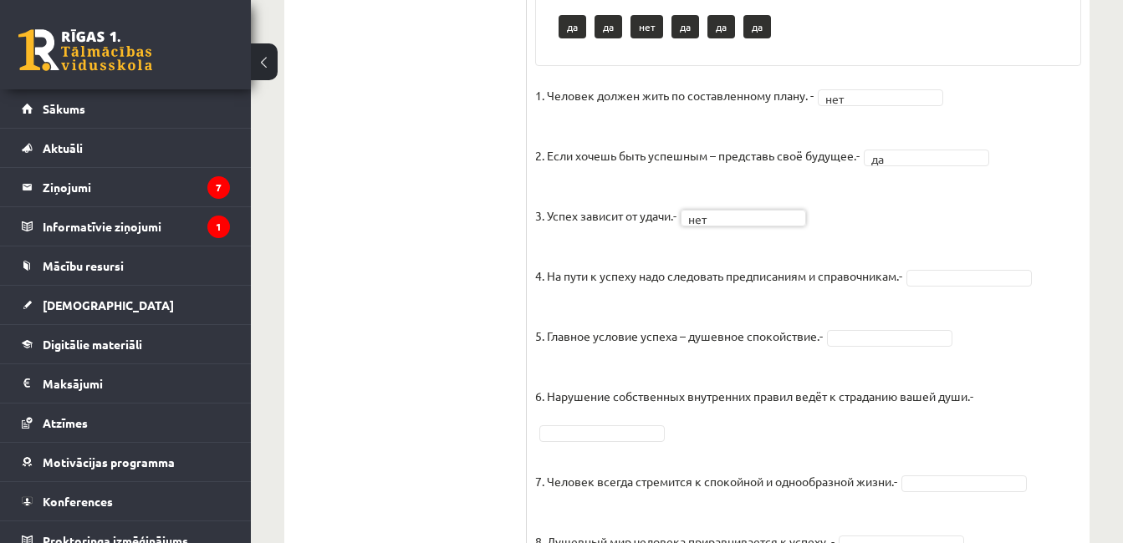
drag, startPoint x: 1007, startPoint y: 281, endPoint x: 988, endPoint y: 291, distance: 21.7
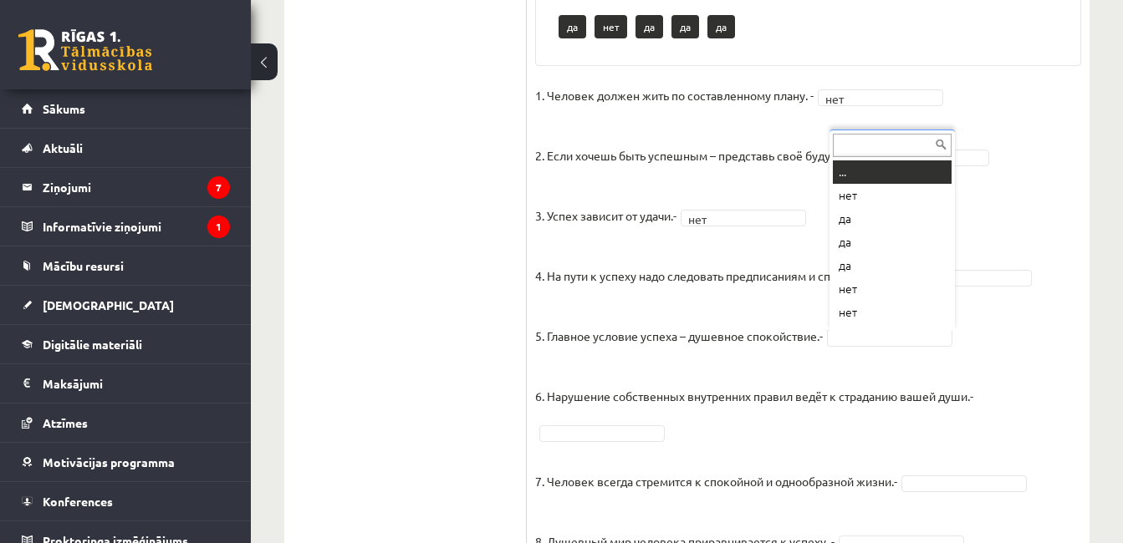
scroll to position [20, 0]
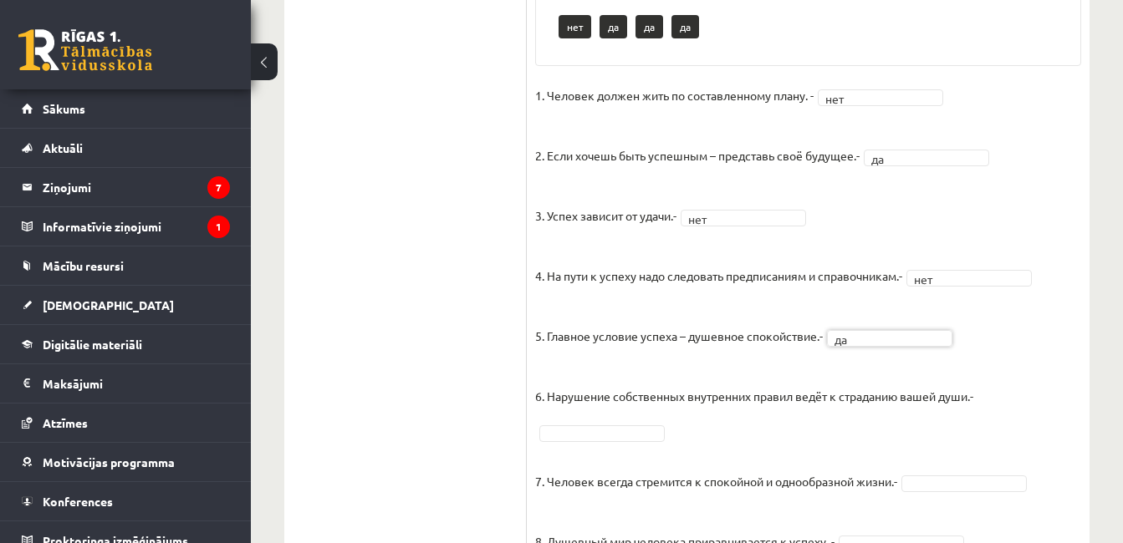
click at [1007, 395] on fieldset "1. Человек должен жить по составленному плану. - нет *** 2. Если хочешь быть ус…" at bounding box center [808, 534] width 546 height 903
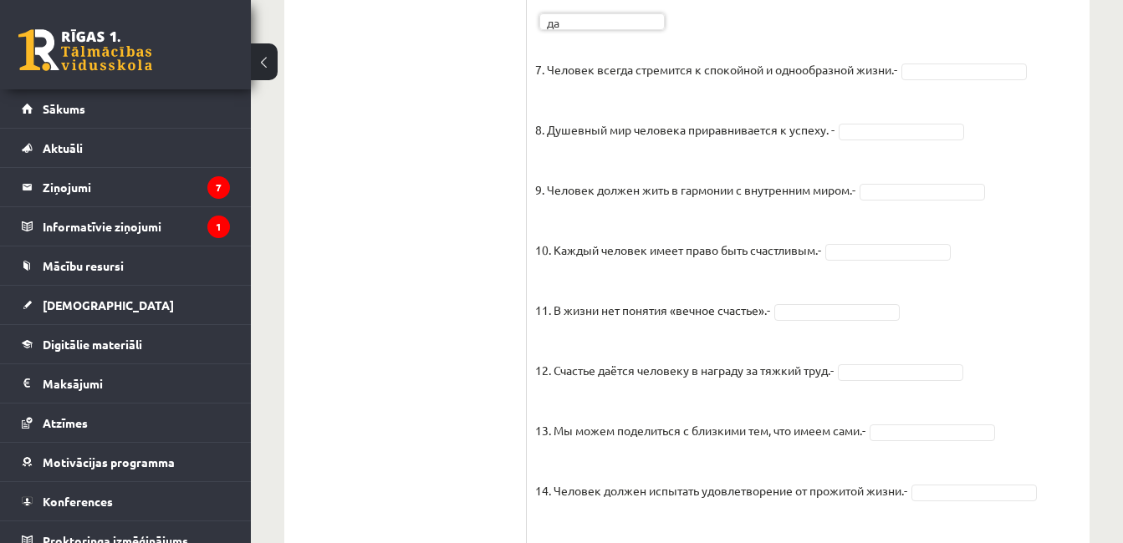
scroll to position [1587, 0]
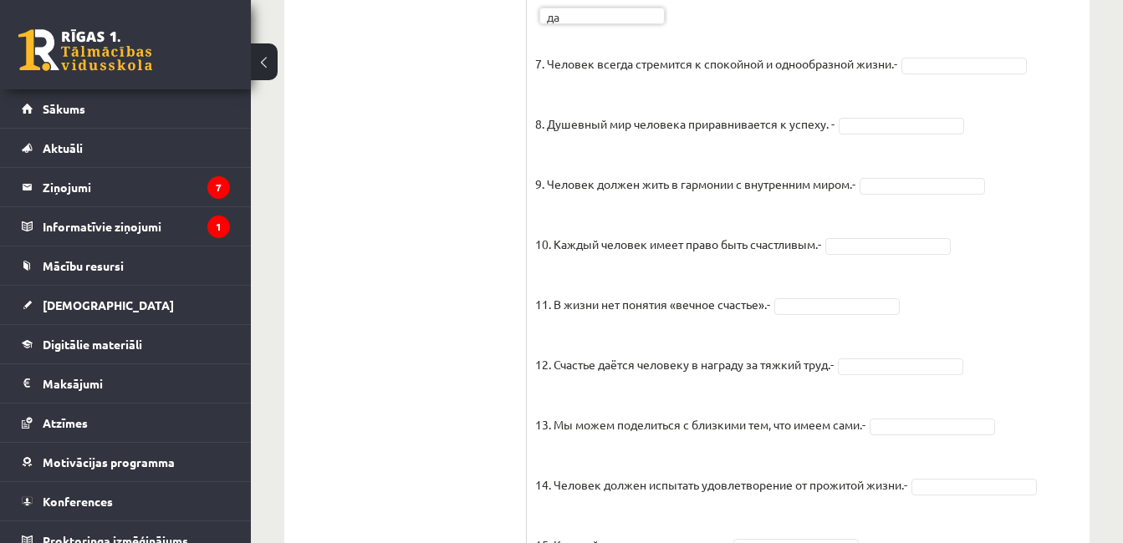
click at [939, 72] on fieldset "1. Человек должен жить по составленному плану. - нет *** 2. Если хочешь быть ус…" at bounding box center [808, 116] width 546 height 903
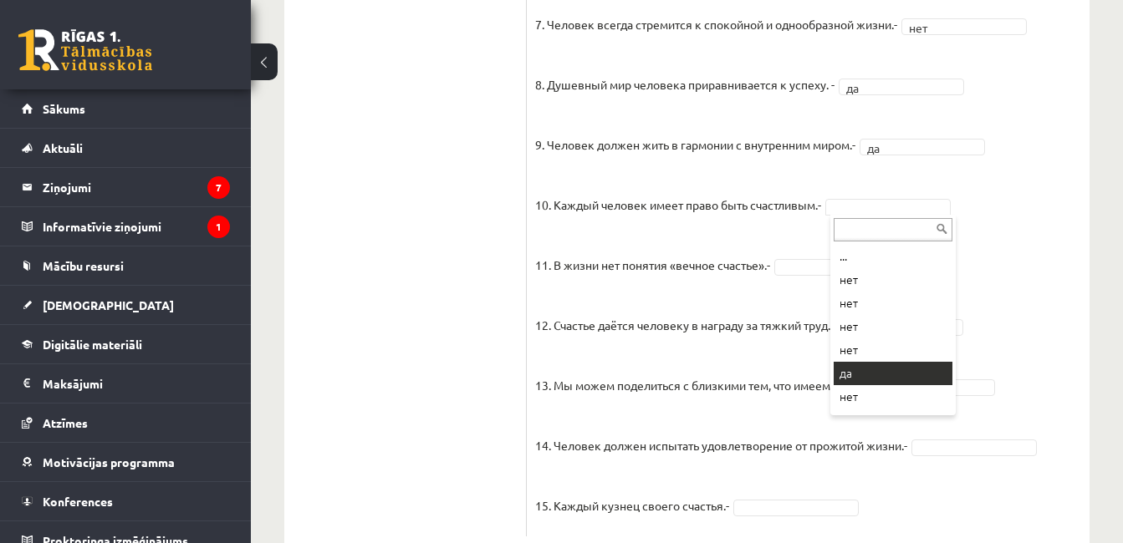
drag, startPoint x: 860, startPoint y: 364, endPoint x: 859, endPoint y: 350, distance: 14.2
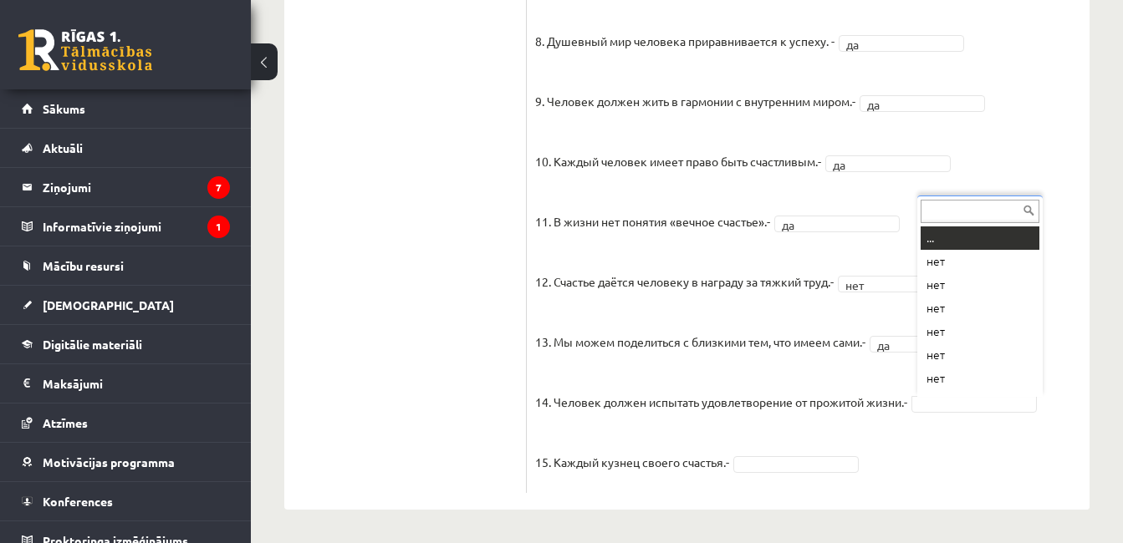
scroll to position [20, 0]
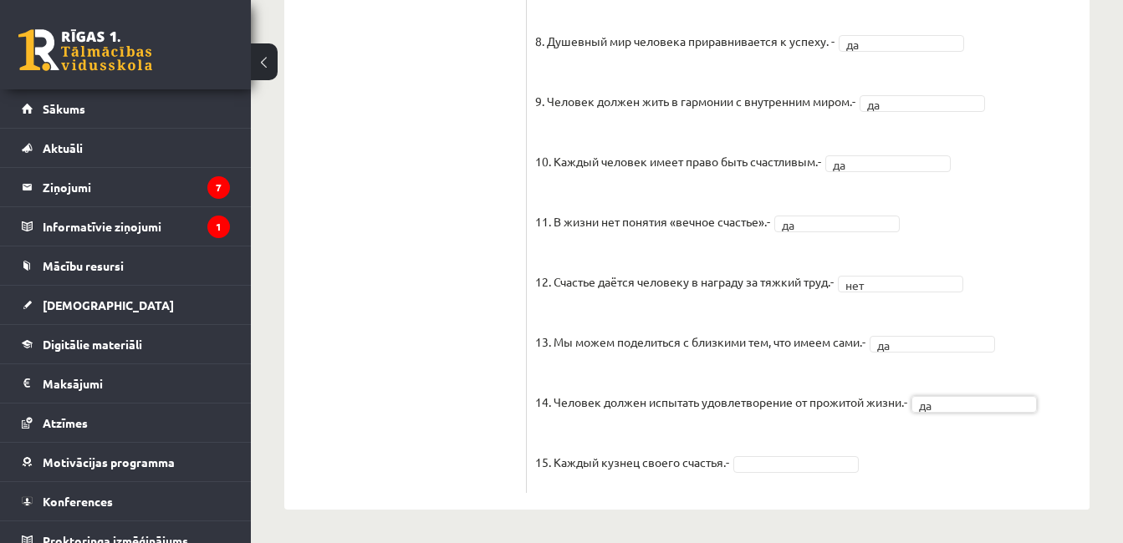
click at [951, 380] on fieldset "1. Человек должен жить по составленному плану. - нет *** 2. Если хочешь быть ус…" at bounding box center [808, 33] width 546 height 903
click at [854, 453] on fieldset "1. Человек должен жить по составленному плану. - нет *** 2. Если хочешь быть ус…" at bounding box center [808, 33] width 546 height 903
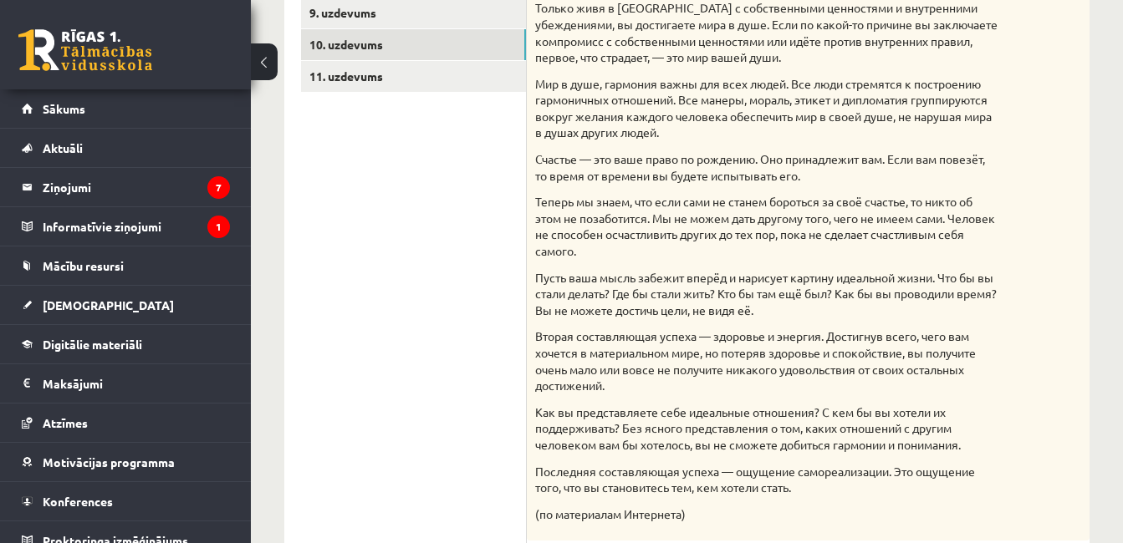
scroll to position [461, 0]
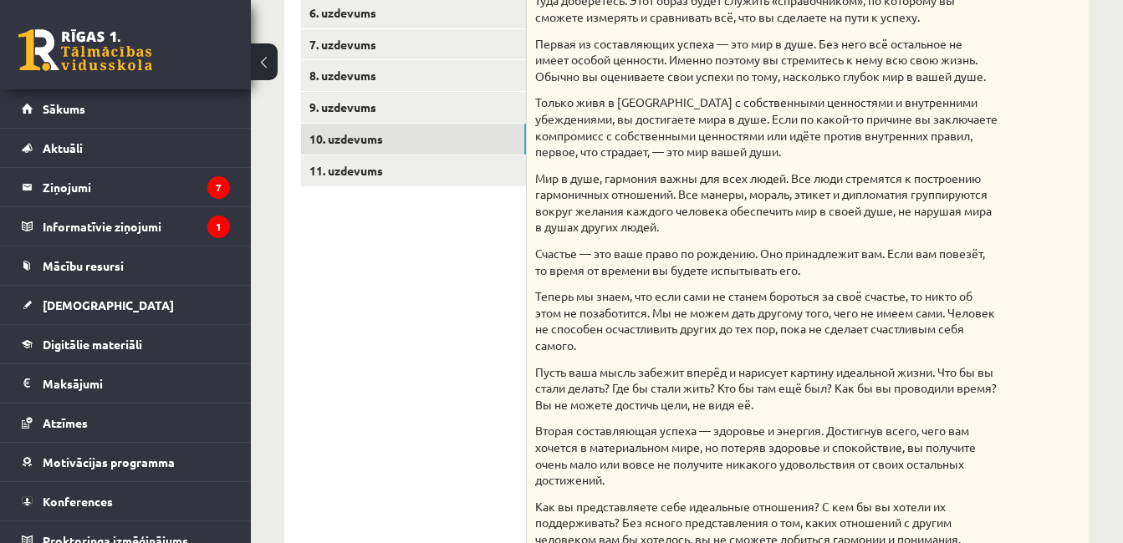
drag, startPoint x: 450, startPoint y: 348, endPoint x: 449, endPoint y: 288, distance: 59.4
click at [423, 183] on link "11. uzdevums" at bounding box center [413, 170] width 225 height 31
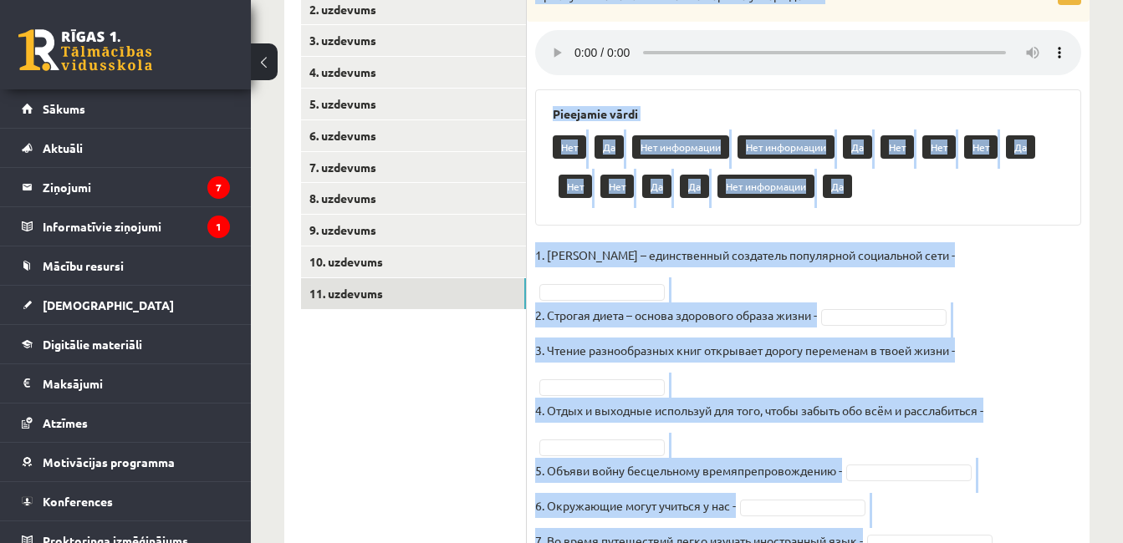
scroll to position [393, 0]
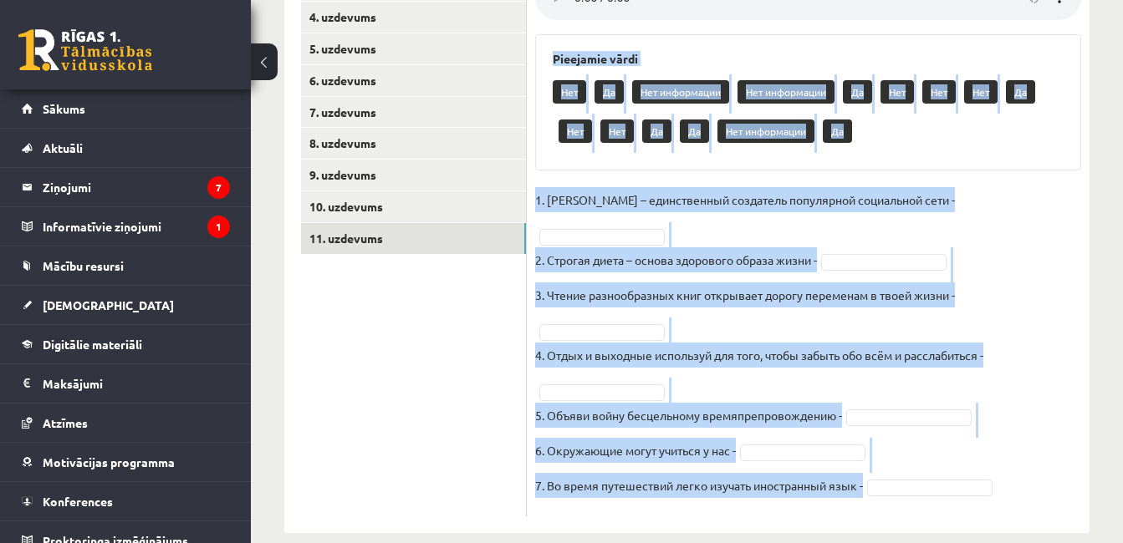
drag, startPoint x: 533, startPoint y: 102, endPoint x: 876, endPoint y: 553, distance: 566.2
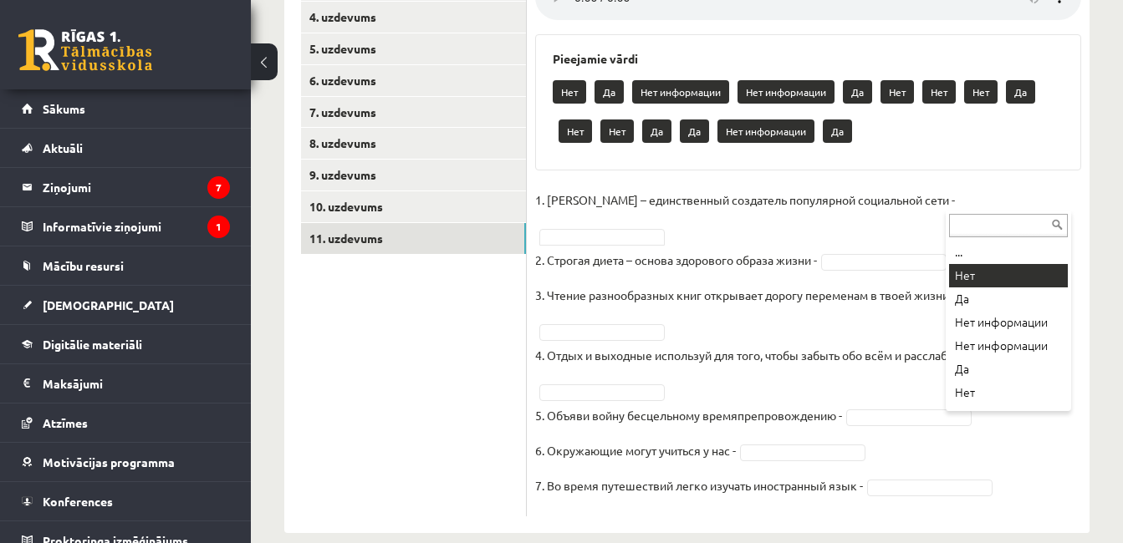
drag, startPoint x: 979, startPoint y: 269, endPoint x: 917, endPoint y: 247, distance: 65.9
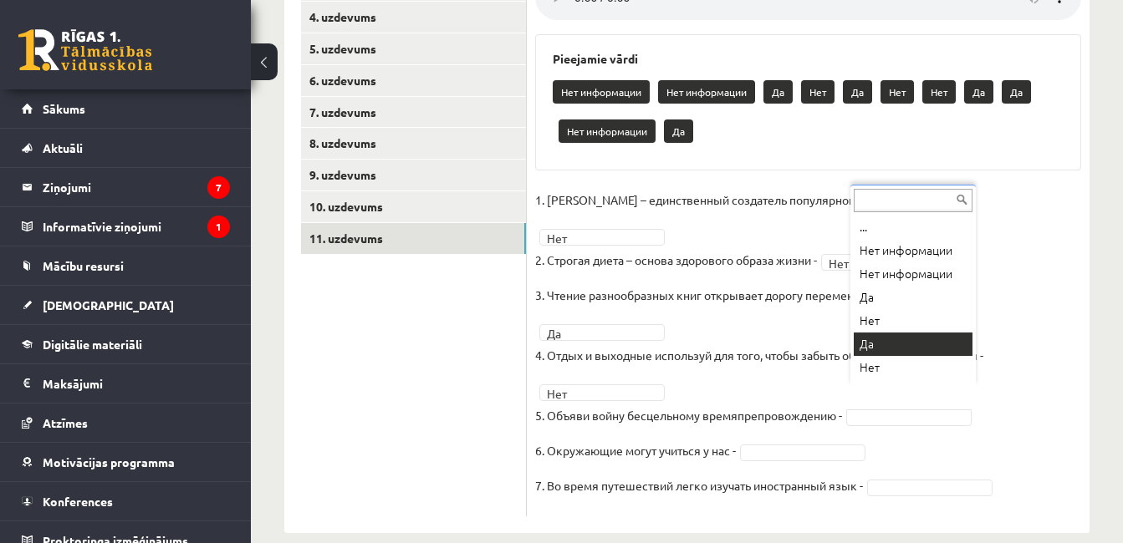
drag, startPoint x: 889, startPoint y: 341, endPoint x: 826, endPoint y: 371, distance: 69.5
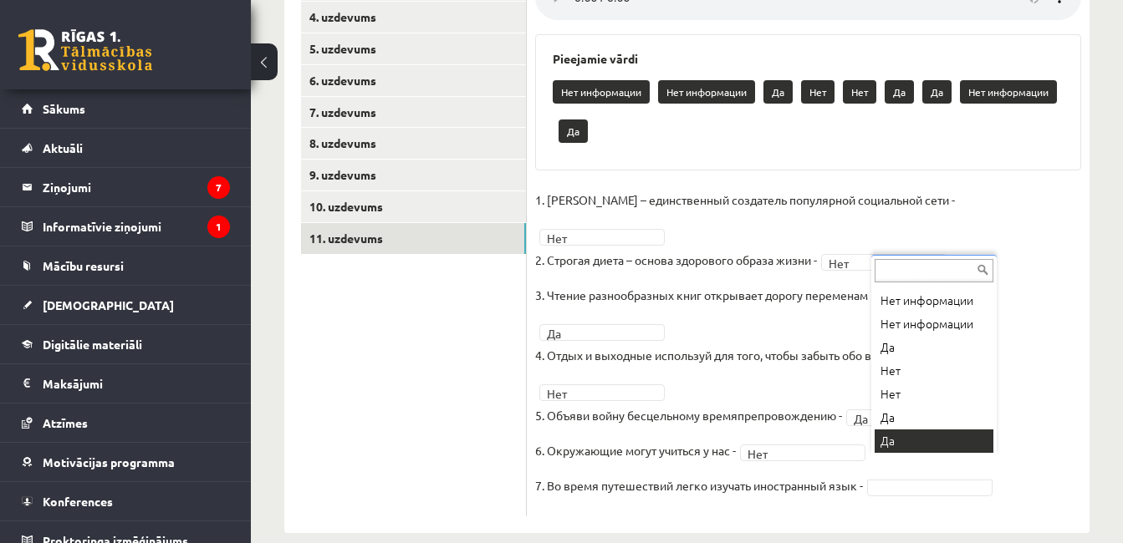
scroll to position [354, 0]
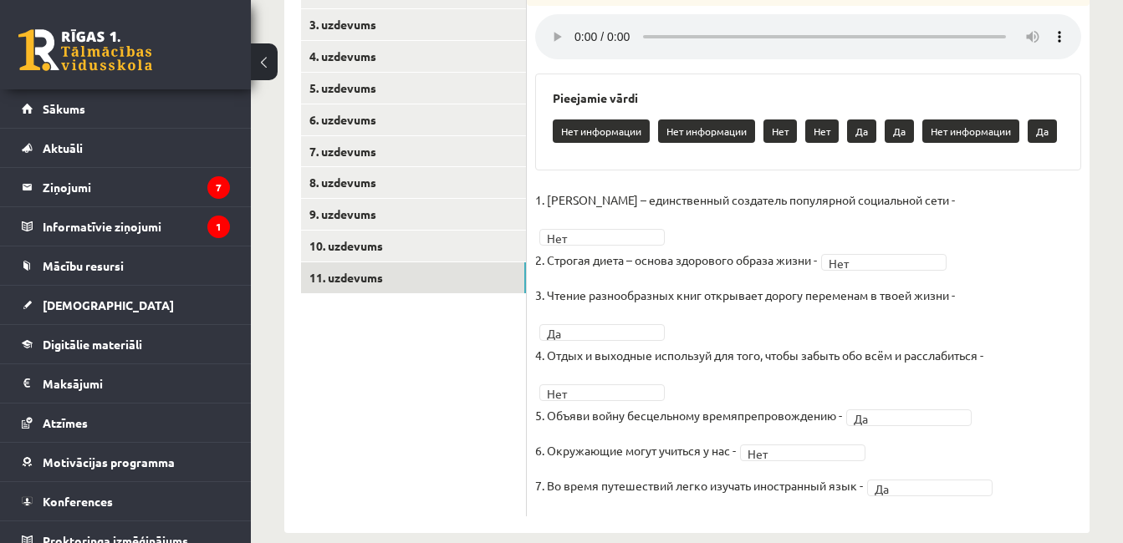
click at [451, 379] on ul "1. uzdevums 2. uzdevums 3. uzdevums 4. uzdevums 5. uzdevums 6. uzdevums 7. uzde…" at bounding box center [414, 231] width 226 height 570
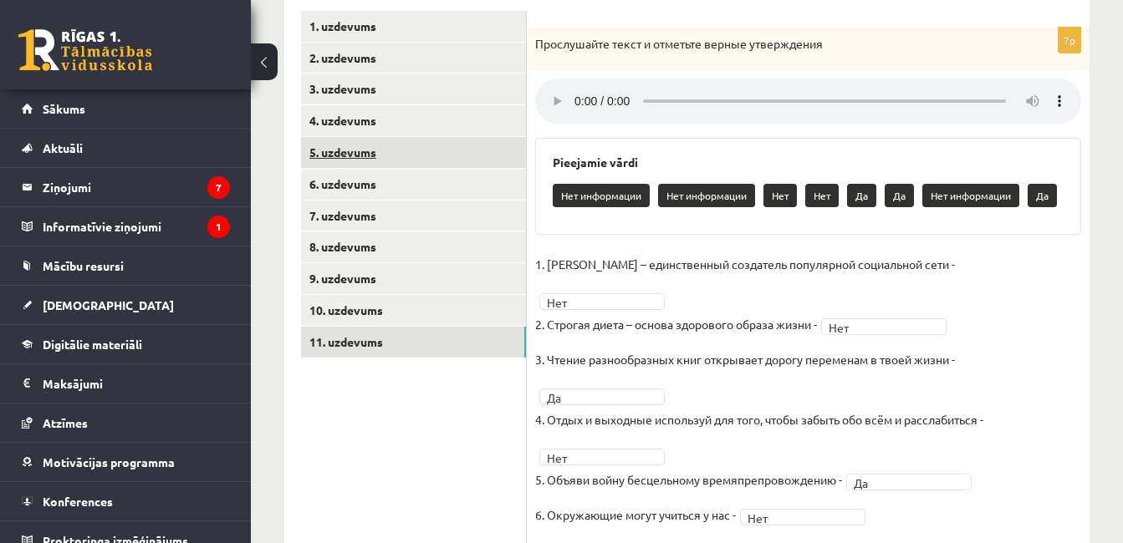
scroll to position [103, 0]
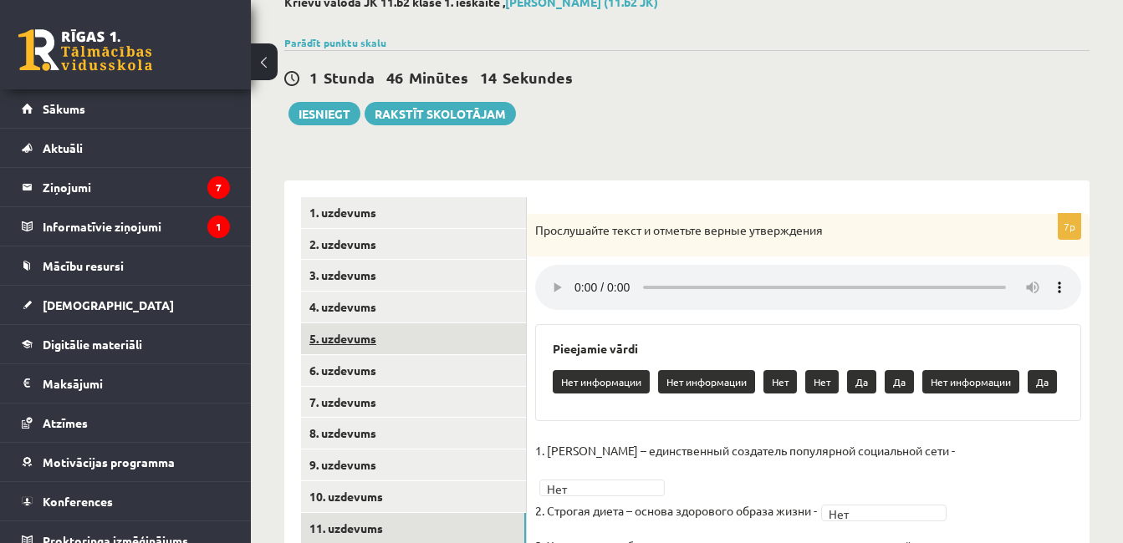
click at [373, 344] on link "5. uzdevums" at bounding box center [413, 339] width 225 height 31
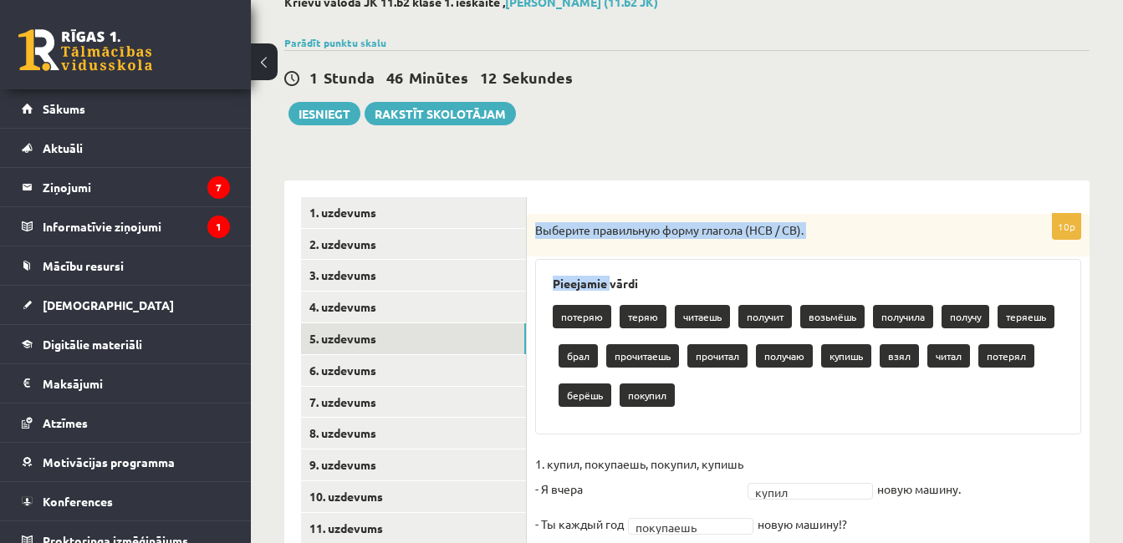
drag, startPoint x: 533, startPoint y: 231, endPoint x: 620, endPoint y: 285, distance: 102.5
drag, startPoint x: 620, startPoint y: 285, endPoint x: 936, endPoint y: 253, distance: 317.6
click at [940, 253] on div "Выберите правильную форму глагола (НСВ / СВ)." at bounding box center [808, 235] width 563 height 43
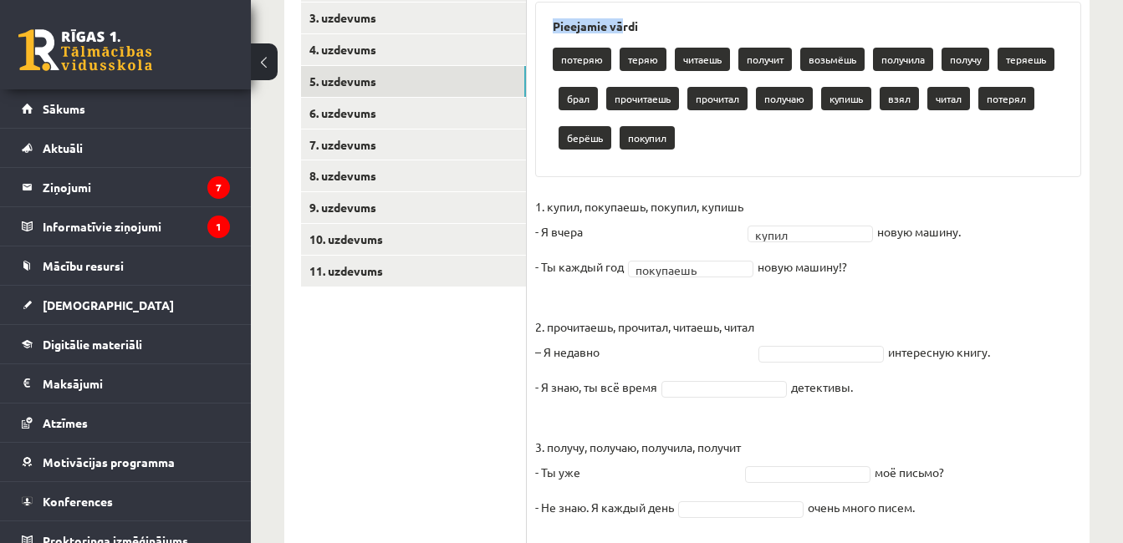
scroll to position [647, 0]
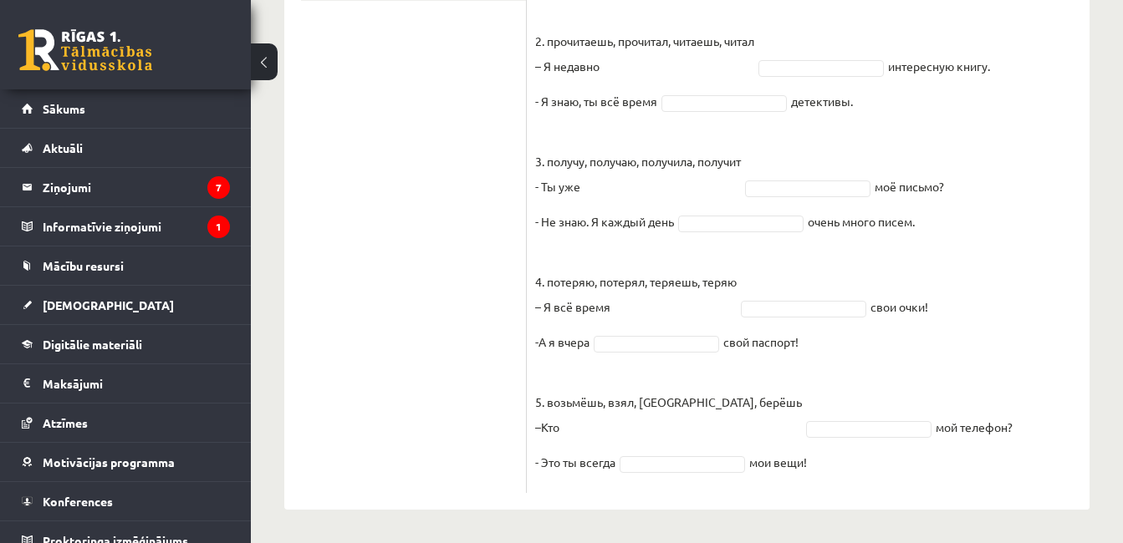
drag, startPoint x: 537, startPoint y: 231, endPoint x: 970, endPoint y: 579, distance: 555.9
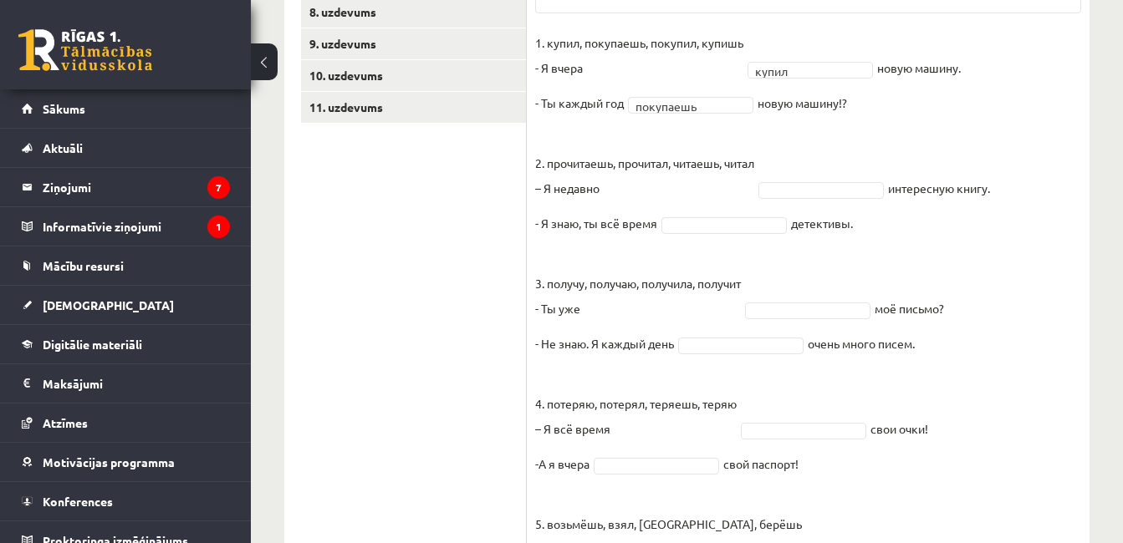
scroll to position [313, 0]
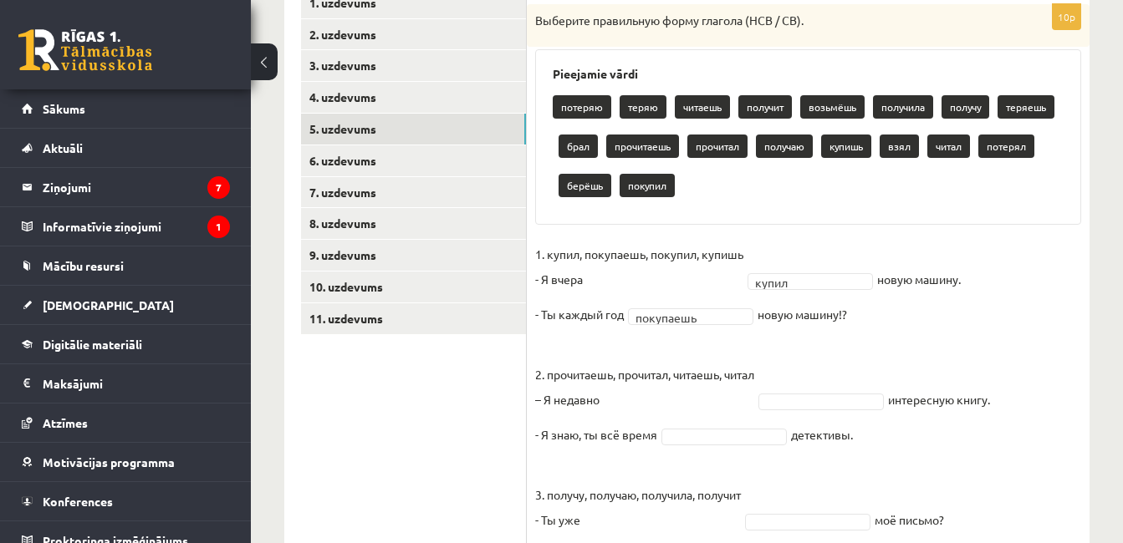
drag, startPoint x: 436, startPoint y: 414, endPoint x: 435, endPoint y: 400, distance: 13.5
click at [436, 412] on ul "1. uzdevums 2. uzdevums 3. uzdevums 4. uzdevums 5. uzdevums 6. uzdevums 7. uzde…" at bounding box center [414, 406] width 226 height 839
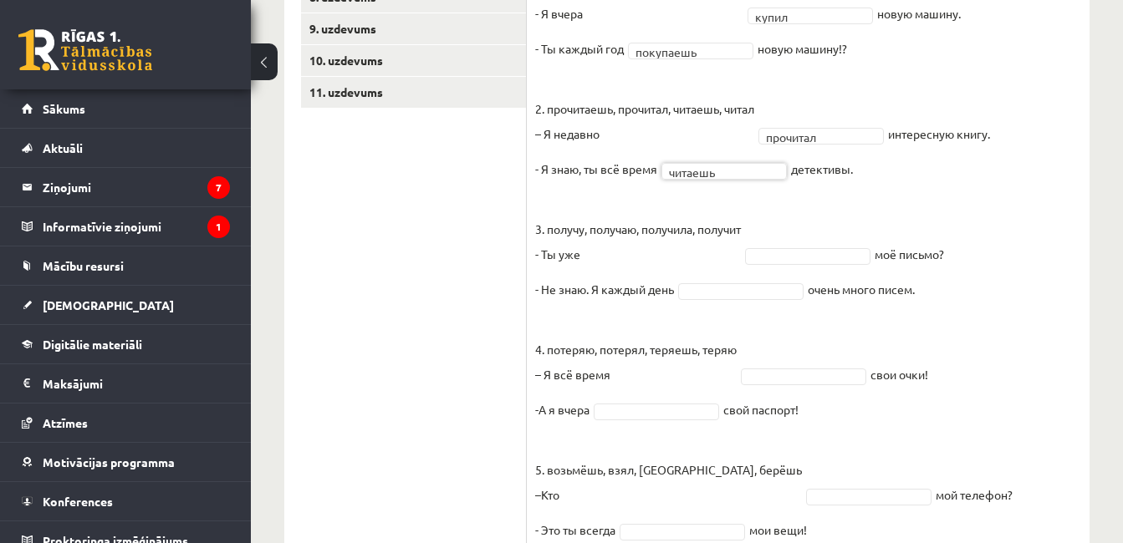
scroll to position [608, 0]
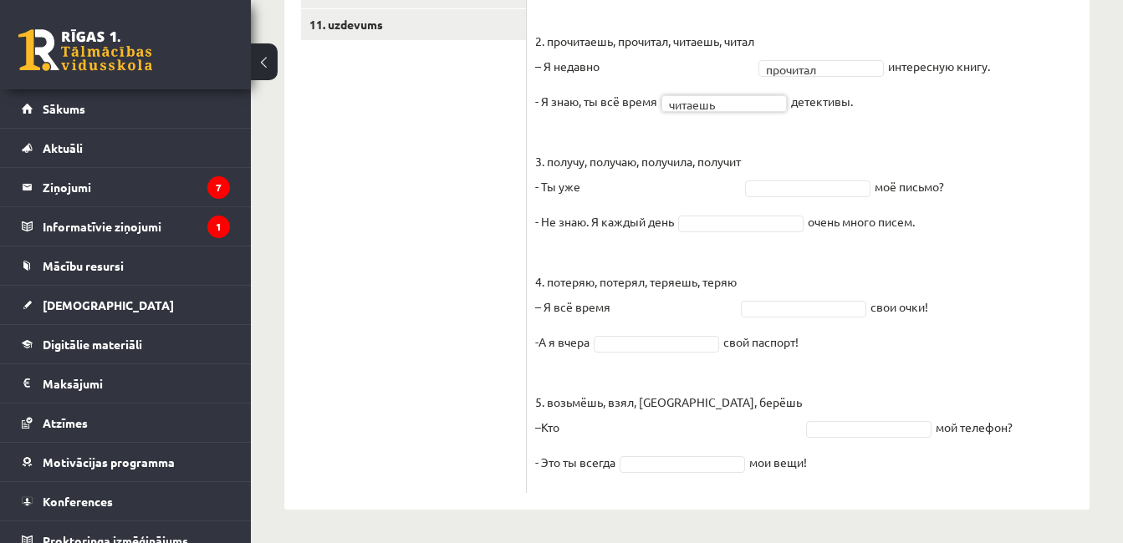
click at [414, 249] on ul "1. uzdevums 2. uzdevums 3. uzdevums 4. uzdevums 5. uzdevums 6. uzdevums 7. uzde…" at bounding box center [414, 93] width 226 height 800
click at [793, 393] on div "... потеряю теряю получит возьмёшь получила получу теряешь брал прочитаешь полу…" at bounding box center [815, 296] width 125 height 201
drag, startPoint x: 749, startPoint y: 227, endPoint x: 796, endPoint y: 240, distance: 48.5
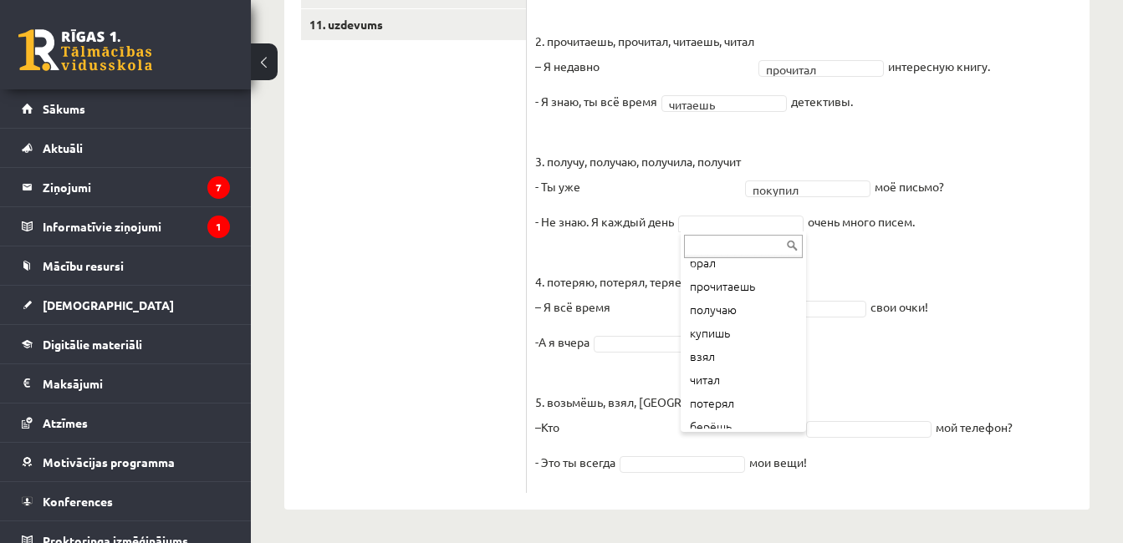
scroll to position [207, 0]
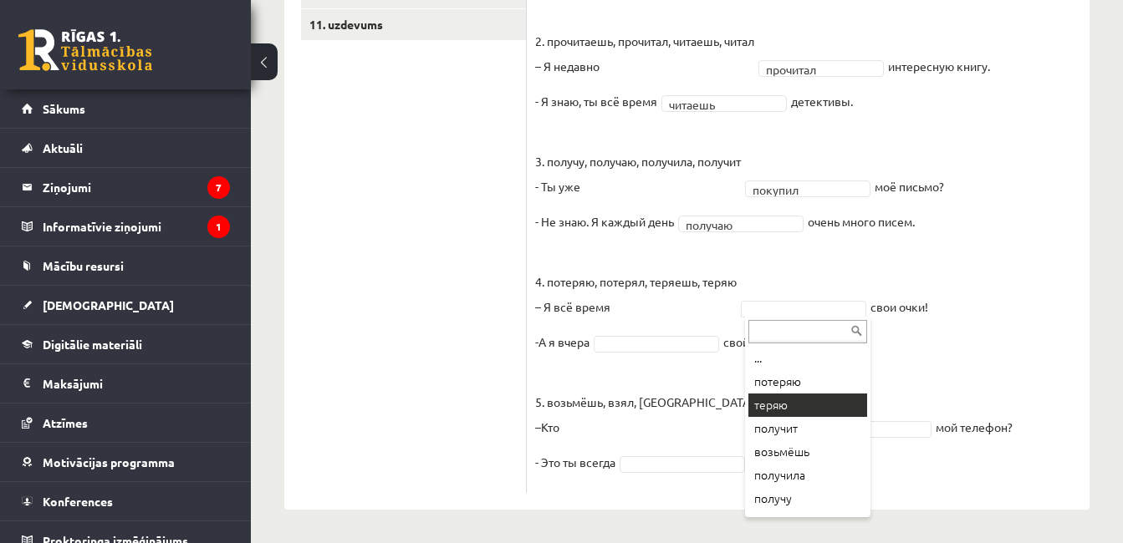
drag, startPoint x: 839, startPoint y: 403, endPoint x: 816, endPoint y: 397, distance: 23.3
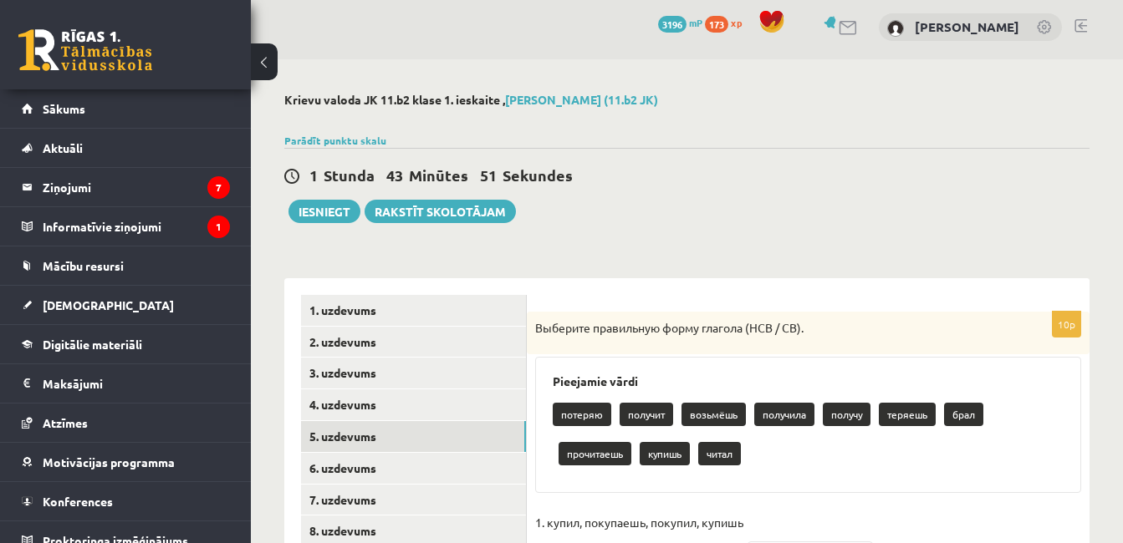
scroll to position [0, 0]
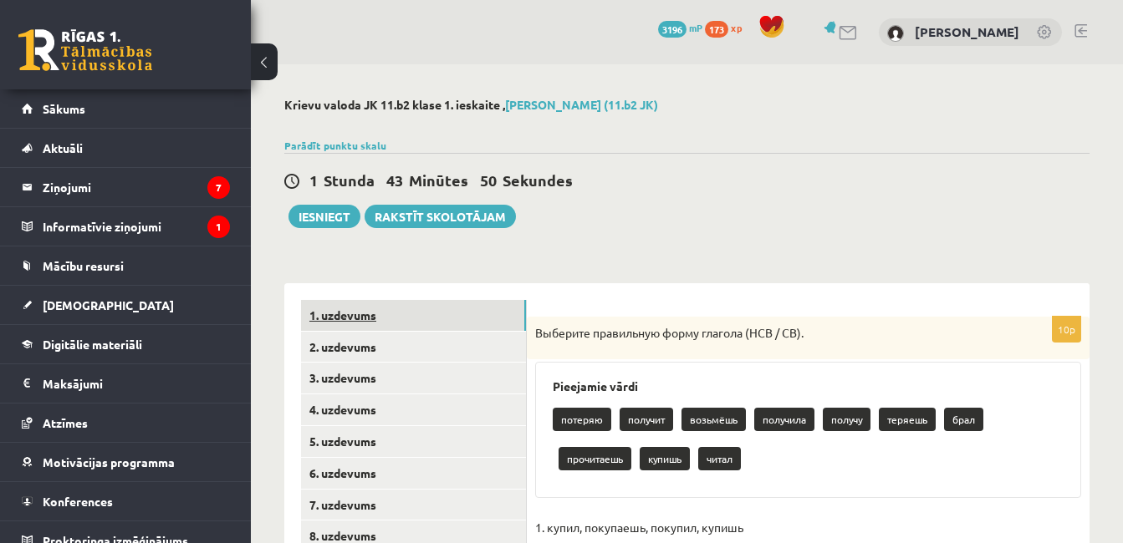
click at [426, 330] on link "1. uzdevums" at bounding box center [413, 315] width 225 height 31
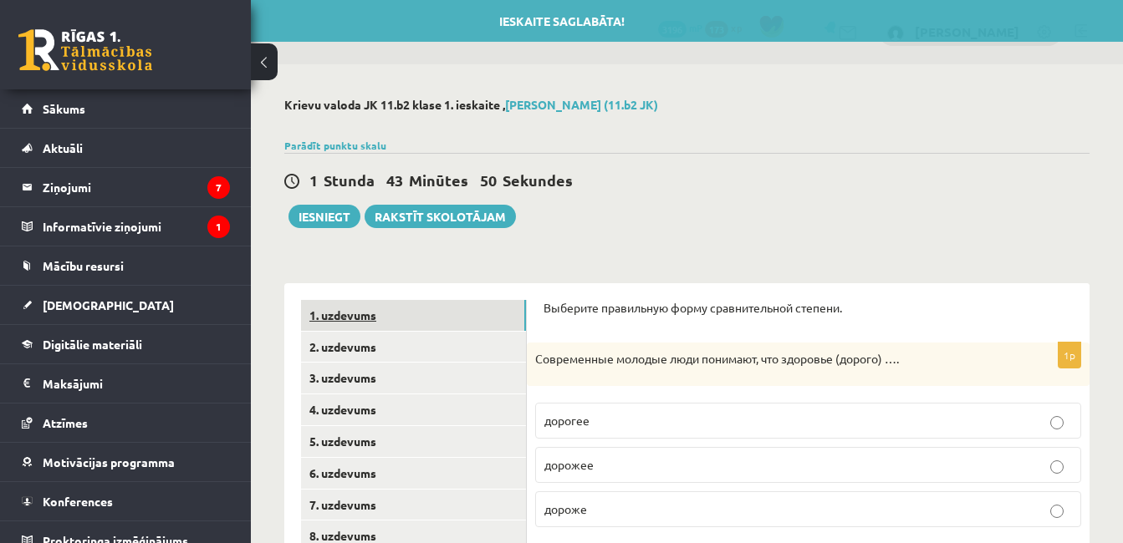
click at [424, 318] on link "1. uzdevums" at bounding box center [413, 315] width 225 height 31
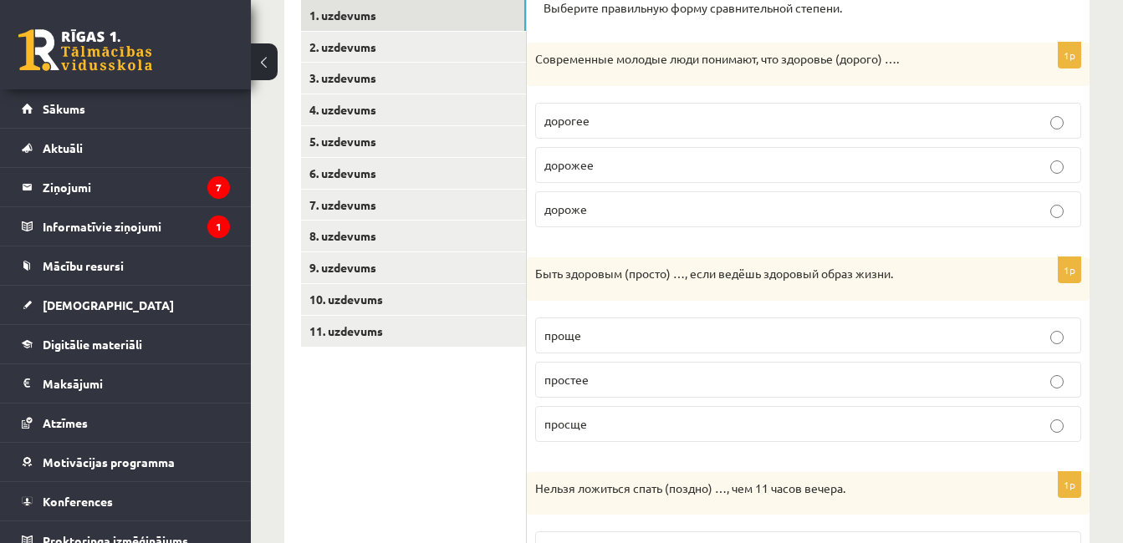
scroll to position [254, 0]
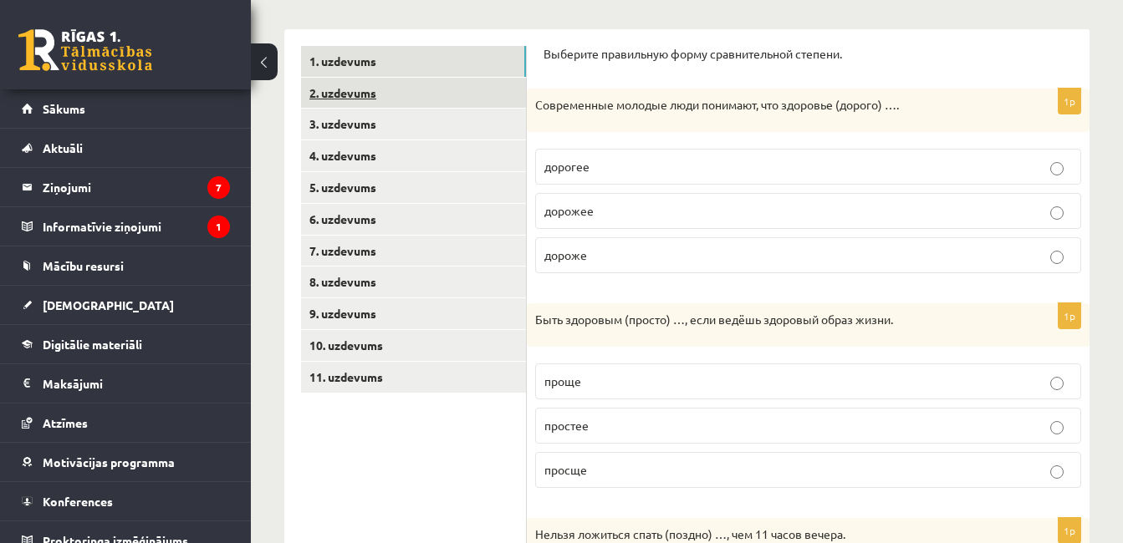
click at [376, 105] on link "2. uzdevums" at bounding box center [413, 93] width 225 height 31
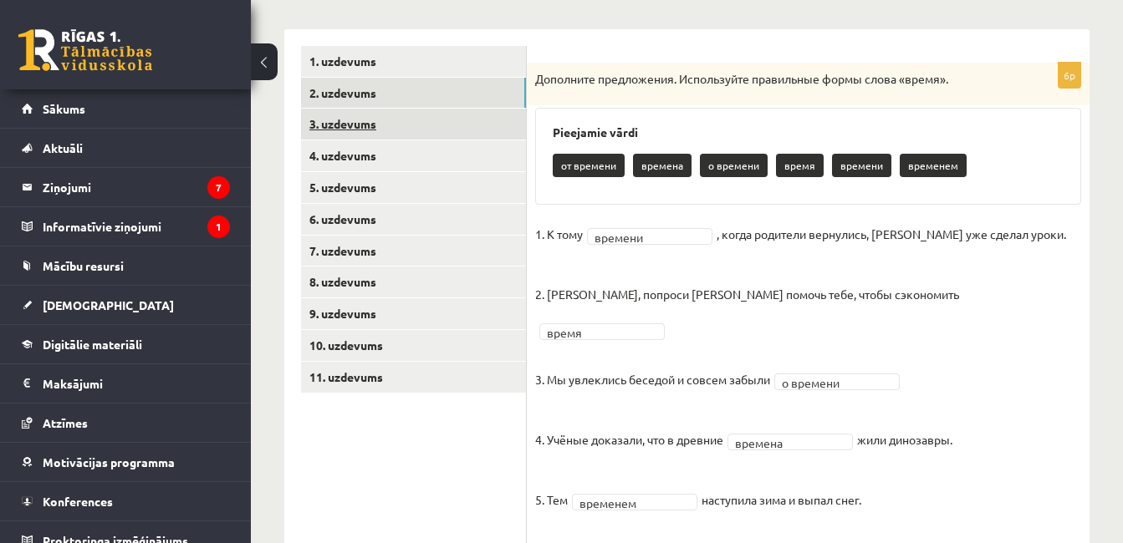
scroll to position [328, 0]
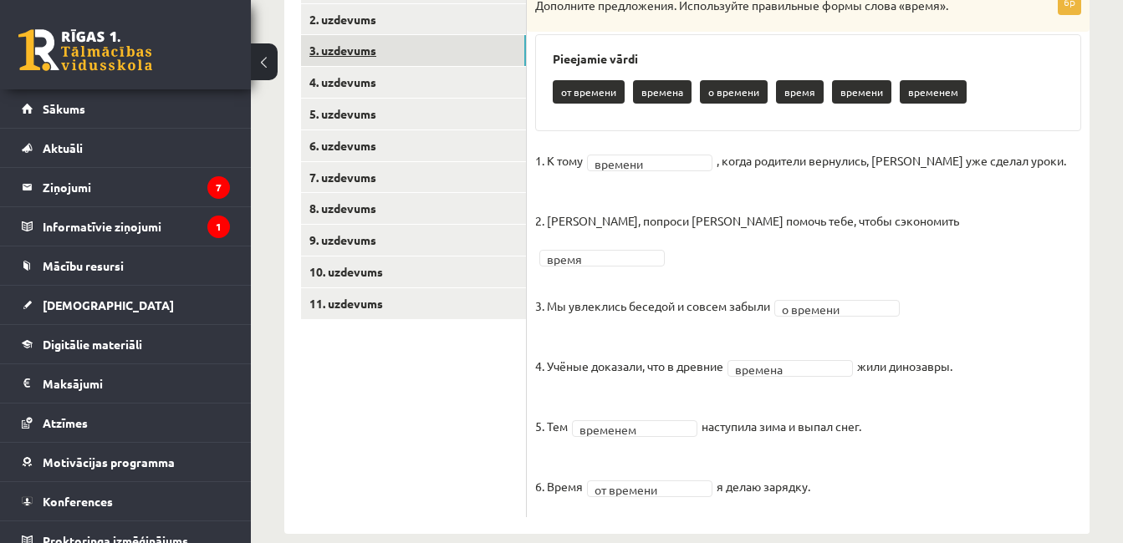
click at [391, 59] on link "3. uzdevums" at bounding box center [413, 50] width 225 height 31
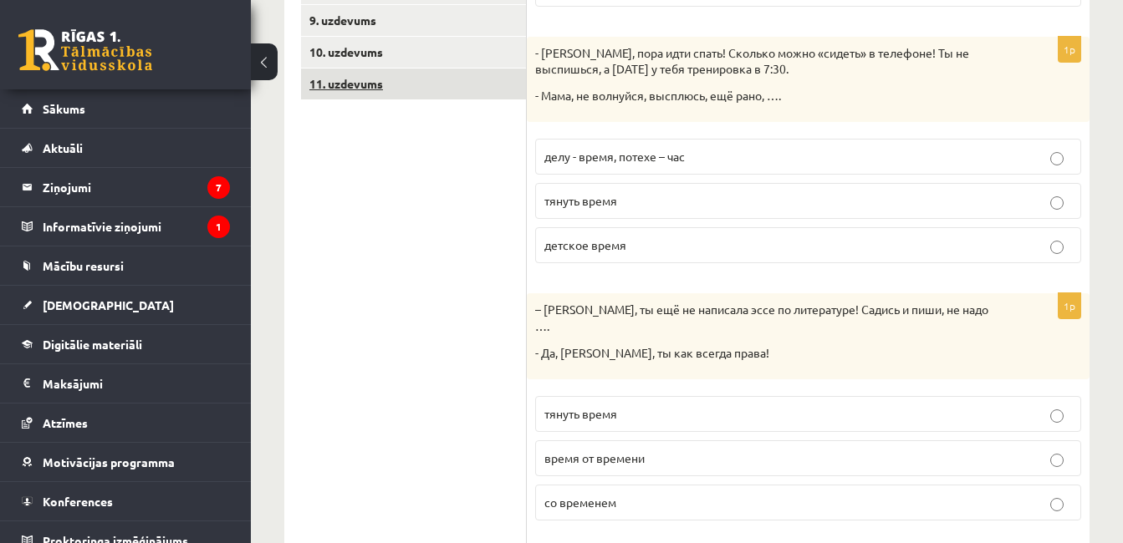
scroll to position [262, 0]
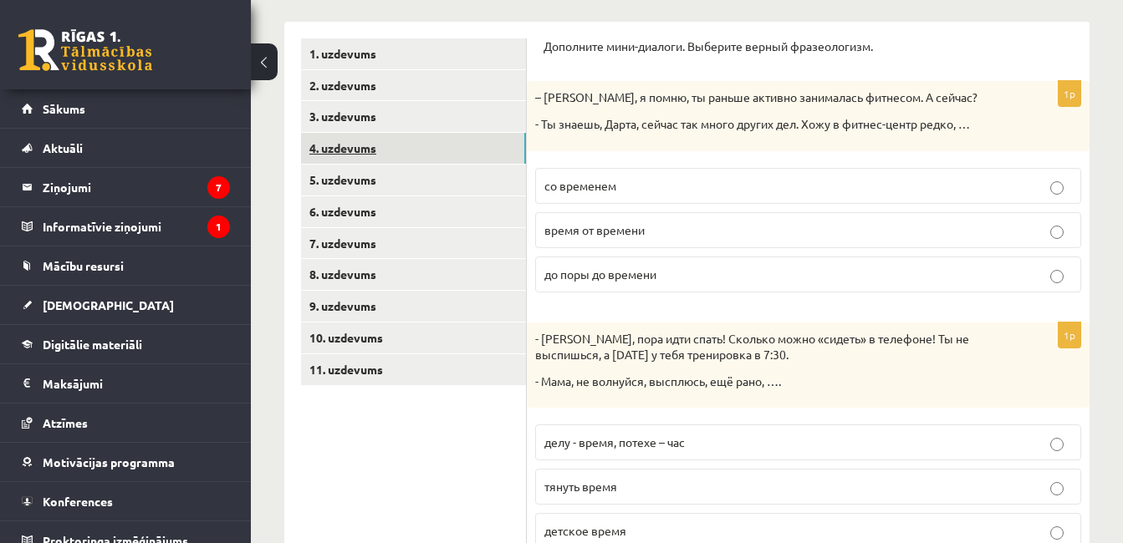
click at [396, 161] on link "4. uzdevums" at bounding box center [413, 148] width 225 height 31
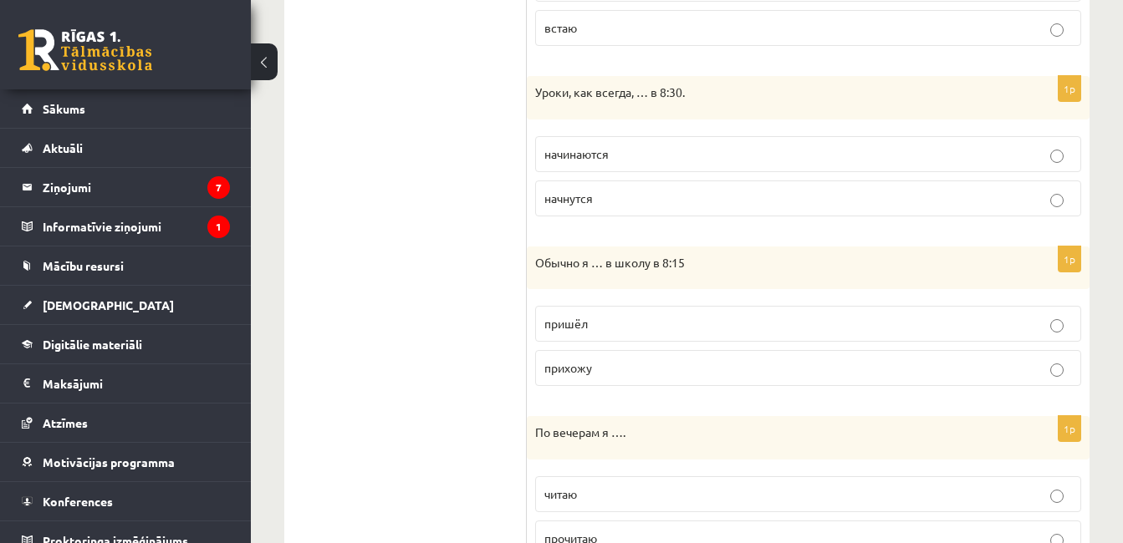
scroll to position [192, 0]
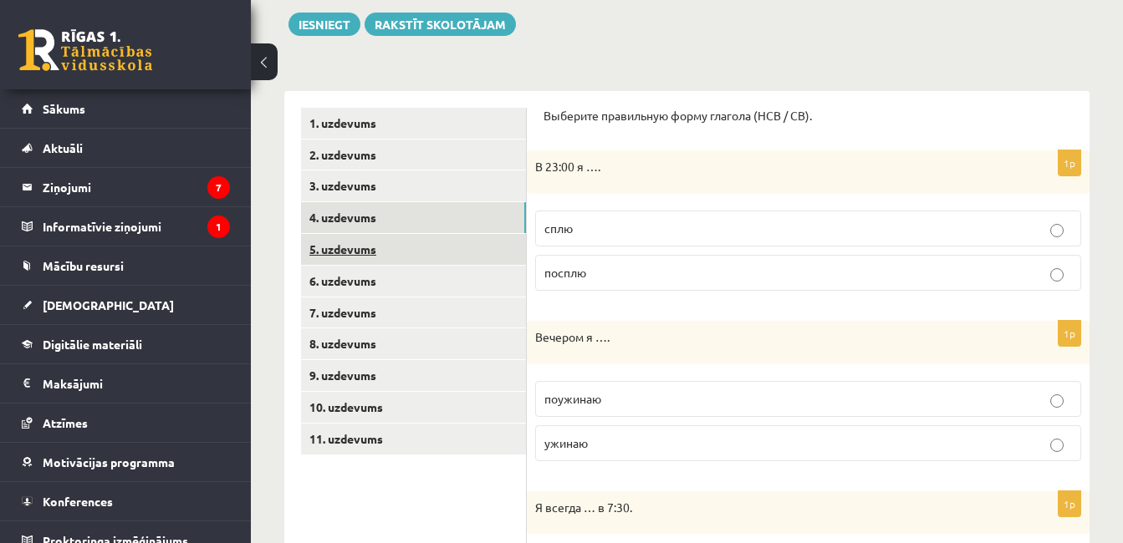
click at [372, 247] on link "5. uzdevums" at bounding box center [413, 249] width 225 height 31
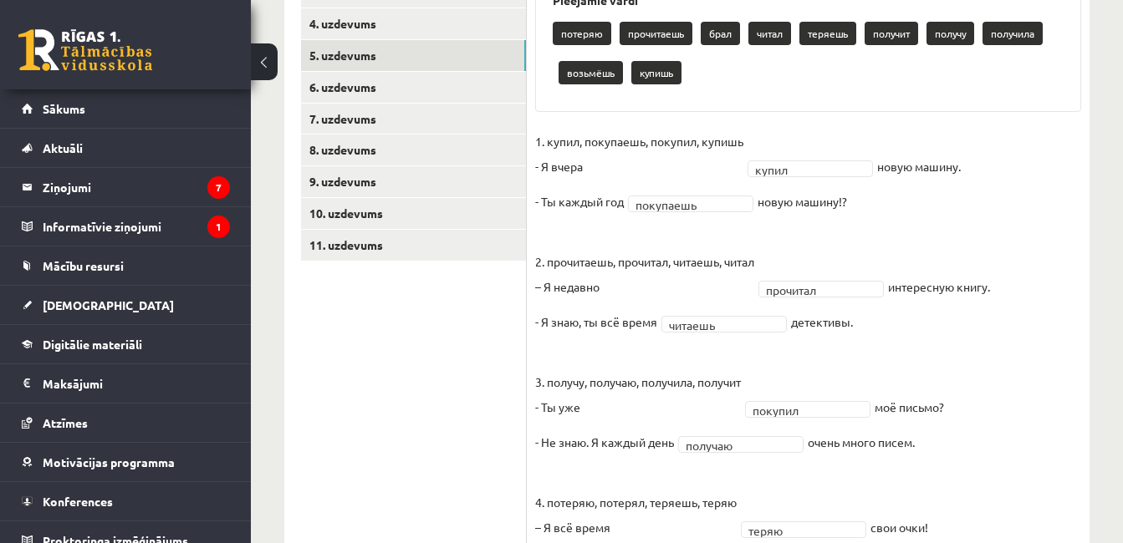
scroll to position [357, 0]
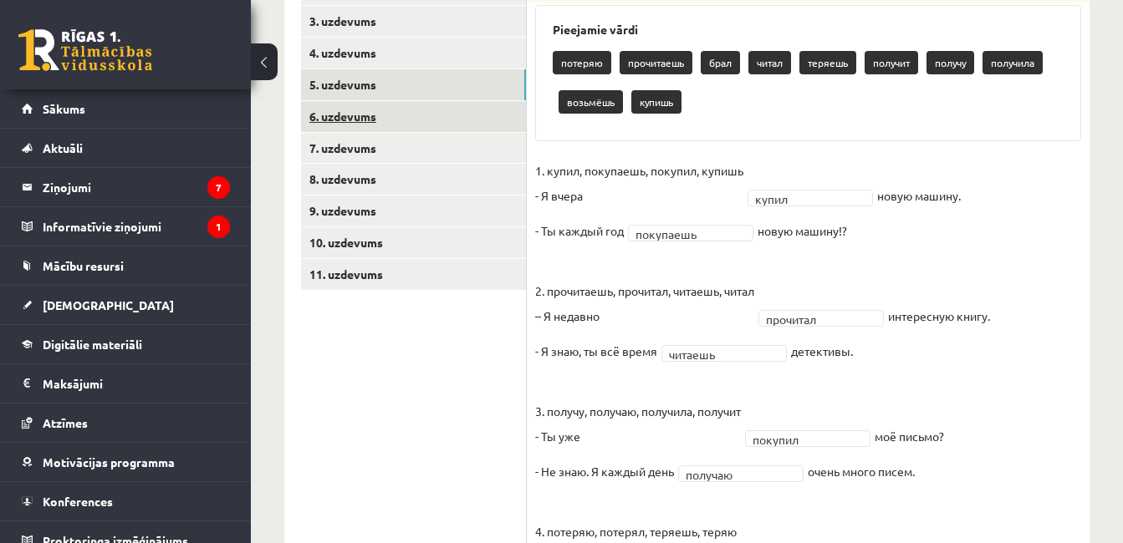
click at [374, 121] on link "6. uzdevums" at bounding box center [413, 116] width 225 height 31
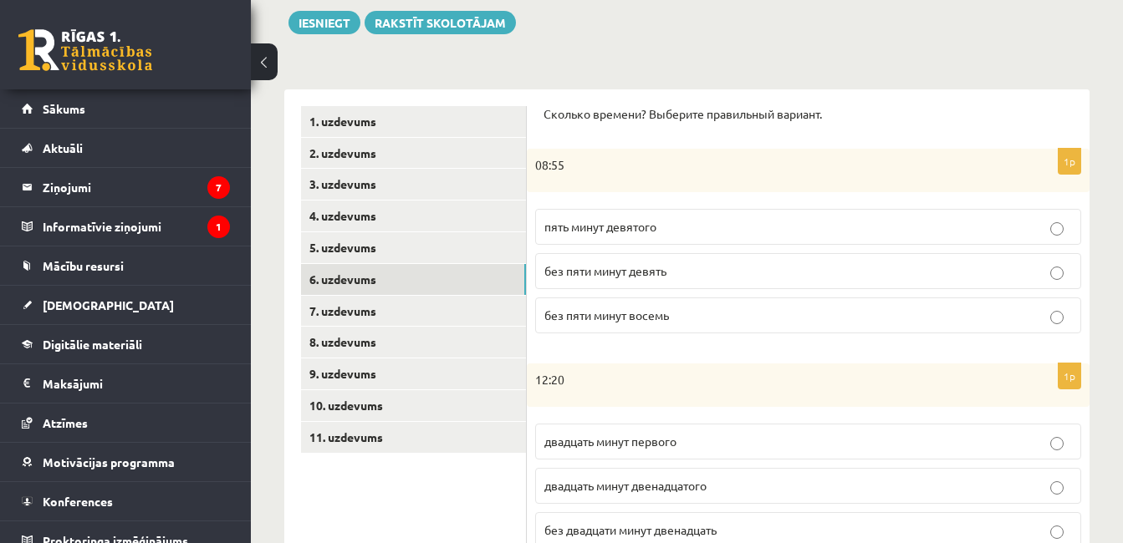
scroll to position [70, 0]
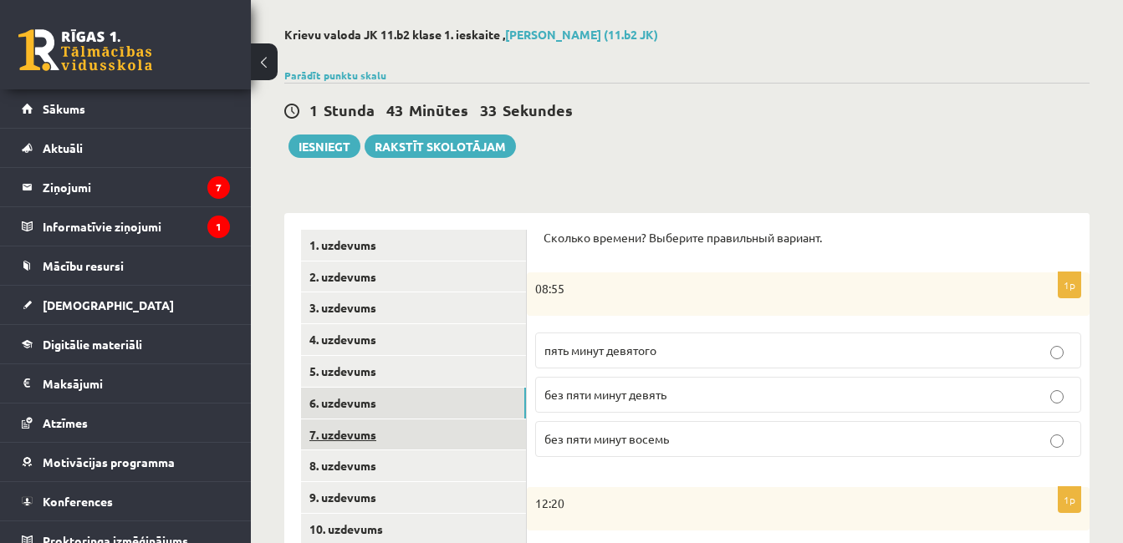
click at [395, 432] on link "7. uzdevums" at bounding box center [413, 435] width 225 height 31
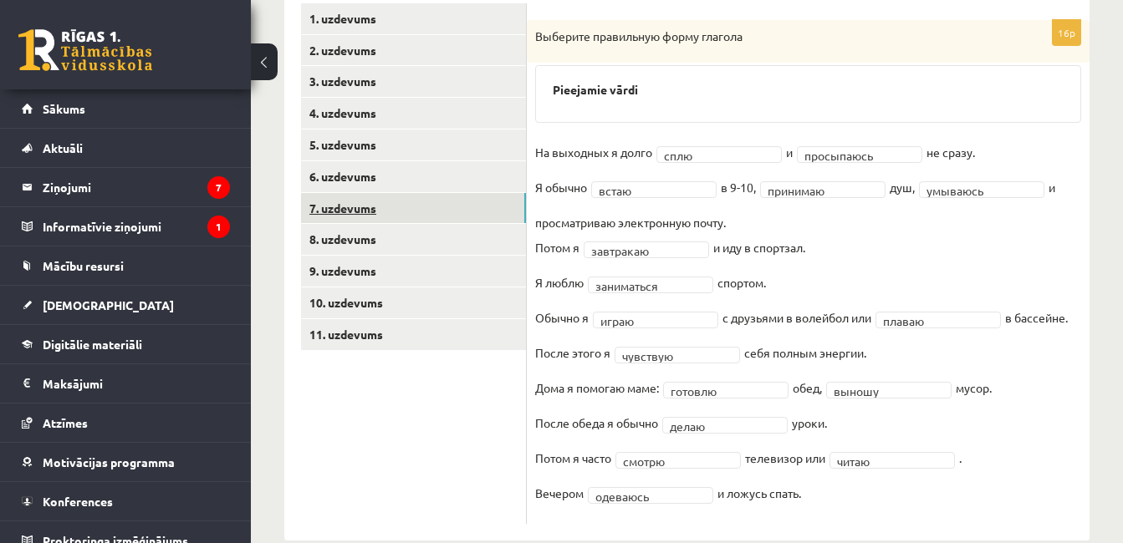
scroll to position [329, 0]
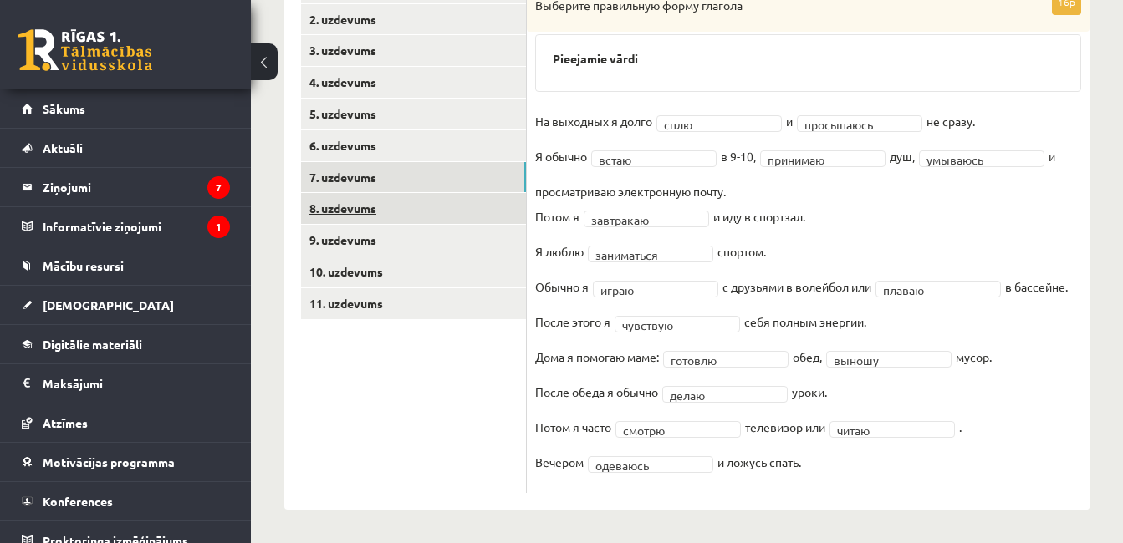
click at [447, 217] on link "8. uzdevums" at bounding box center [413, 208] width 225 height 31
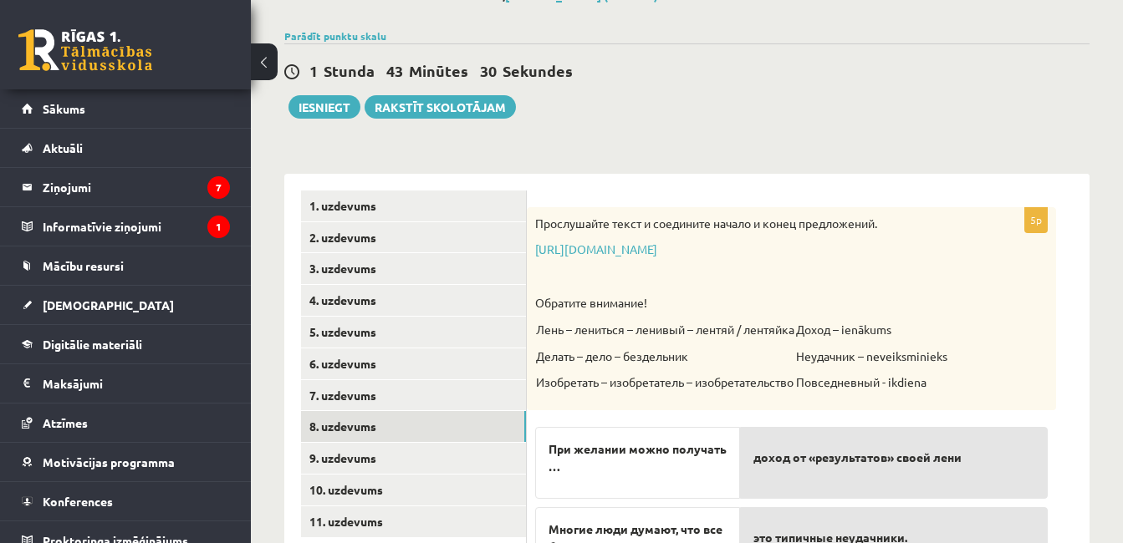
scroll to position [446, 0]
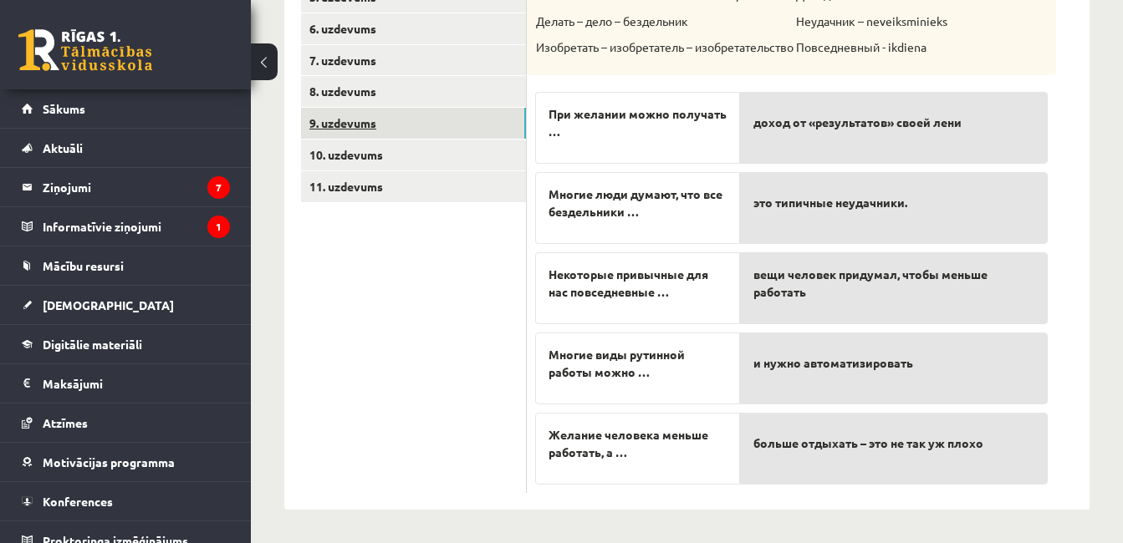
click at [375, 123] on link "9. uzdevums" at bounding box center [413, 123] width 225 height 31
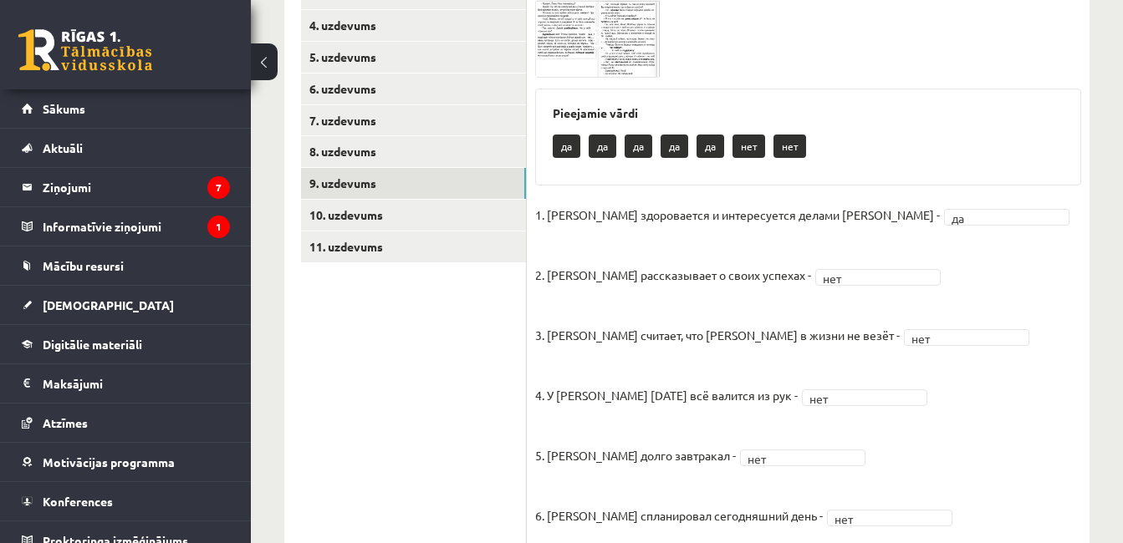
scroll to position [347, 0]
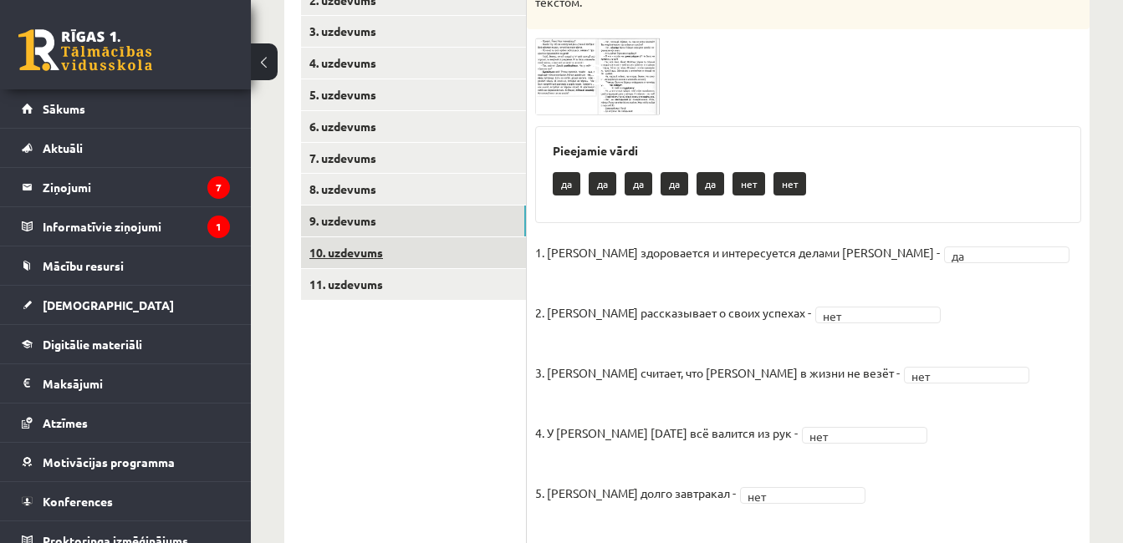
click at [382, 238] on link "10. uzdevums" at bounding box center [413, 252] width 225 height 31
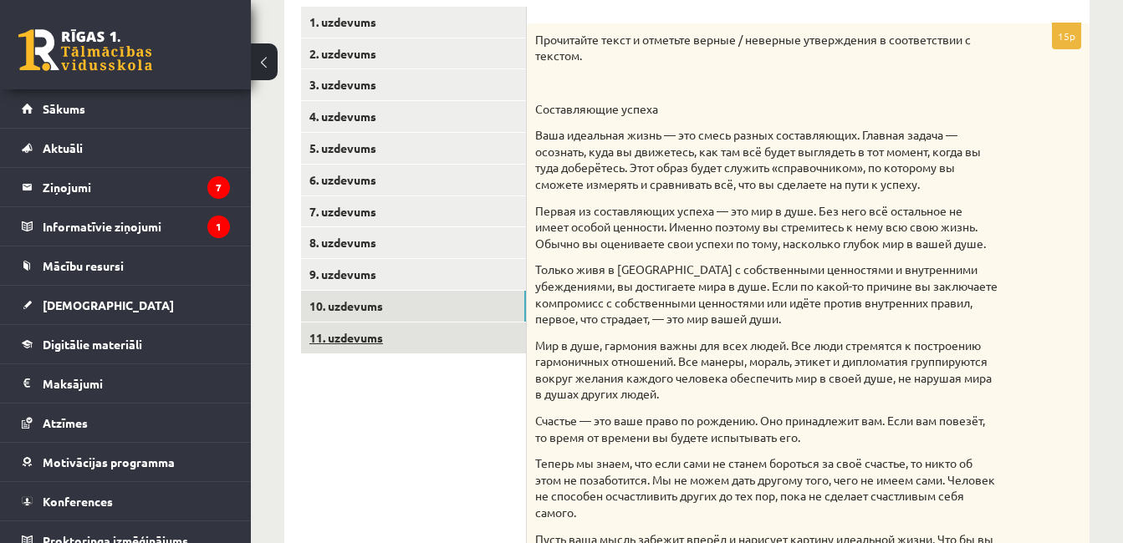
click at [383, 327] on link "11. uzdevums" at bounding box center [413, 338] width 225 height 31
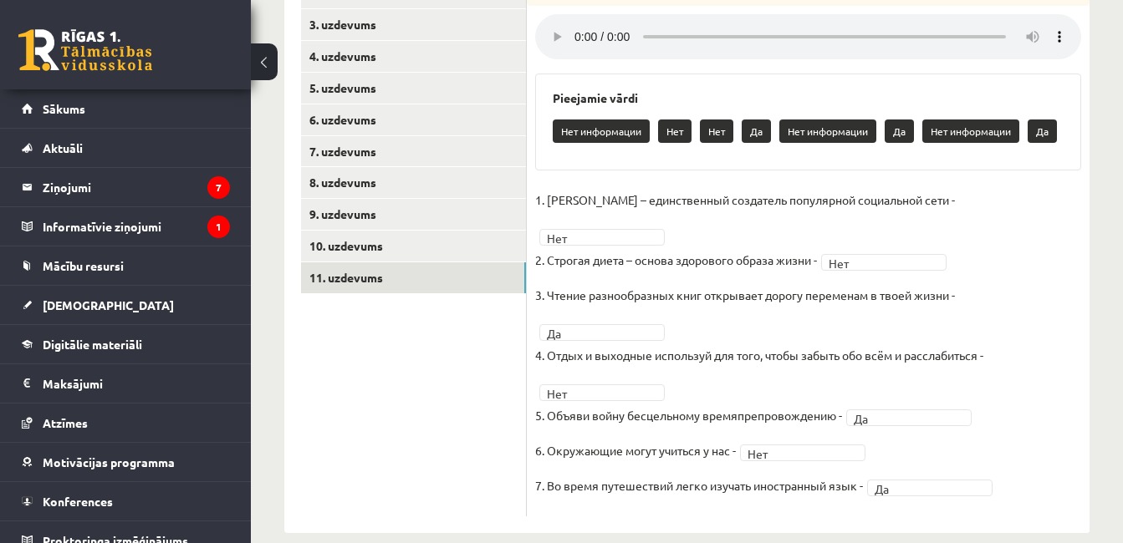
scroll to position [19, 0]
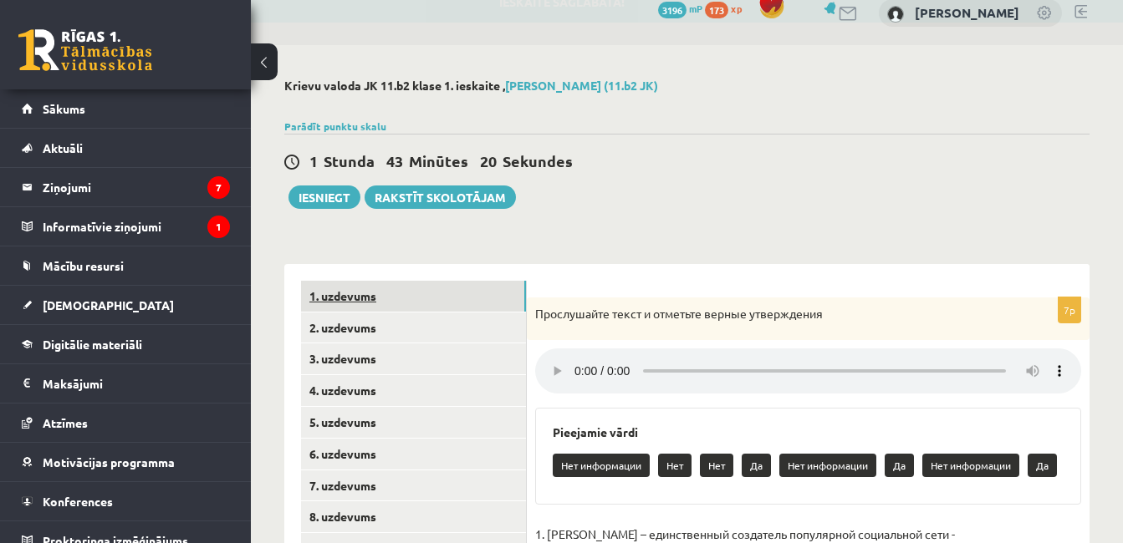
click at [382, 289] on link "1. uzdevums" at bounding box center [413, 296] width 225 height 31
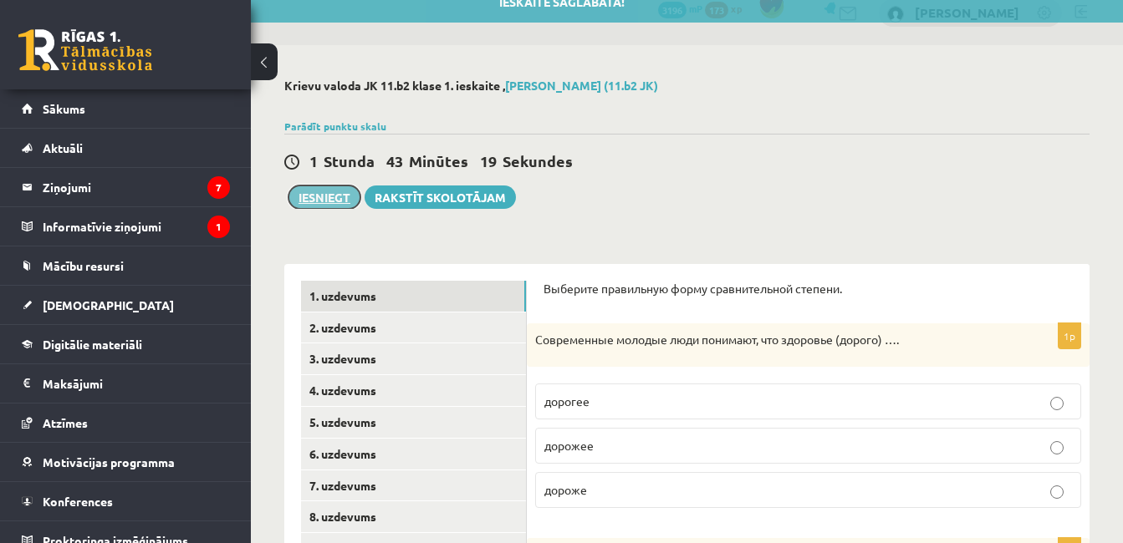
click at [339, 195] on button "Iesniegt" at bounding box center [324, 197] width 72 height 23
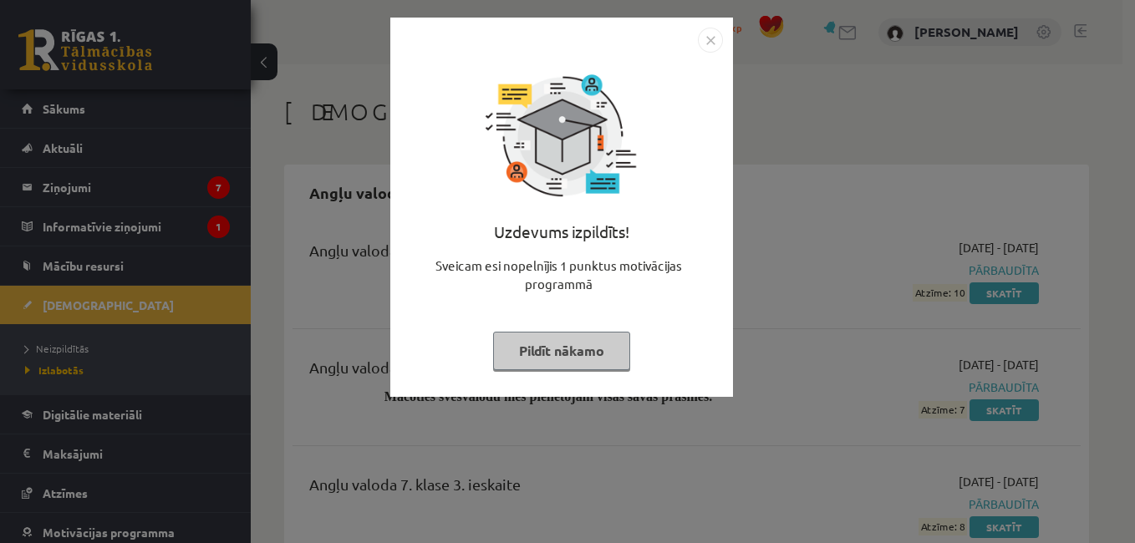
click at [573, 357] on button "Pildīt nākamo" at bounding box center [561, 351] width 137 height 38
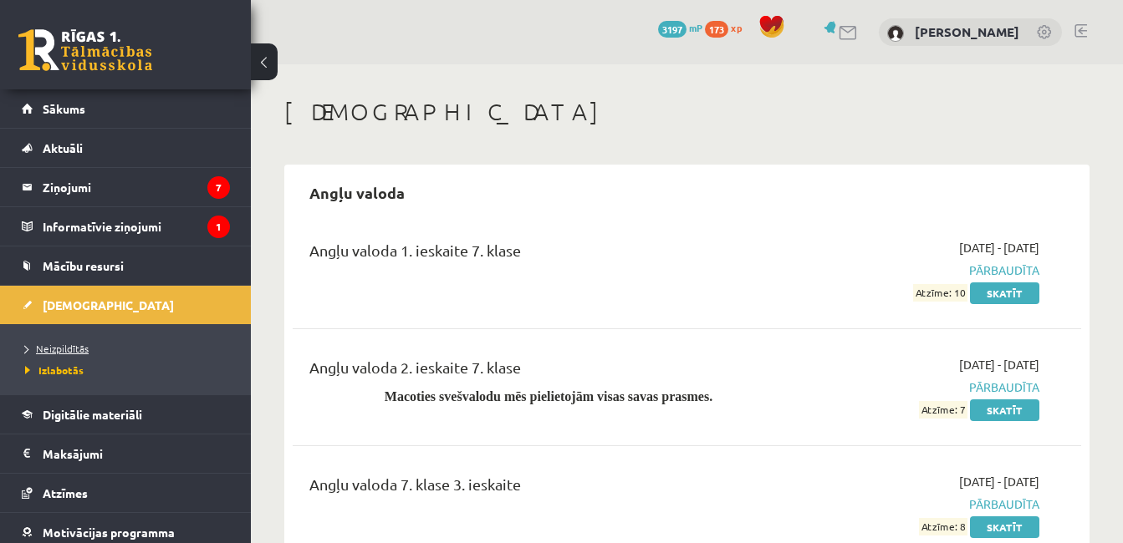
click at [77, 345] on span "Neizpildītās" at bounding box center [57, 348] width 64 height 13
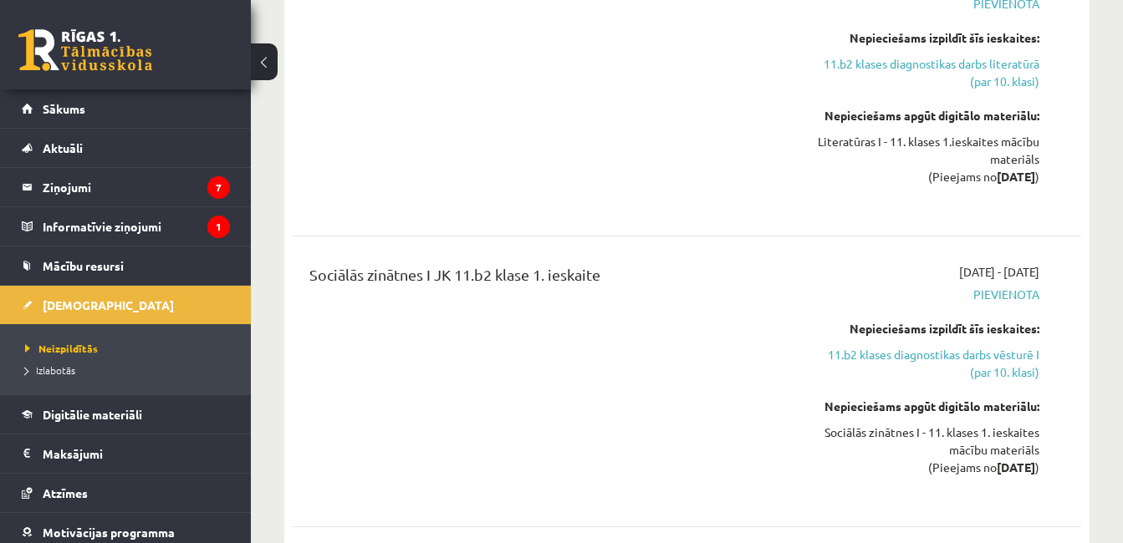
scroll to position [836, 0]
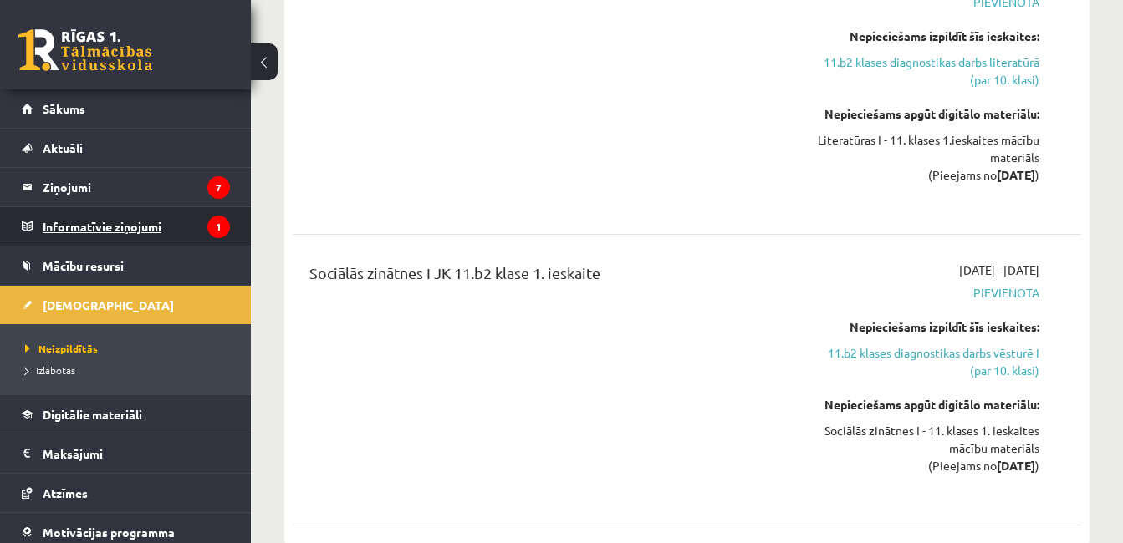
click at [163, 225] on legend "Informatīvie ziņojumi 1" at bounding box center [136, 226] width 187 height 38
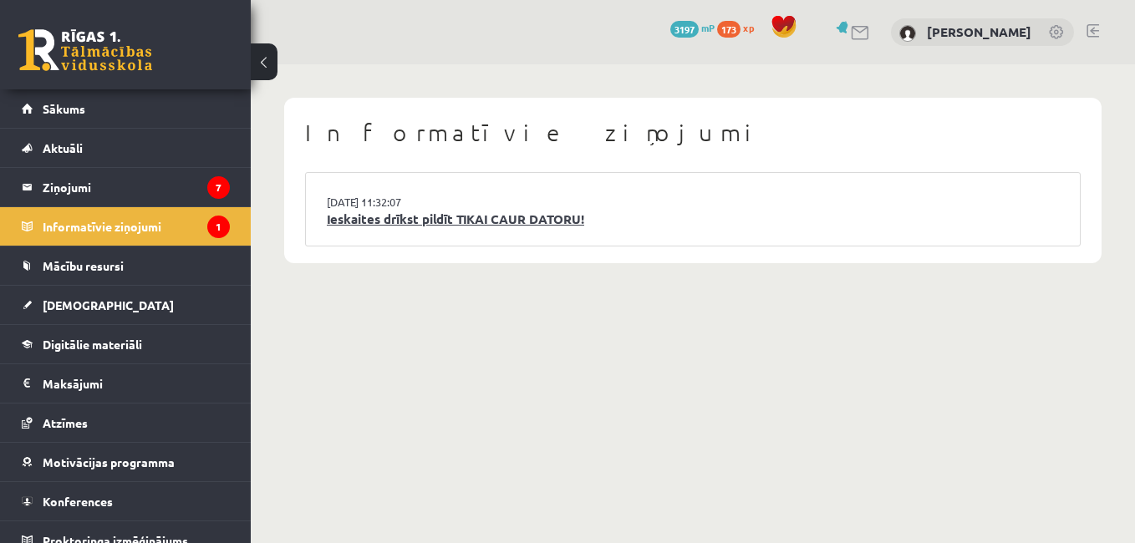
click at [354, 222] on link "Ieskaites drīkst pildīt TIKAI CAUR DATORU!" at bounding box center [693, 219] width 732 height 19
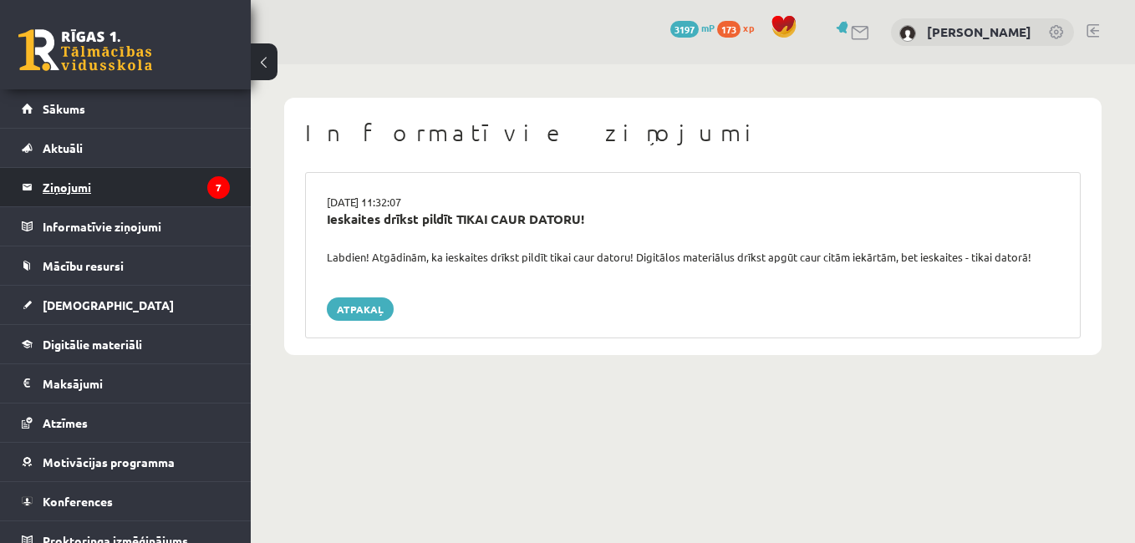
click at [126, 179] on legend "Ziņojumi 7" at bounding box center [136, 187] width 187 height 38
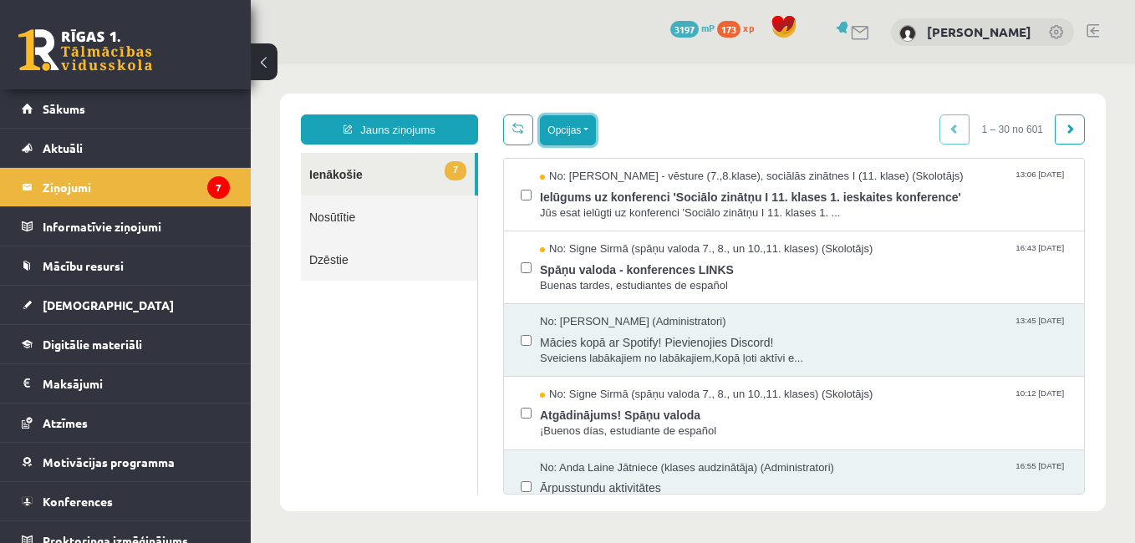
click at [579, 135] on button "Opcijas" at bounding box center [568, 130] width 56 height 30
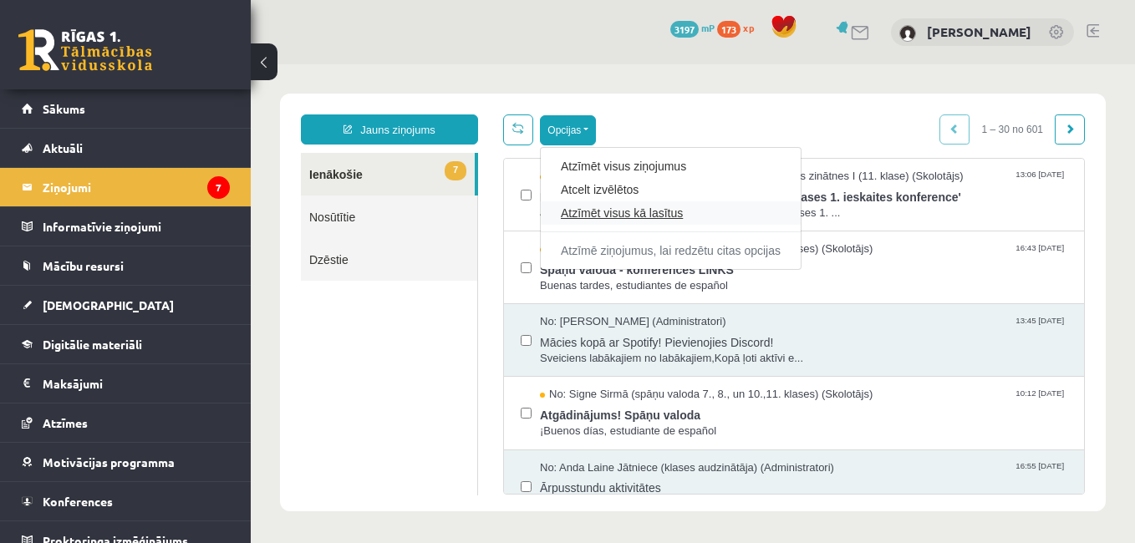
click at [624, 210] on link "Atzīmēt visus kā lasītus" at bounding box center [671, 213] width 220 height 17
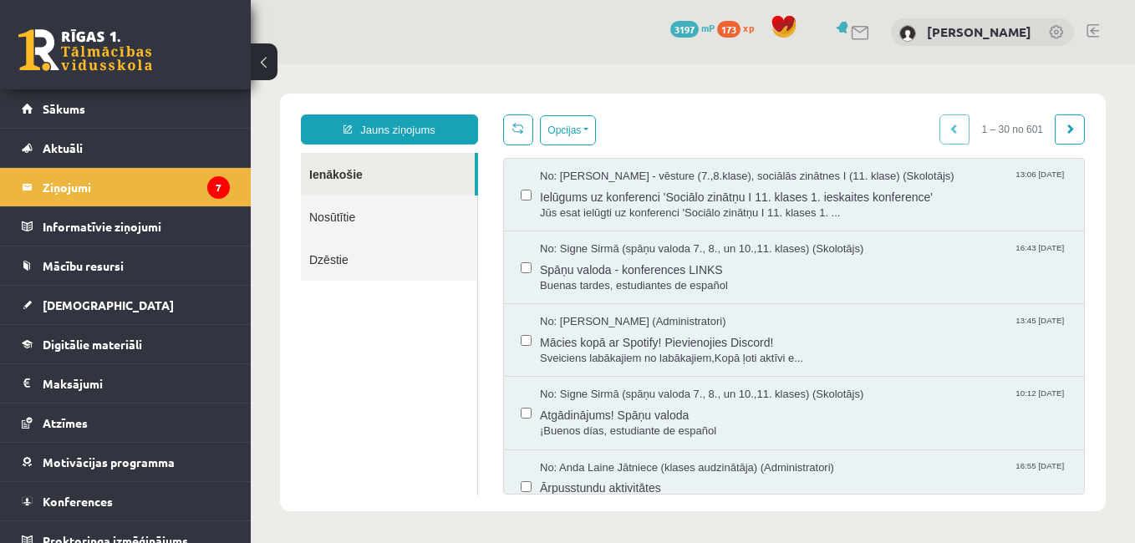
click at [439, 342] on ul "Ienākošie Nosūtītie Dzēstie" at bounding box center [389, 324] width 177 height 343
click at [173, 91] on link "Sākums" at bounding box center [126, 108] width 208 height 38
